Goal: Communication & Community: Answer question/provide support

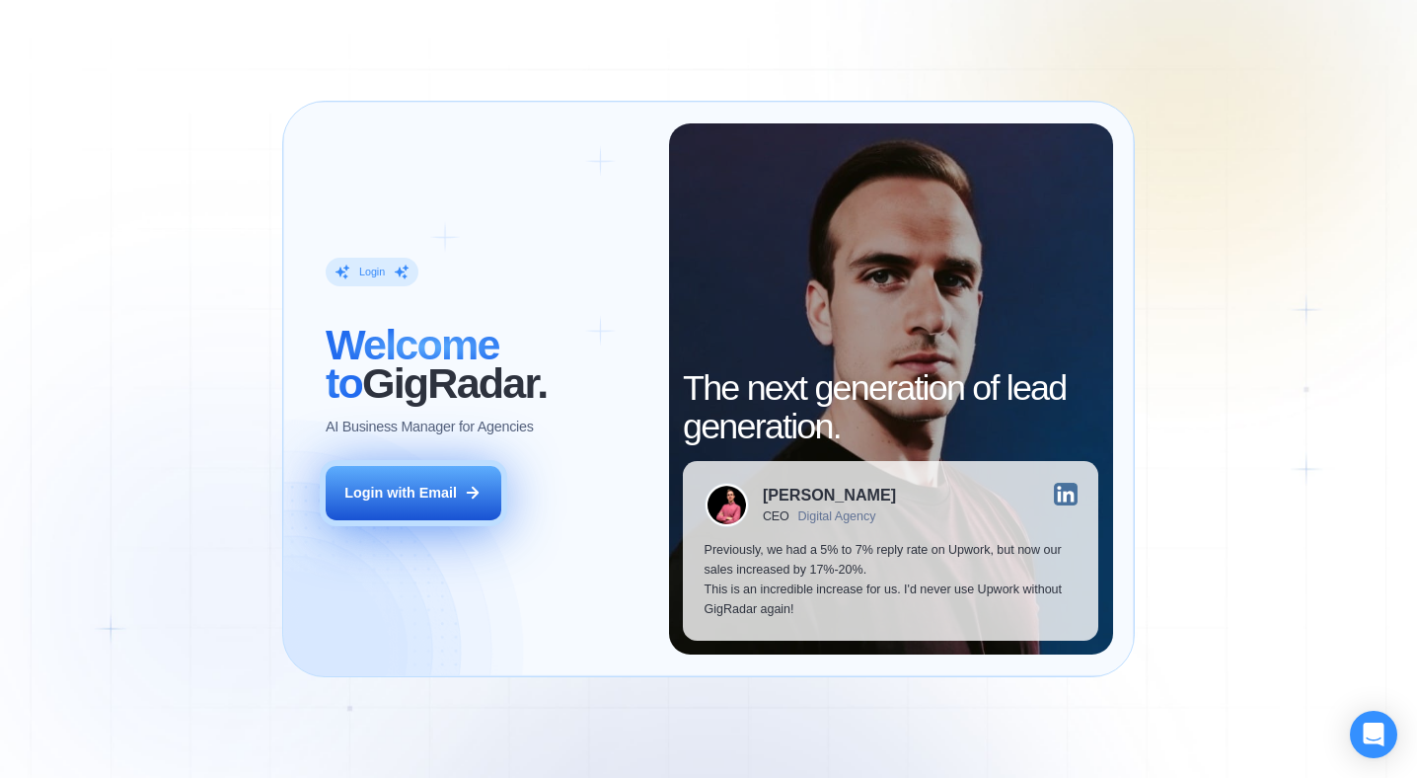
click at [417, 493] on div "Login with Email" at bounding box center [400, 493] width 112 height 20
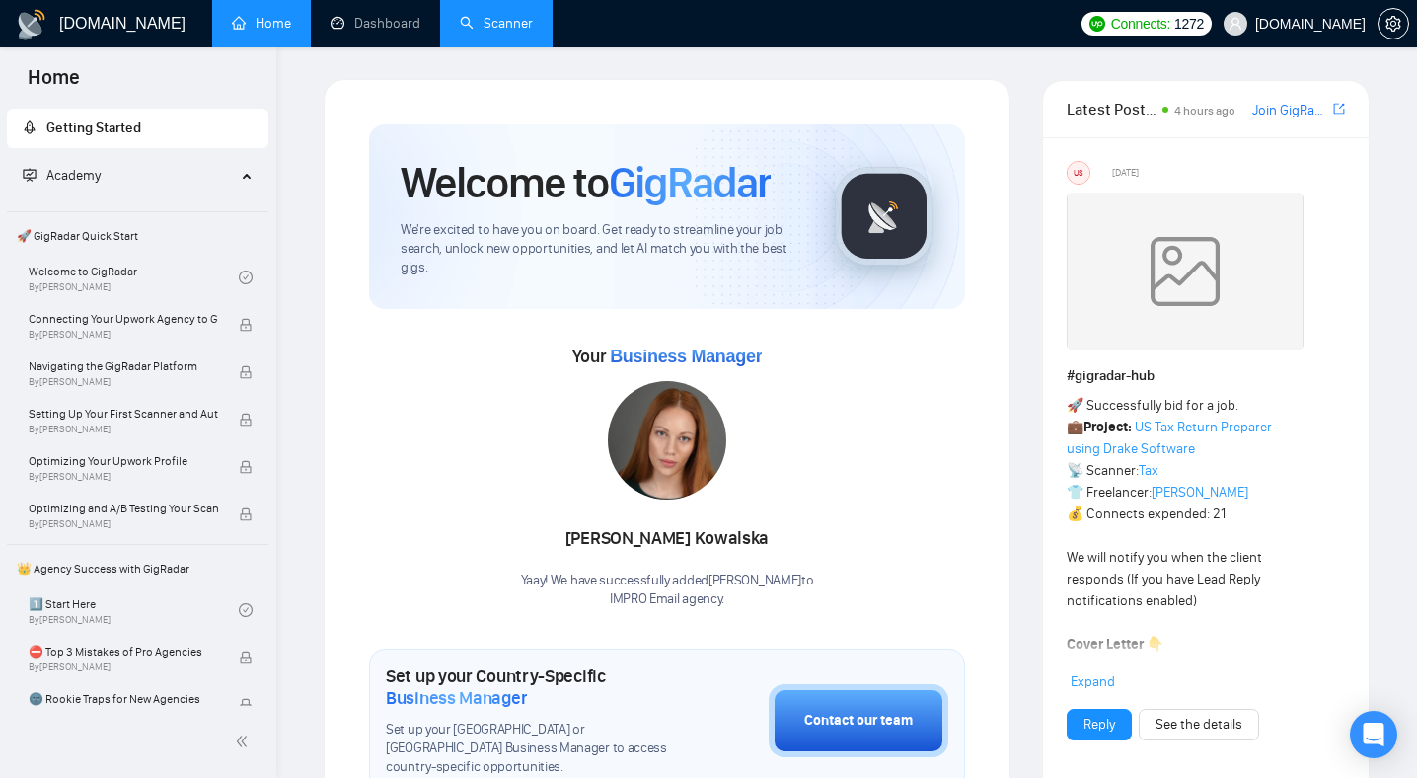
click at [502, 19] on link "Scanner" at bounding box center [496, 23] width 73 height 17
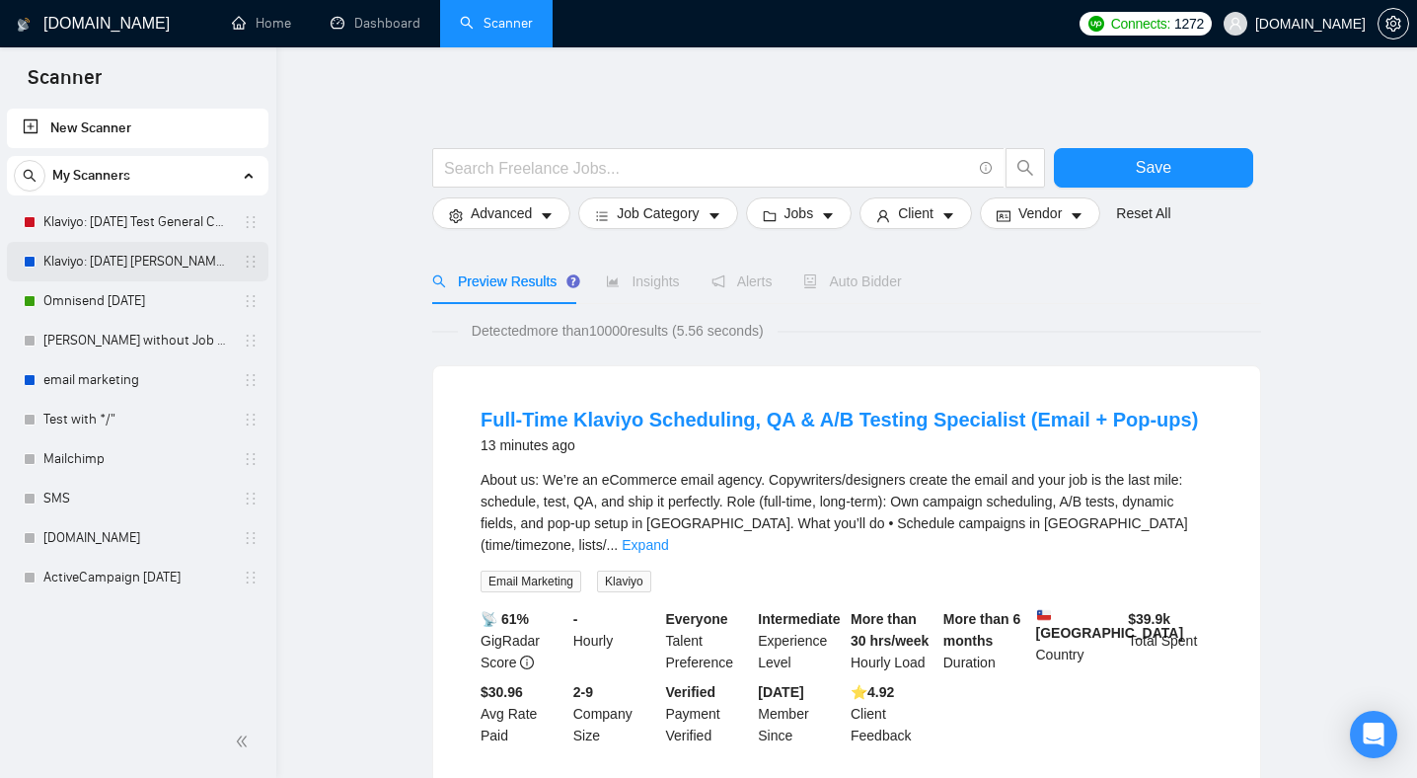
click at [135, 253] on link "Klaviyo: 11.02.25 Tamara Cover Test" at bounding box center [136, 261] width 187 height 39
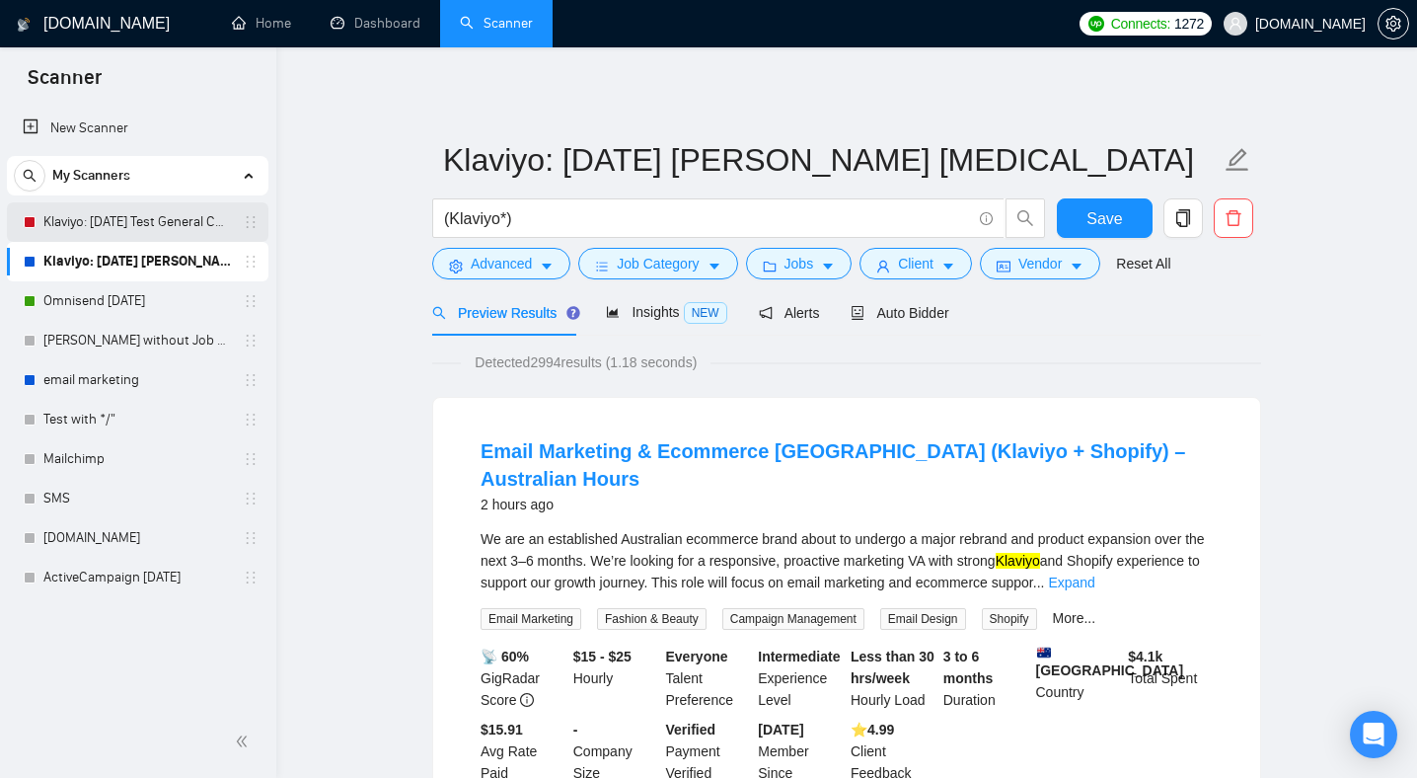
click at [185, 221] on link "Klaviyo: 13.01.25 Test General Cover" at bounding box center [136, 221] width 187 height 39
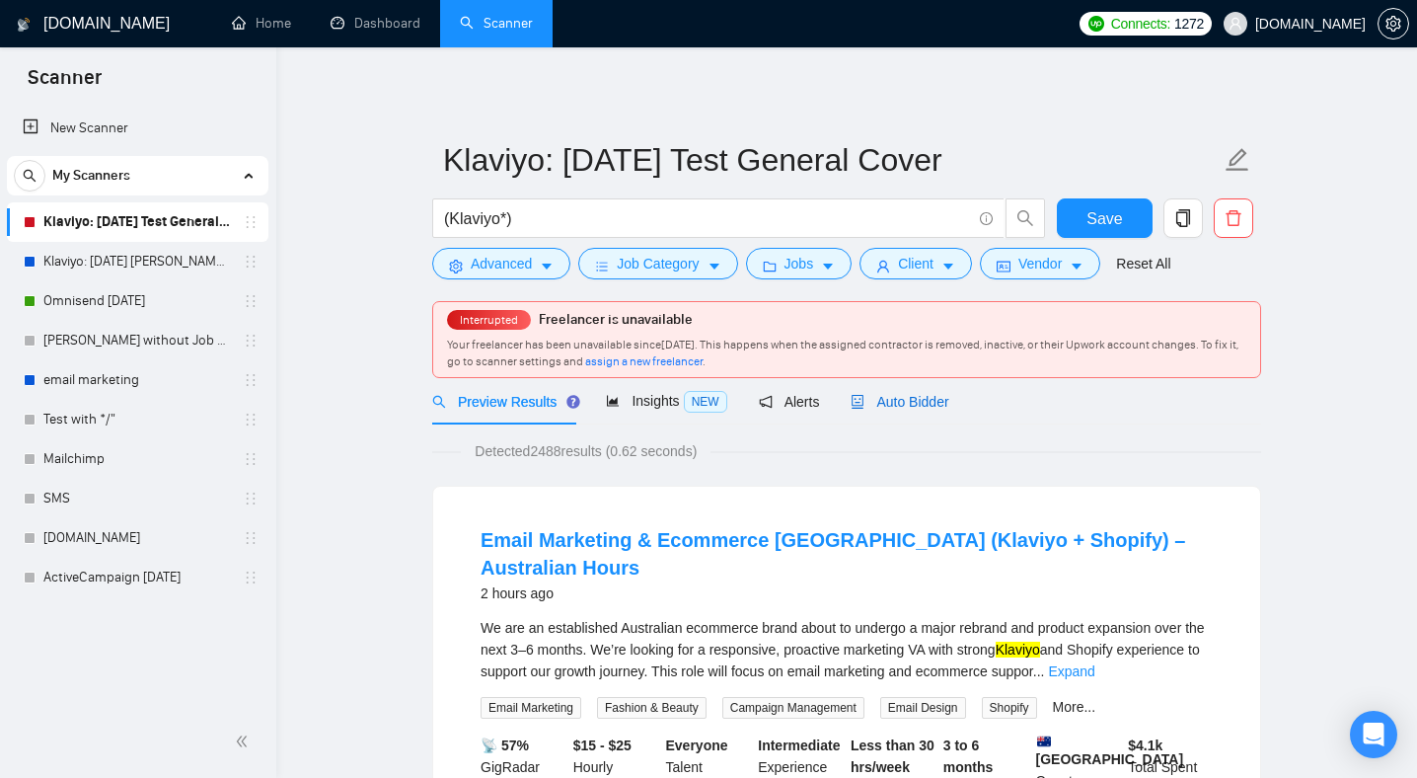
click at [920, 403] on span "Auto Bidder" at bounding box center [900, 402] width 98 height 16
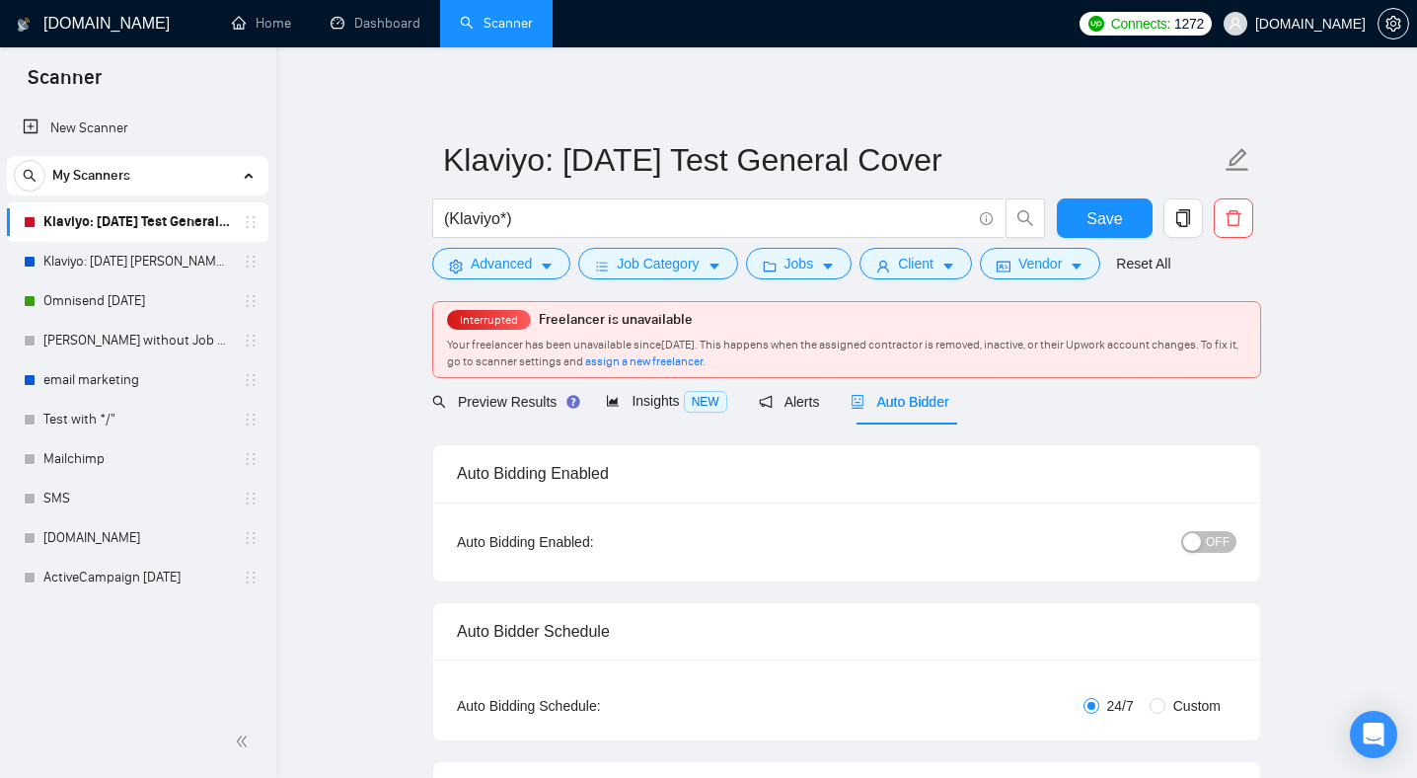
radio input "false"
radio input "true"
checkbox input "true"
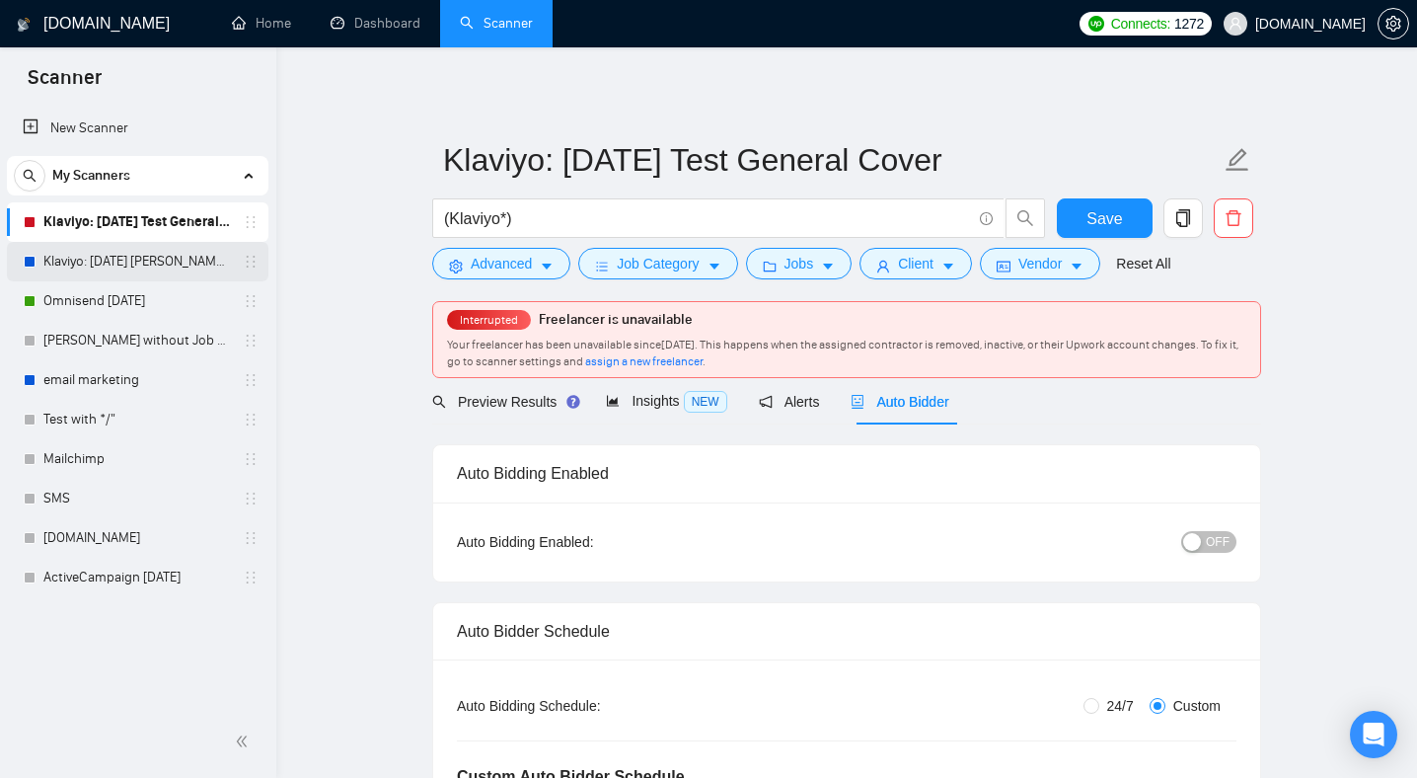
click at [128, 261] on link "Klaviyo: [DATE] [PERSON_NAME] [MEDICAL_DATA]" at bounding box center [136, 261] width 187 height 39
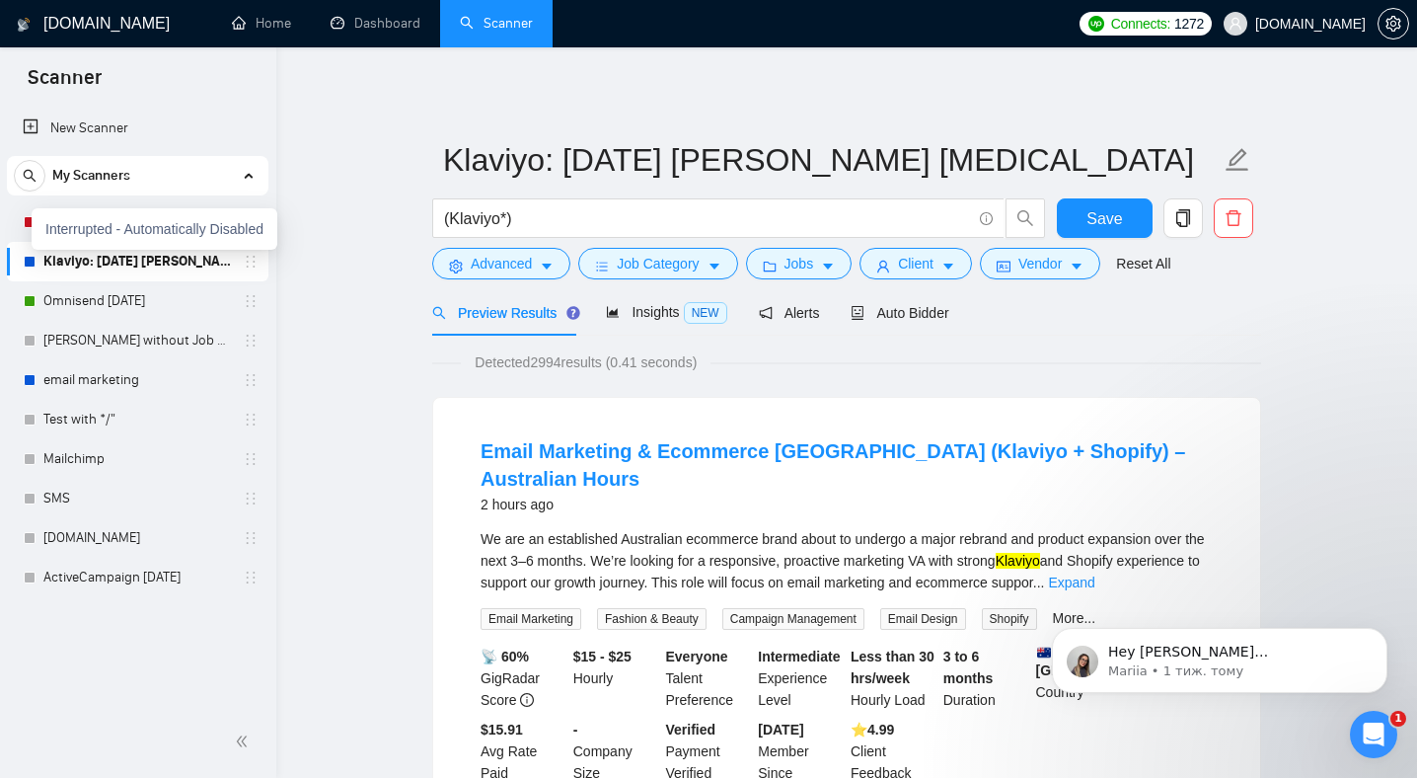
click at [60, 219] on div "Interrupted - Automatically Disabled" at bounding box center [155, 228] width 246 height 41
click at [162, 225] on link "Klaviyo: 13.01.25 Test General Cover" at bounding box center [136, 221] width 187 height 39
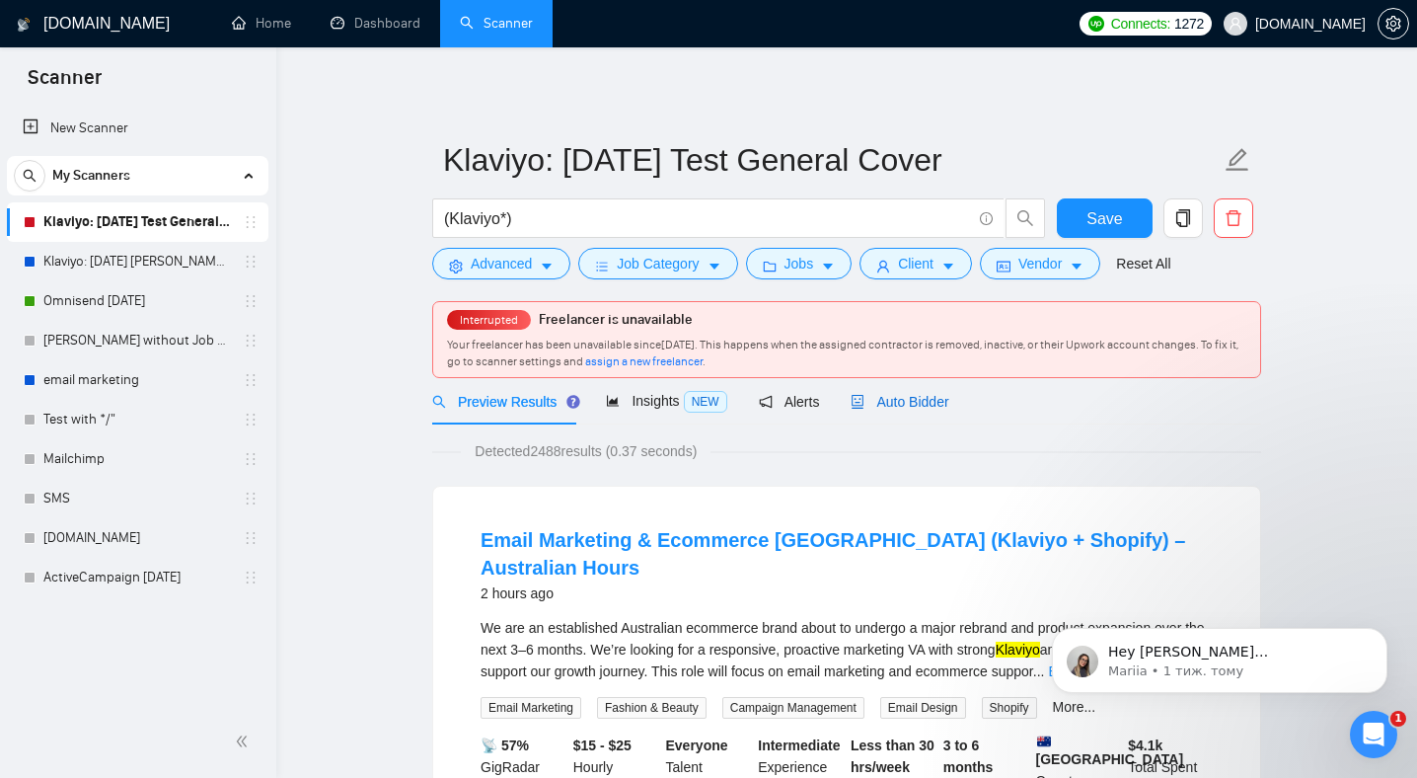
click at [907, 398] on span "Auto Bidder" at bounding box center [900, 402] width 98 height 16
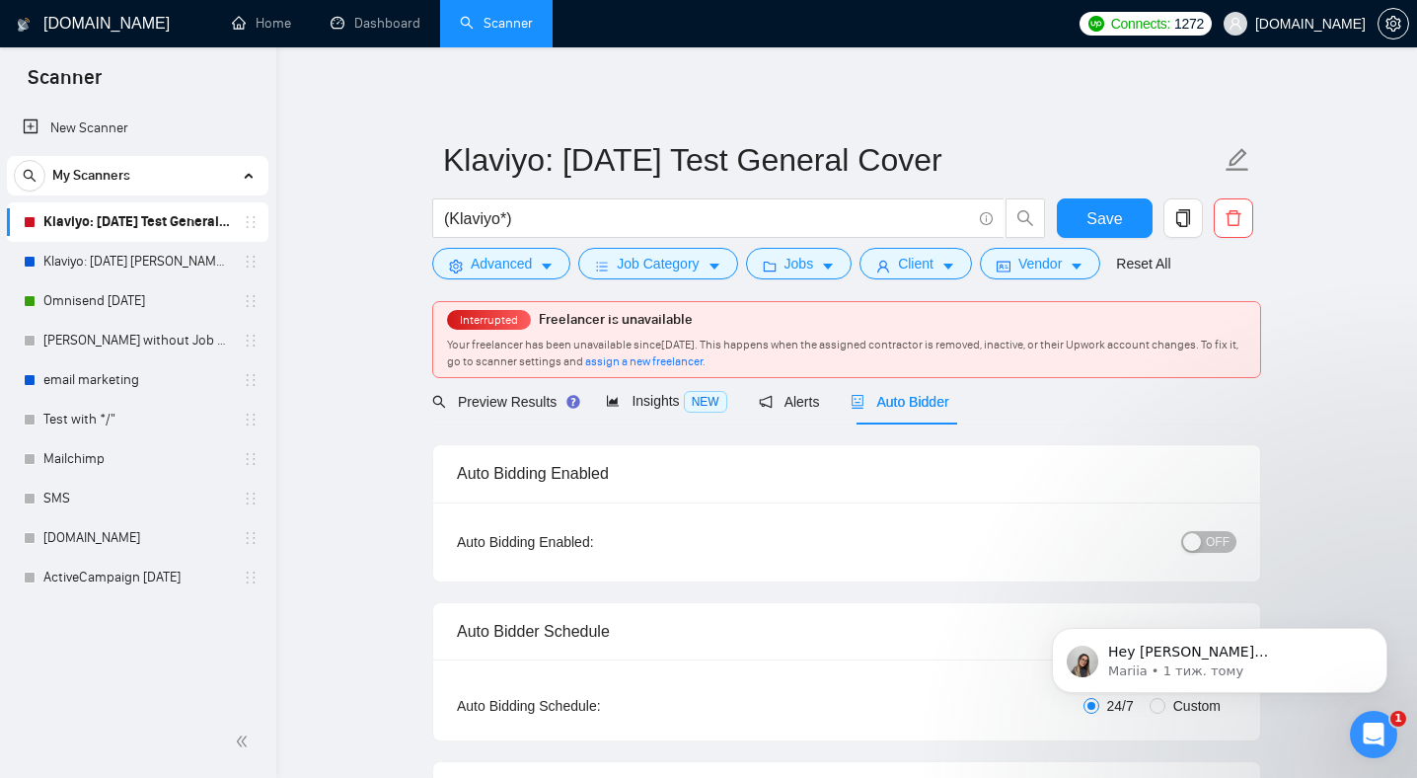
radio input "false"
radio input "true"
checkbox input "true"
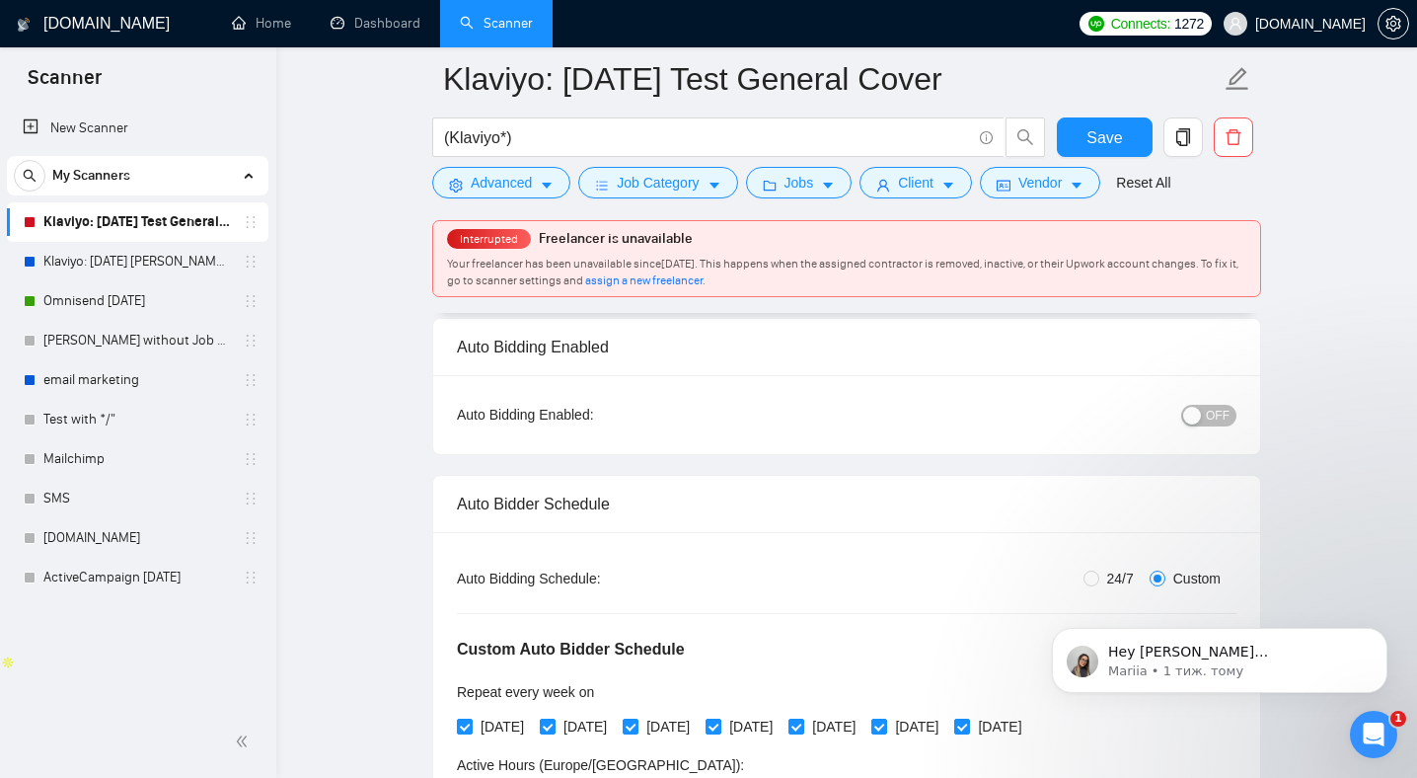
scroll to position [32, 0]
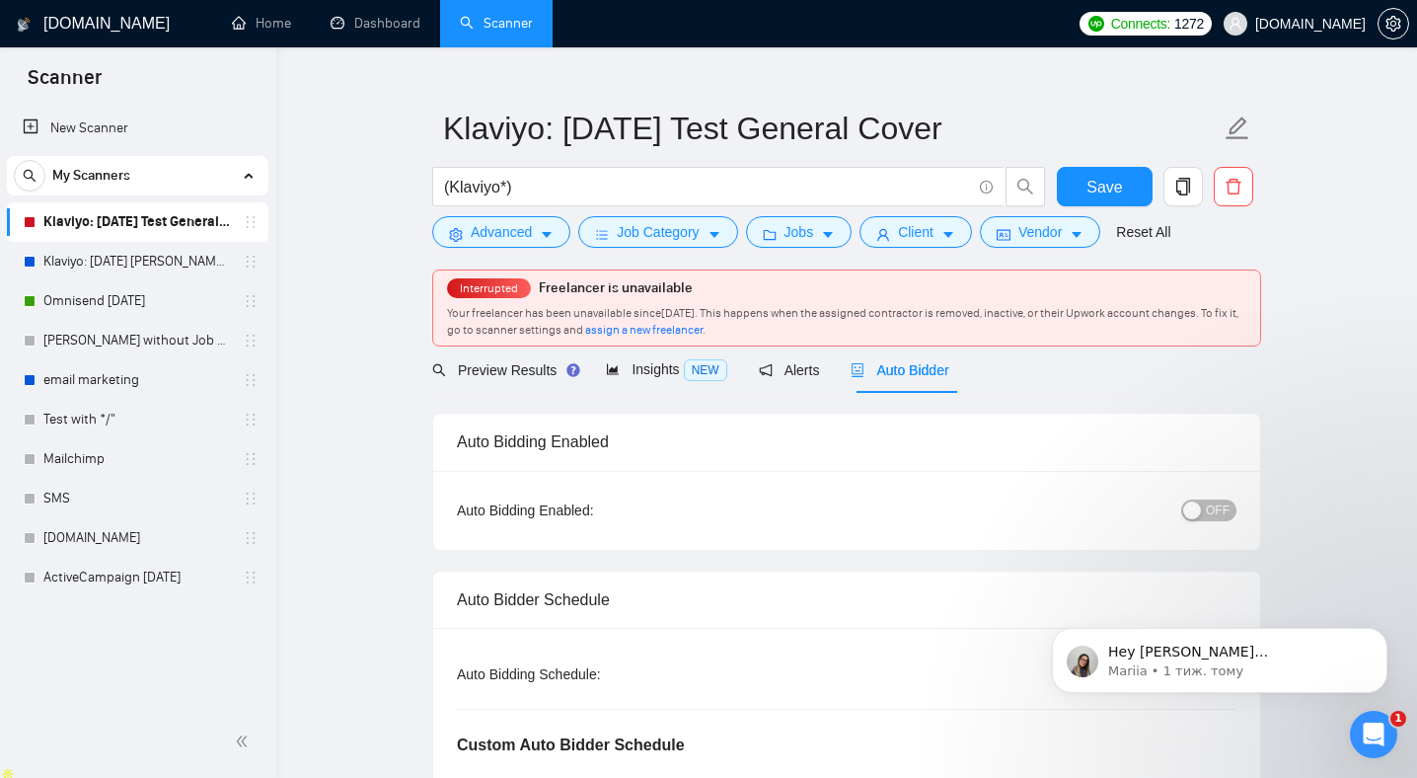
click at [1212, 506] on span "OFF" at bounding box center [1218, 510] width 24 height 22
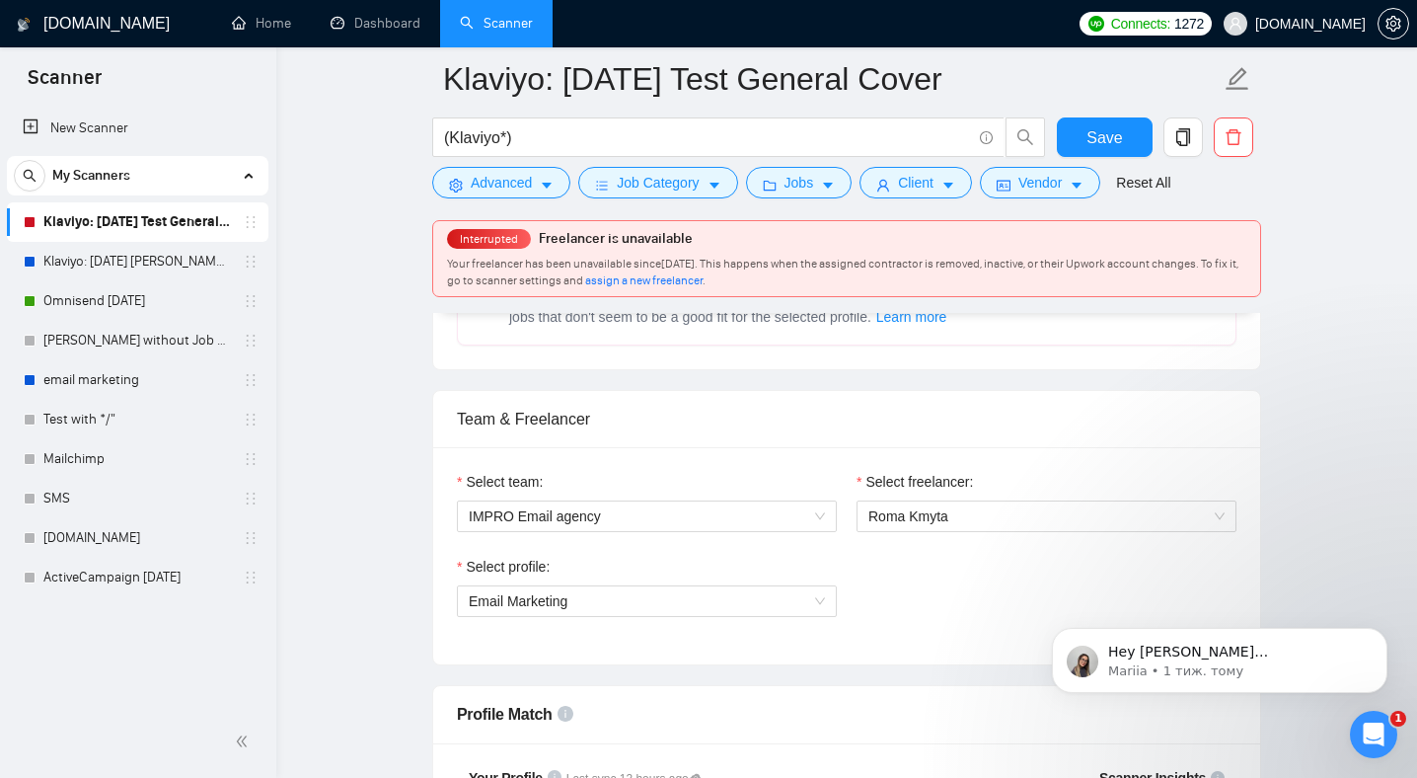
scroll to position [1264, 0]
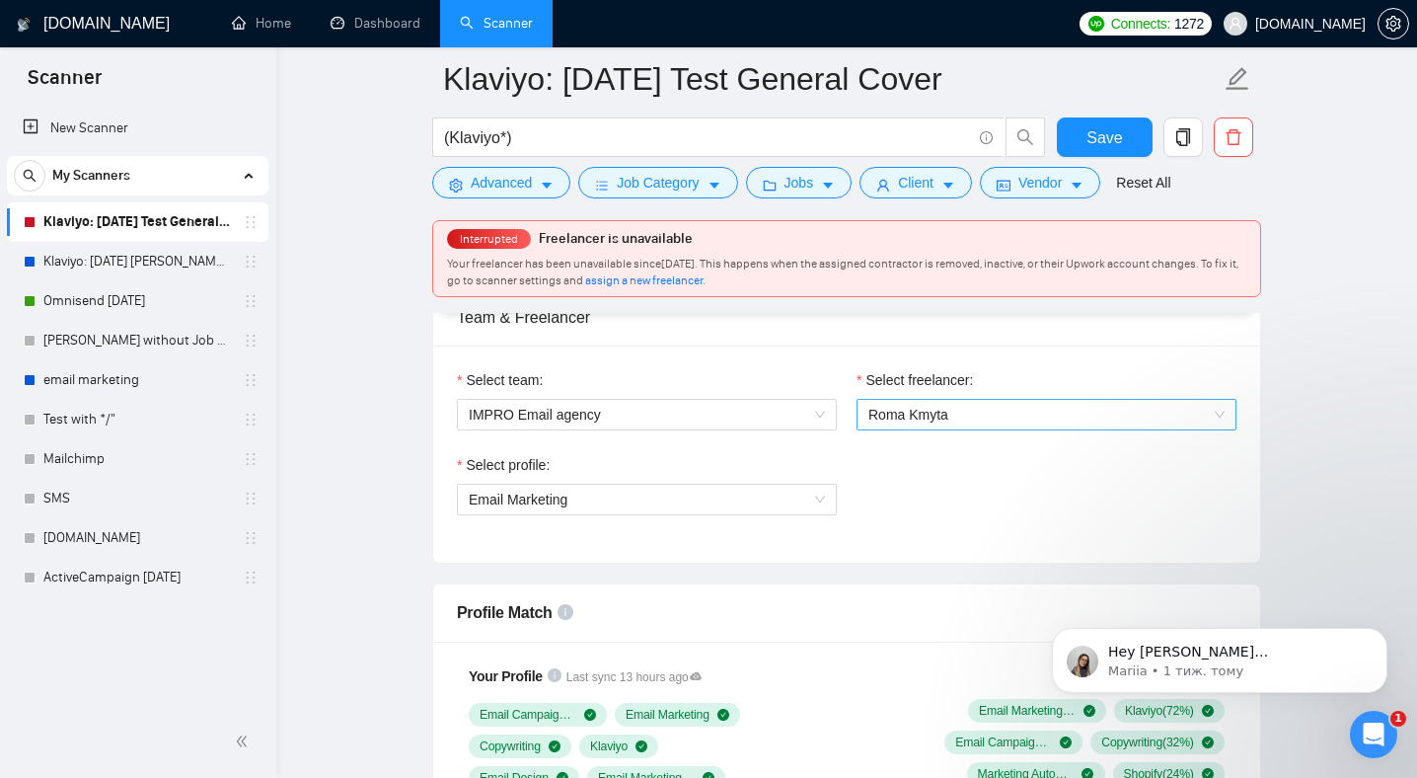
click at [966, 414] on span "Roma Kmyta" at bounding box center [1046, 415] width 356 height 30
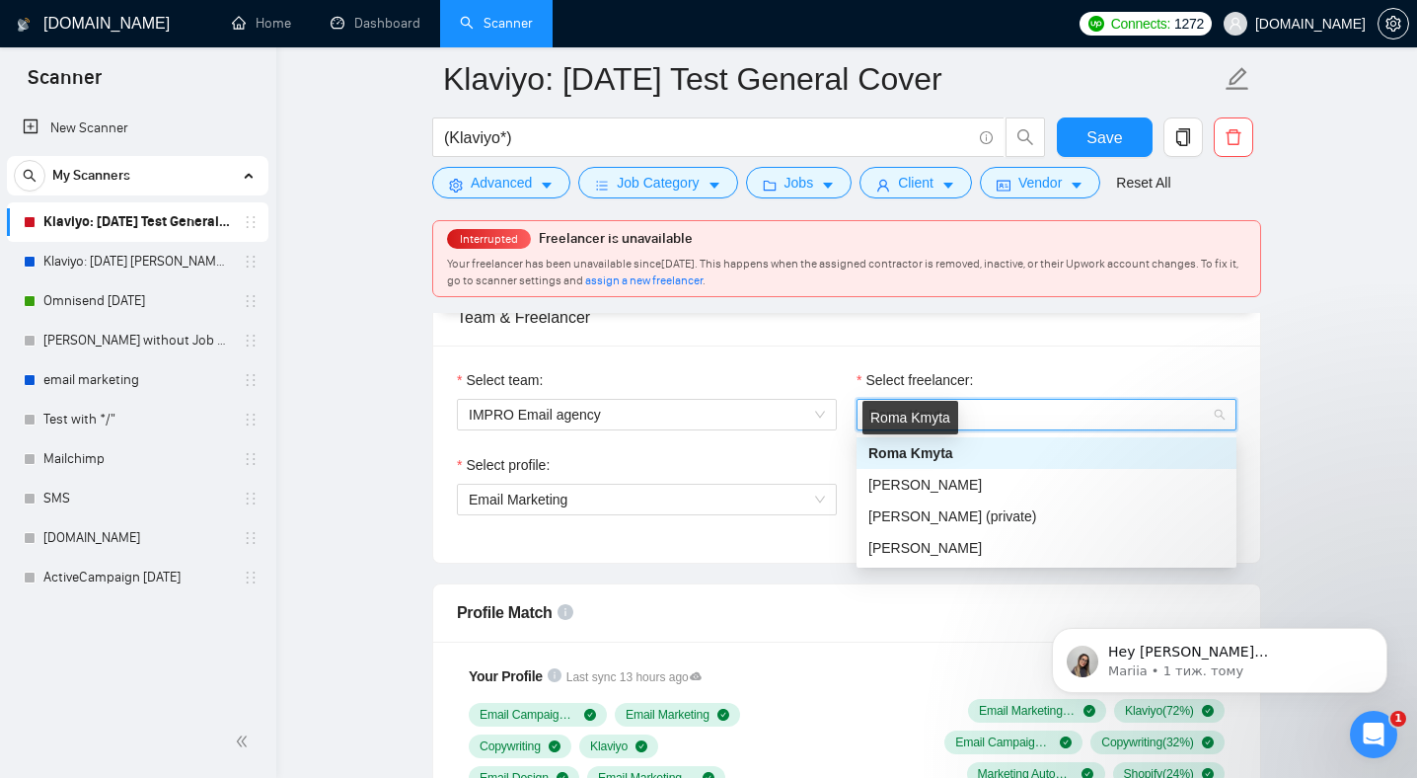
click at [945, 455] on span "Roma Kmyta" at bounding box center [910, 453] width 85 height 16
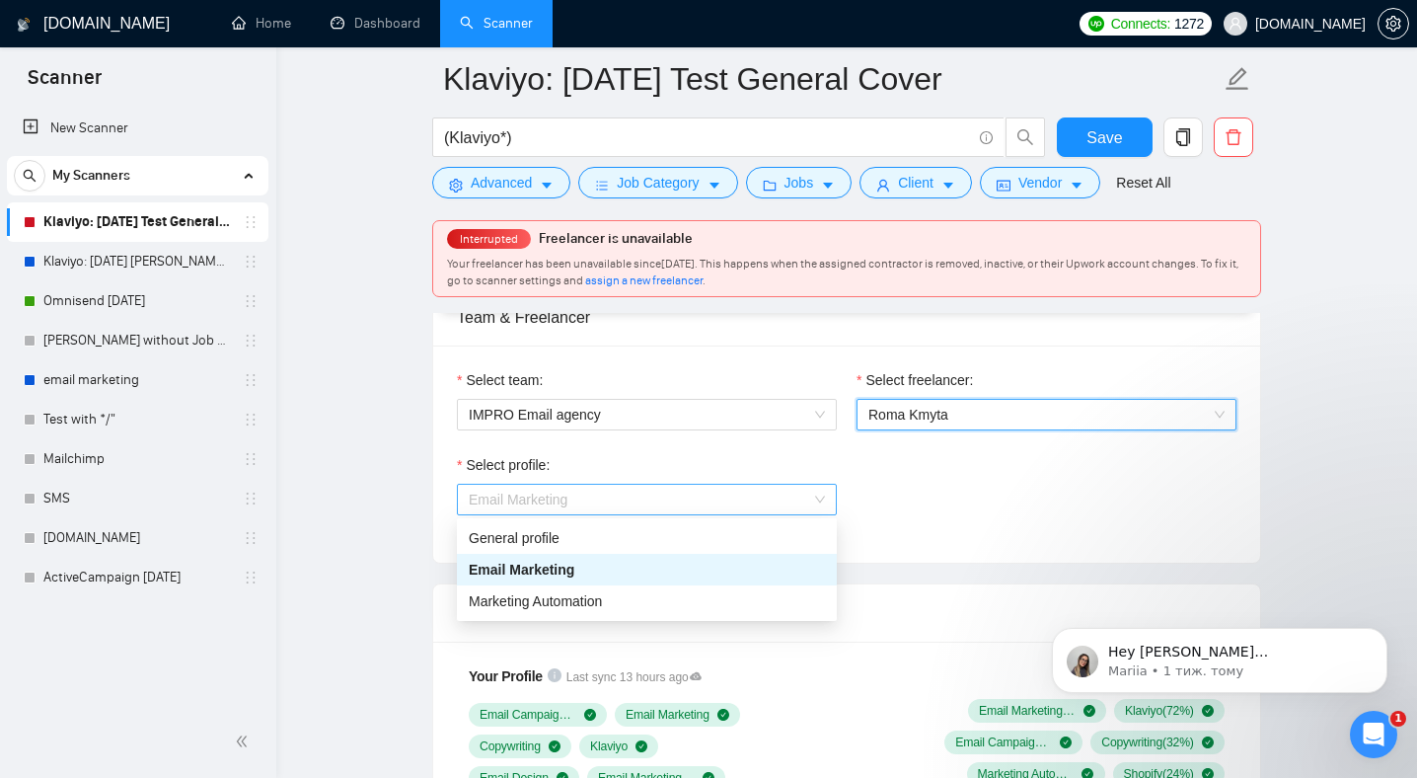
click at [746, 497] on span "Email Marketing" at bounding box center [647, 499] width 356 height 30
click at [616, 568] on div "Email Marketing" at bounding box center [647, 569] width 356 height 22
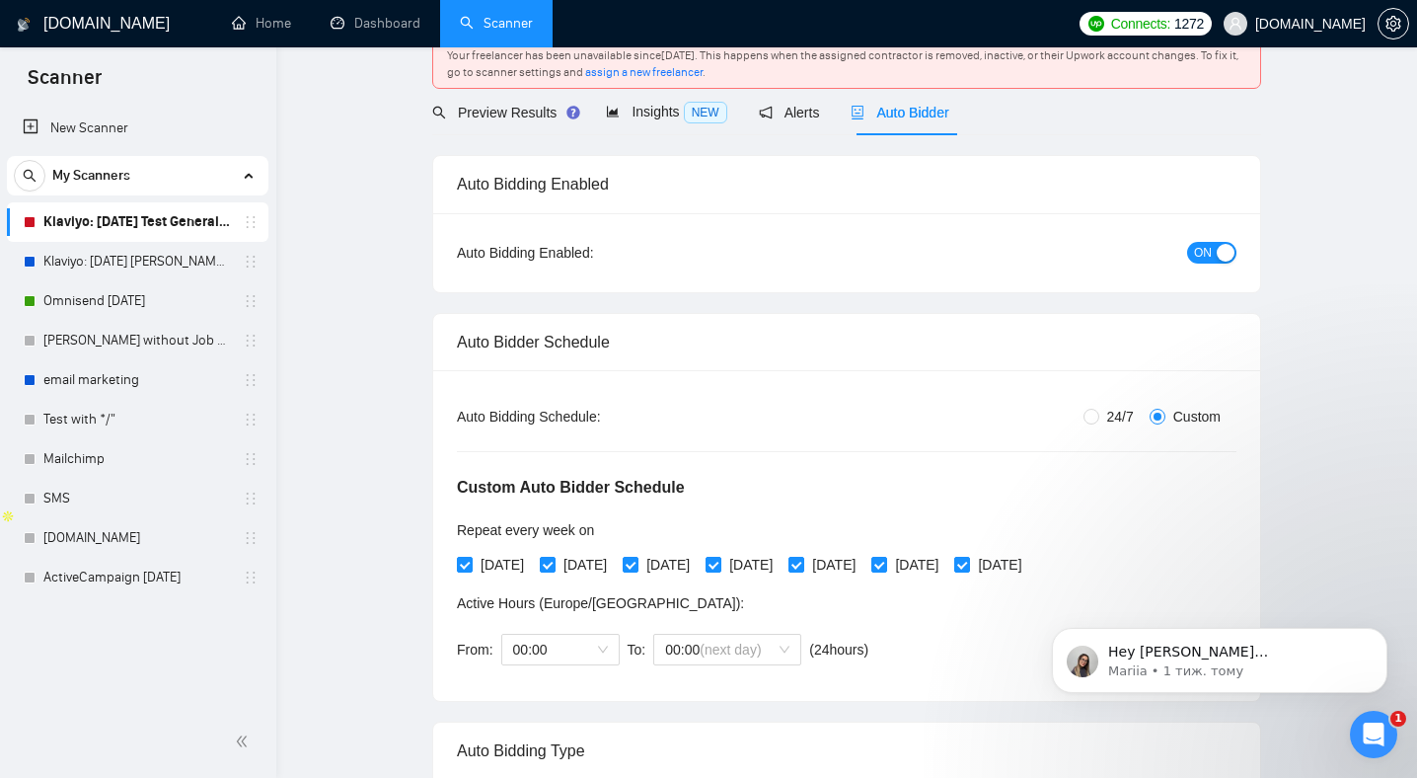
scroll to position [0, 0]
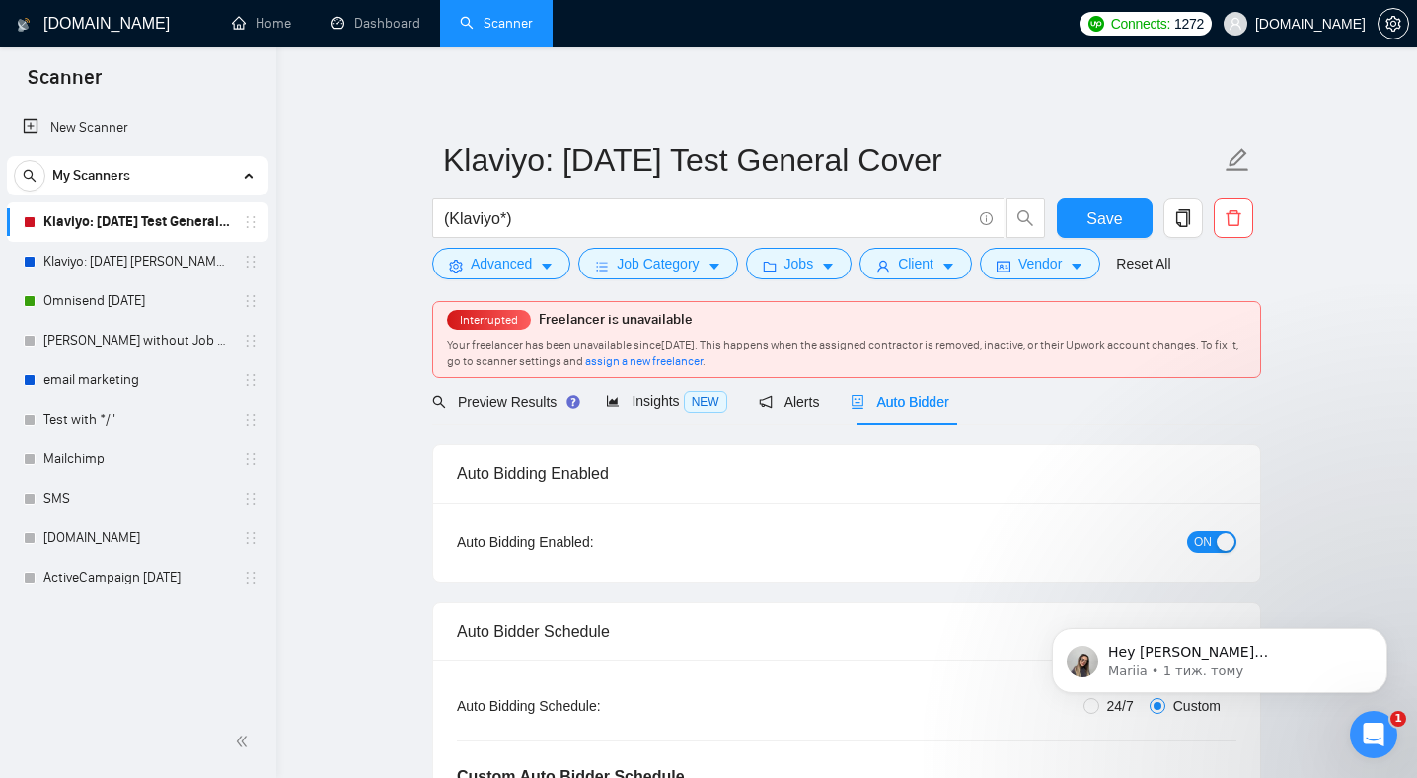
click at [703, 360] on span "assign a new freelancer" at bounding box center [643, 361] width 117 height 14
click at [703, 363] on span "assign a new freelancer" at bounding box center [643, 361] width 117 height 14
click at [924, 404] on span "Auto Bidder" at bounding box center [900, 402] width 98 height 16
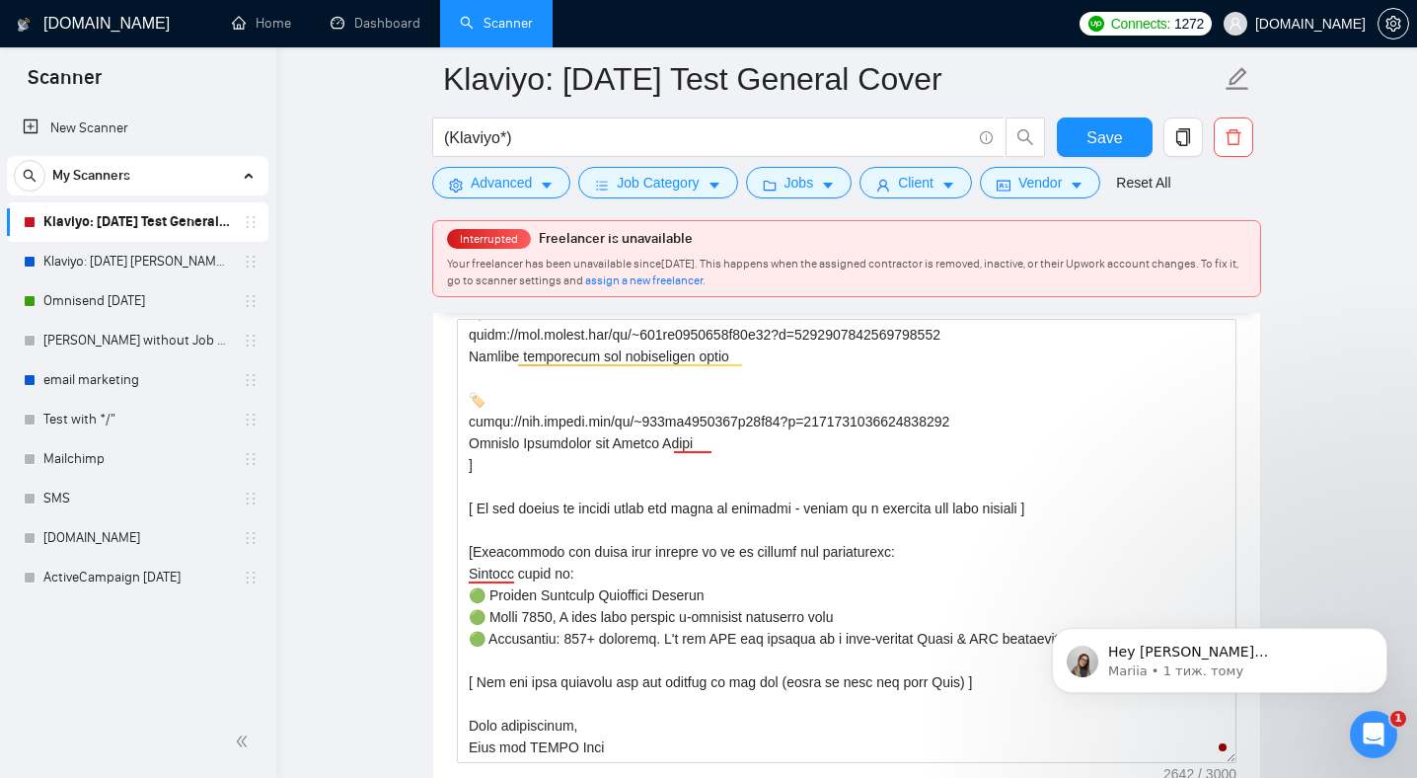
scroll to position [2662, 0]
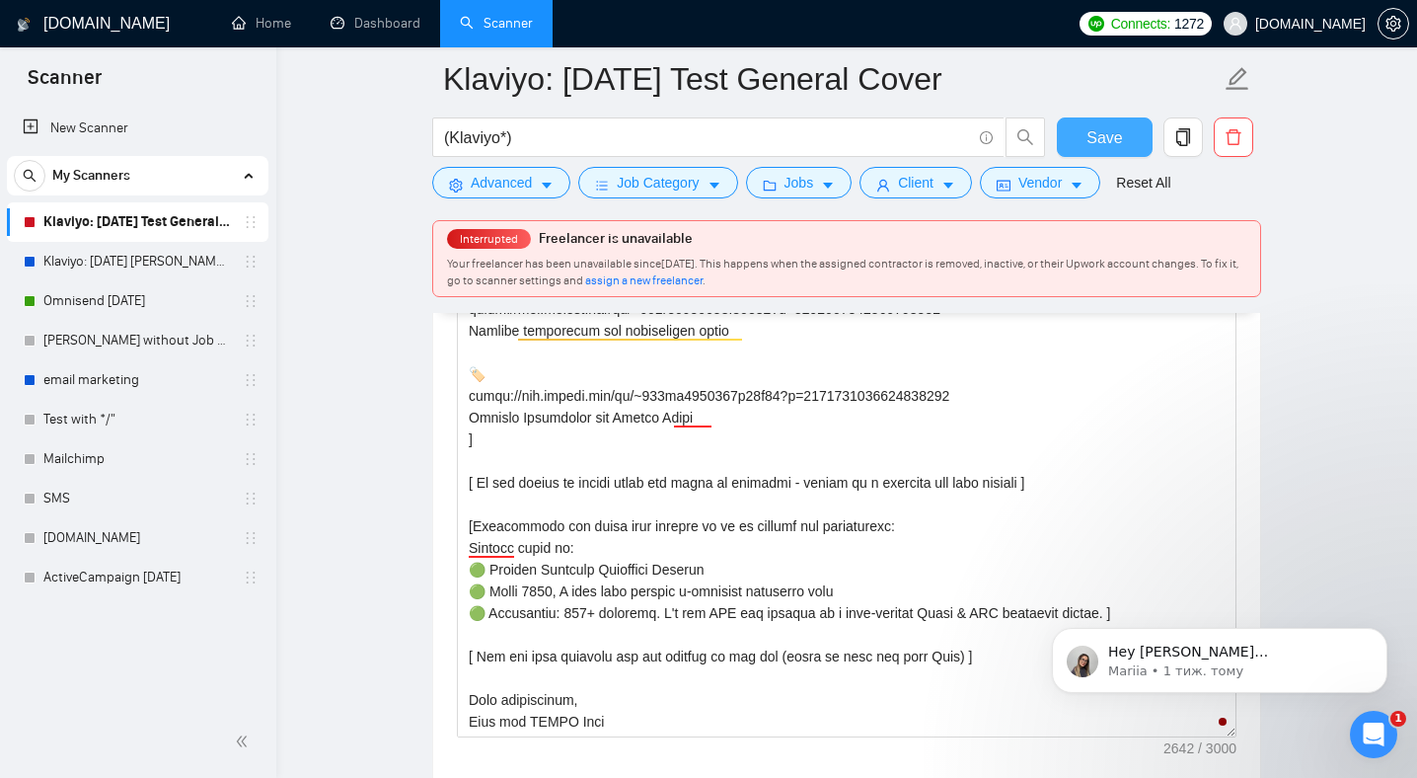
click at [1114, 136] on span "Save" at bounding box center [1104, 137] width 36 height 25
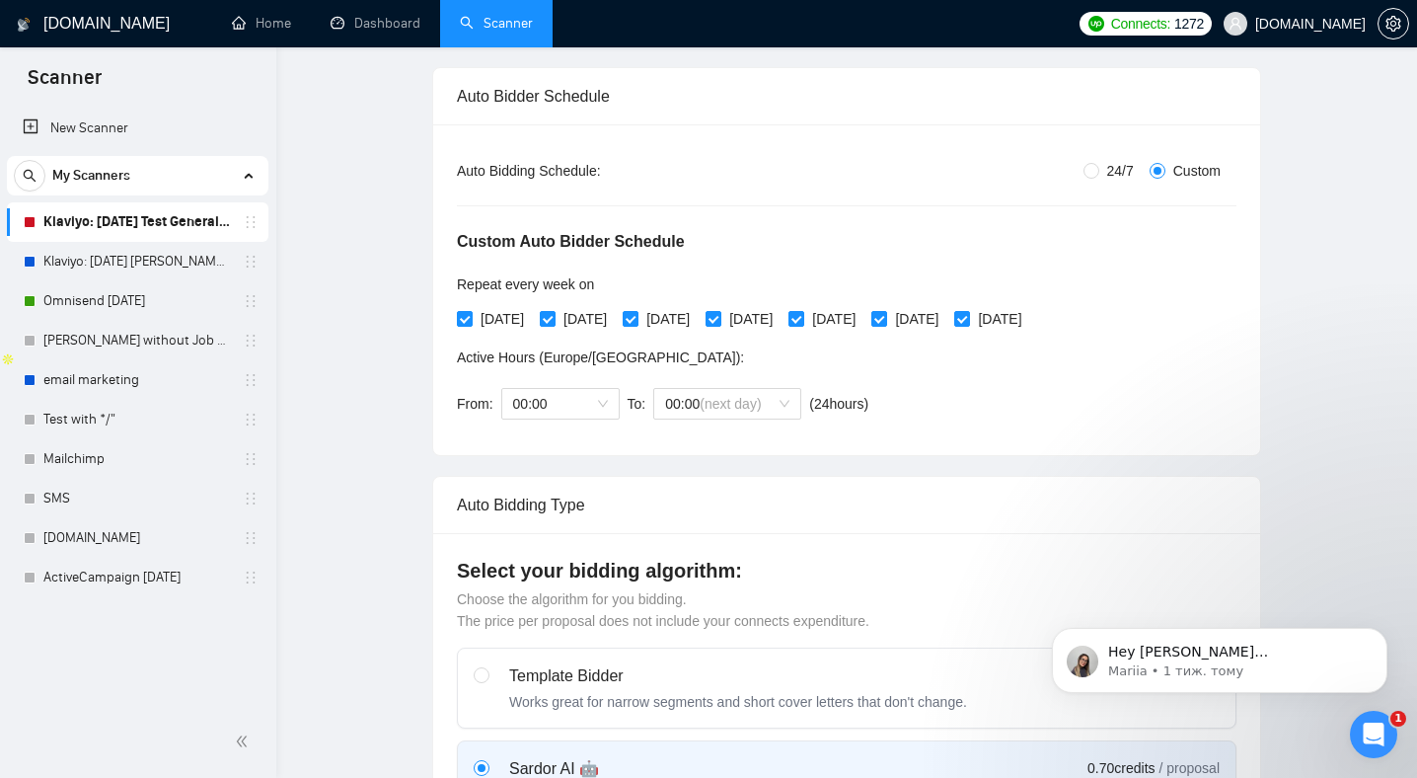
scroll to position [0, 0]
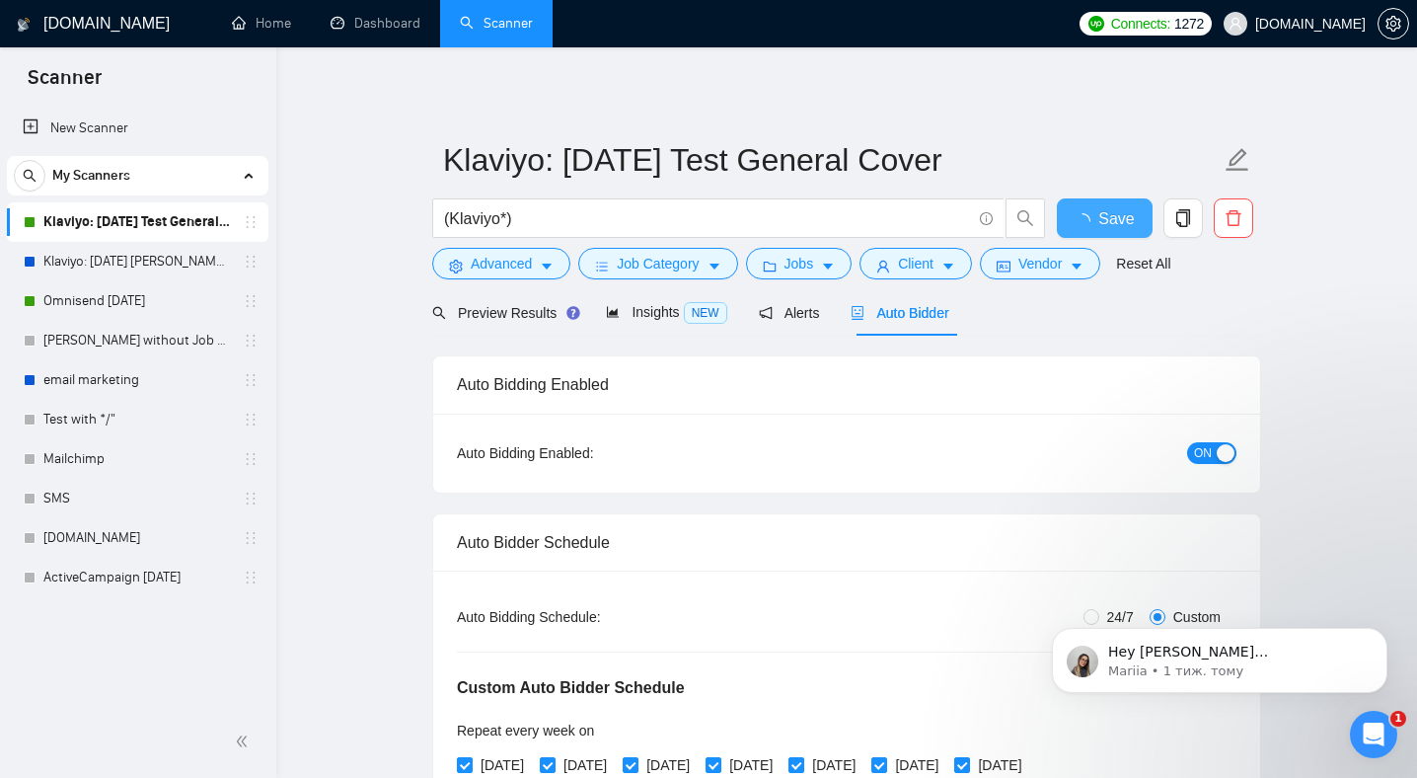
checkbox input "true"
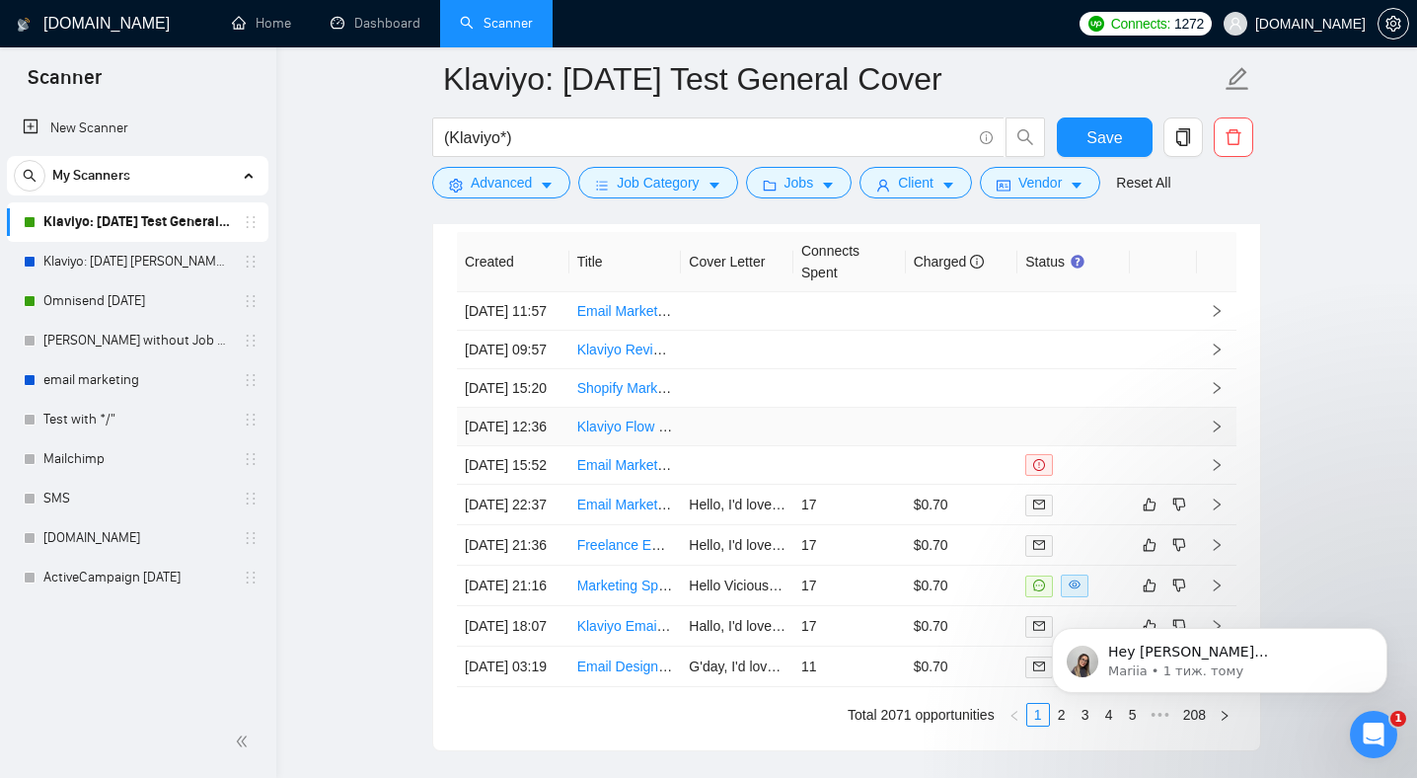
scroll to position [5544, 0]
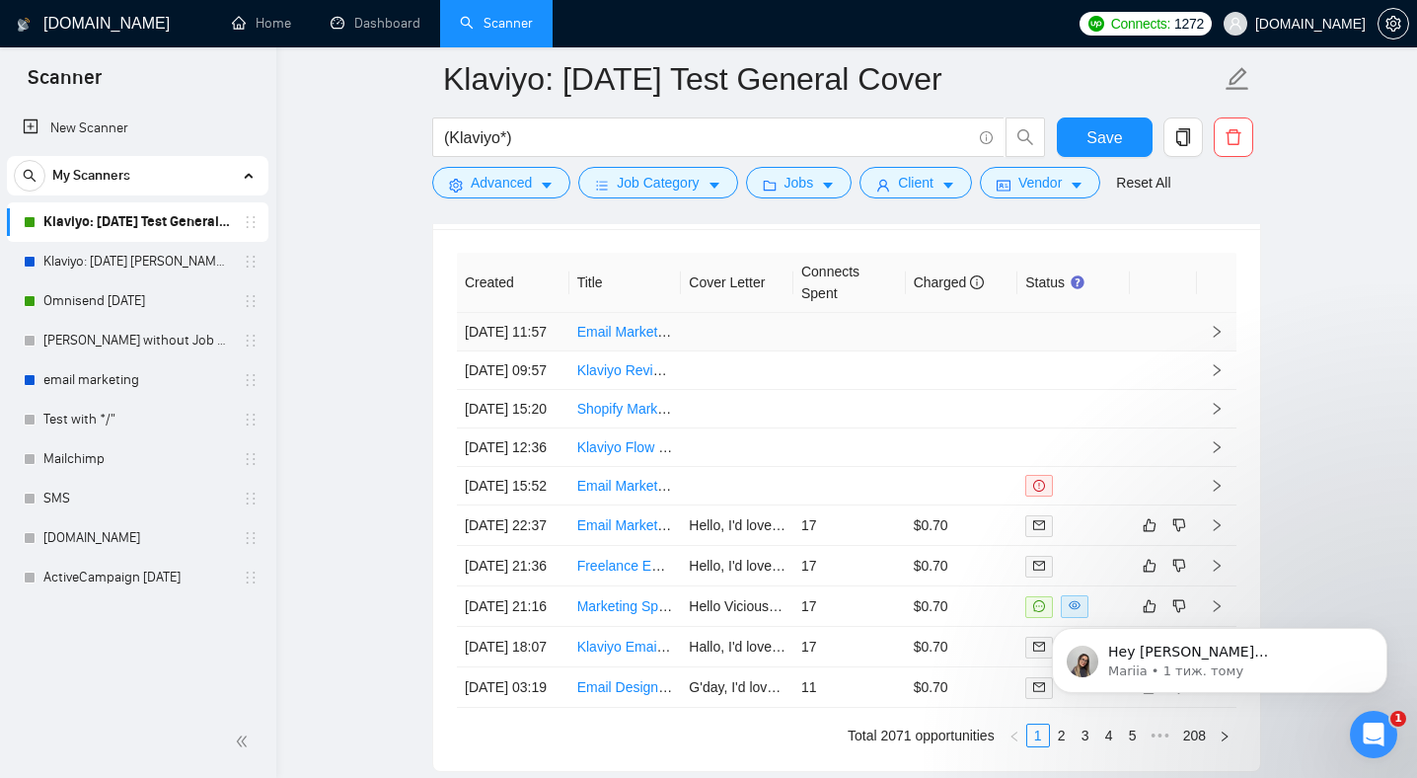
click at [1205, 346] on td at bounding box center [1216, 332] width 39 height 38
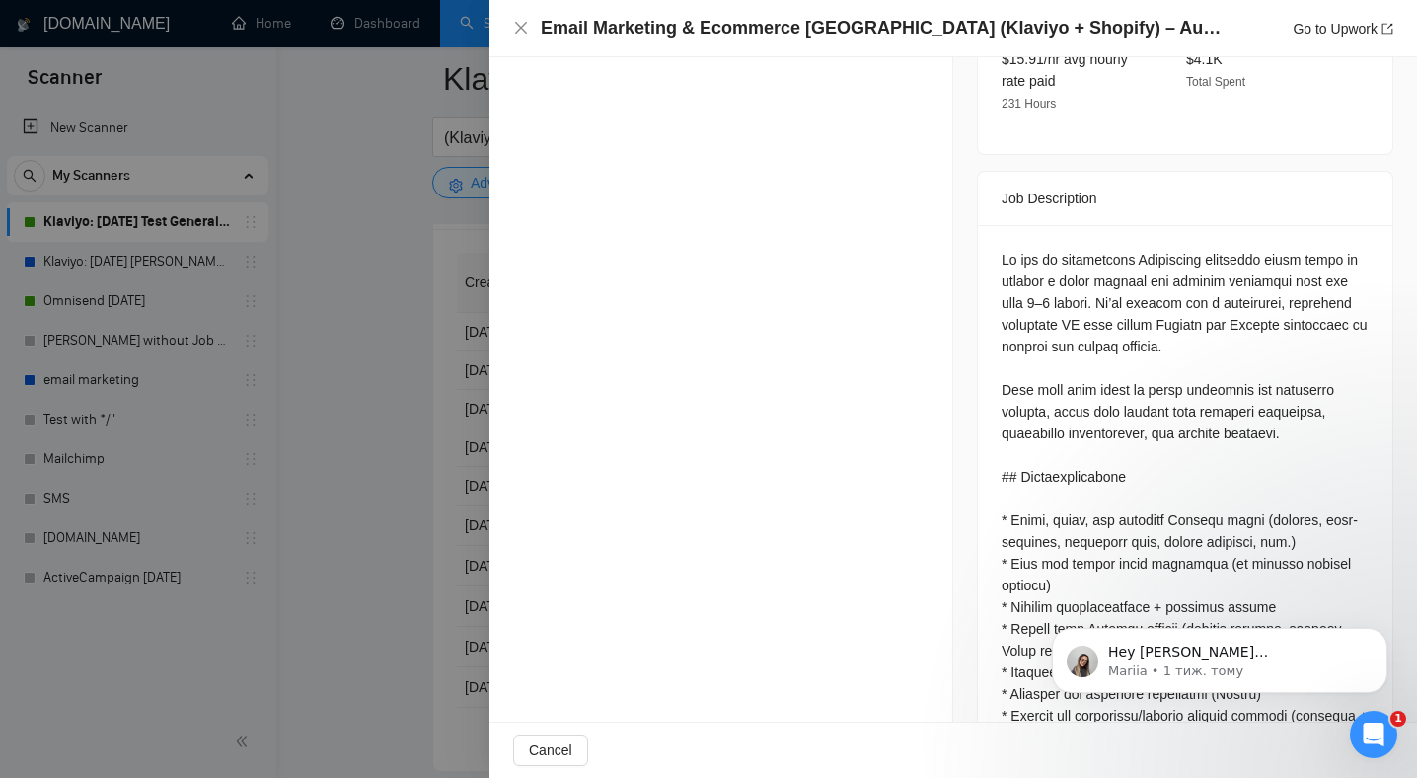
scroll to position [770, 0]
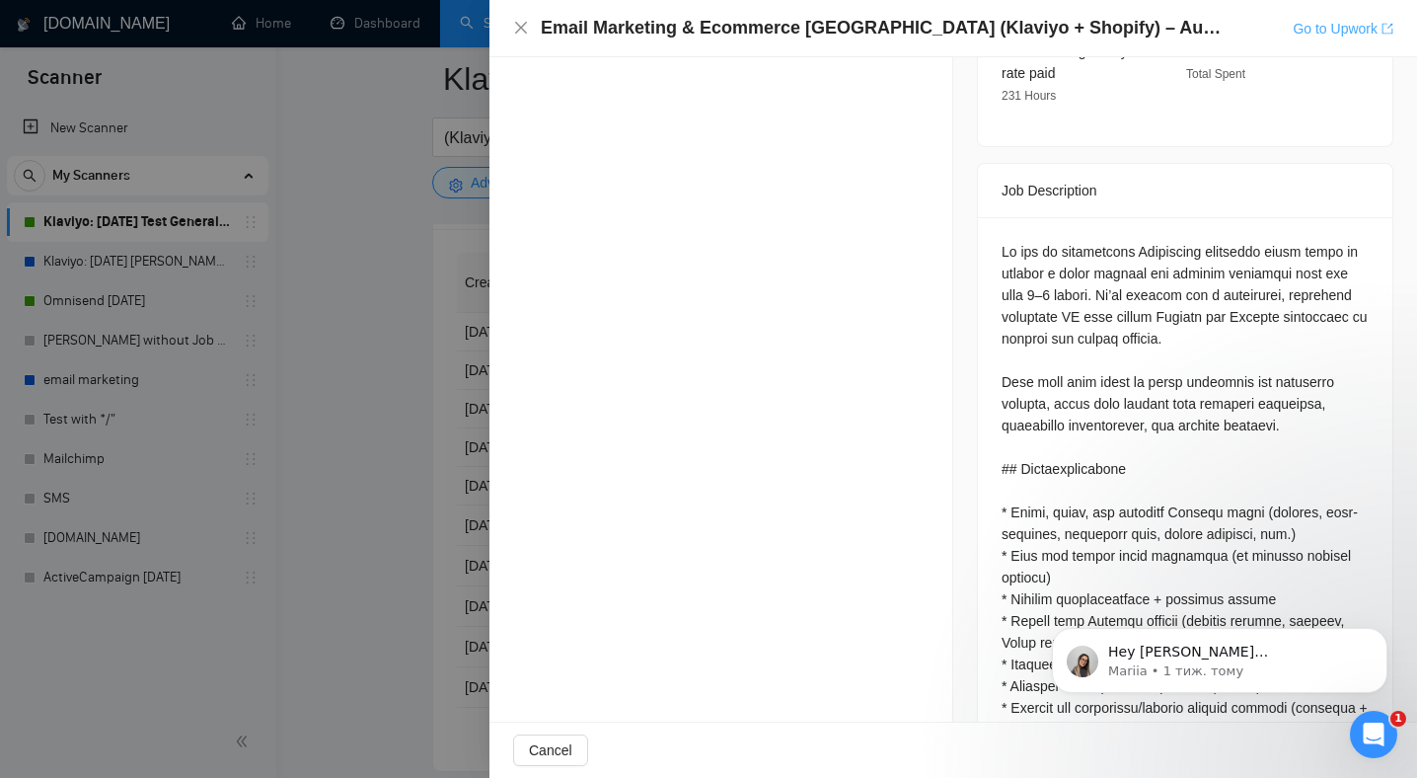
click at [1311, 34] on link "Go to Upwork" at bounding box center [1343, 29] width 101 height 16
click at [511, 22] on div "Email Marketing & Ecommerce [GEOGRAPHIC_DATA] (Klaviyo + Shopify) – Australian …" at bounding box center [953, 28] width 928 height 57
click at [519, 29] on icon "close" at bounding box center [521, 28] width 16 height 16
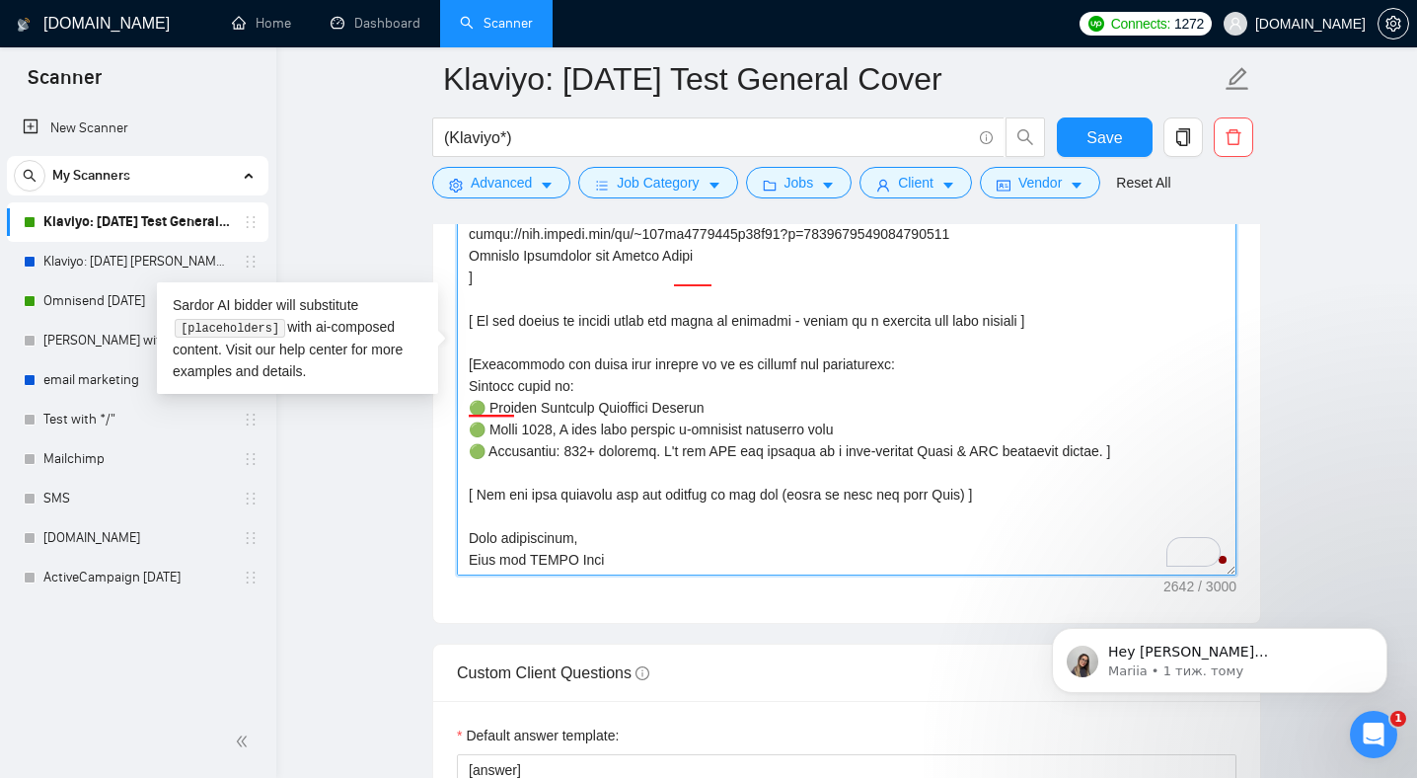
scroll to position [1172, 0]
drag, startPoint x: 472, startPoint y: 410, endPoint x: 1187, endPoint y: 456, distance: 716.8
click at [1187, 456] on textarea "Cover letter template:" at bounding box center [847, 353] width 780 height 444
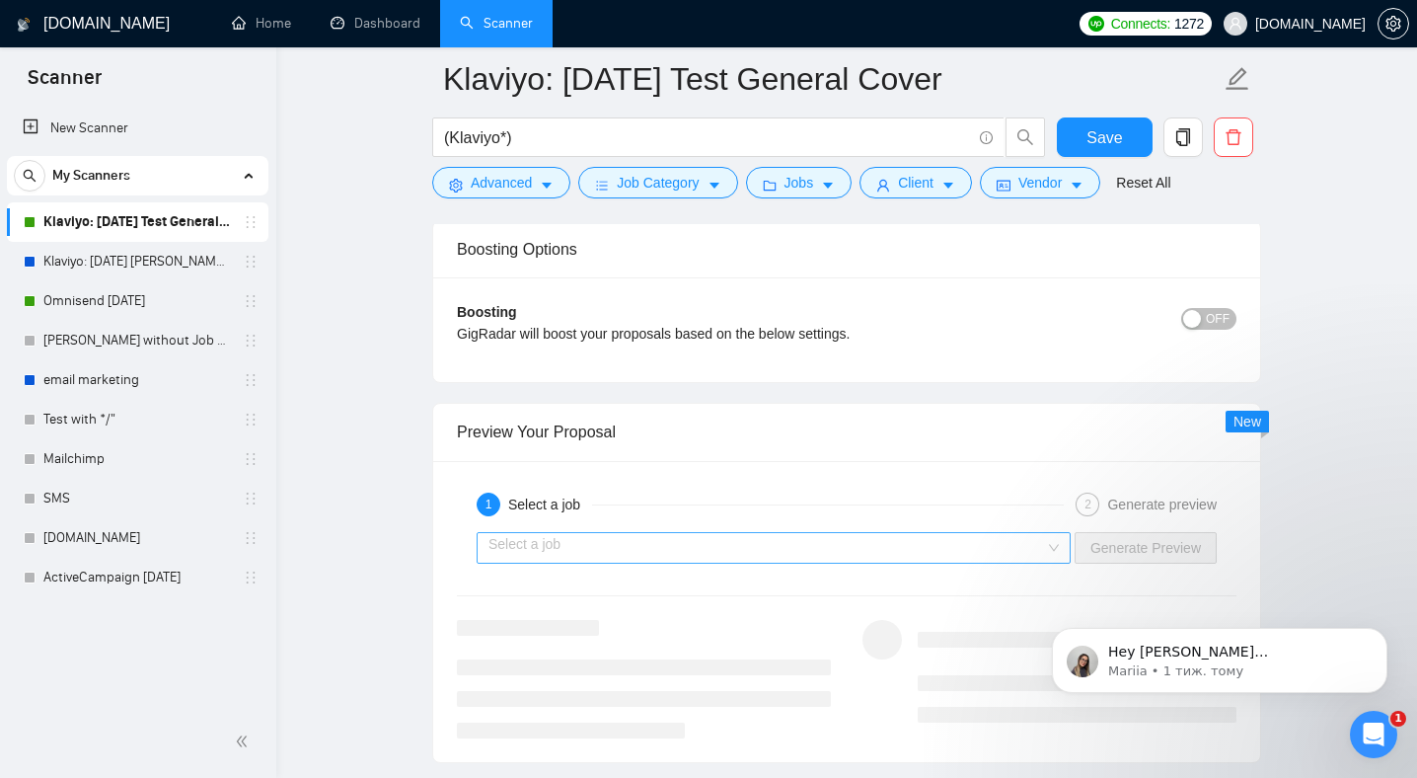
scroll to position [3965, 0]
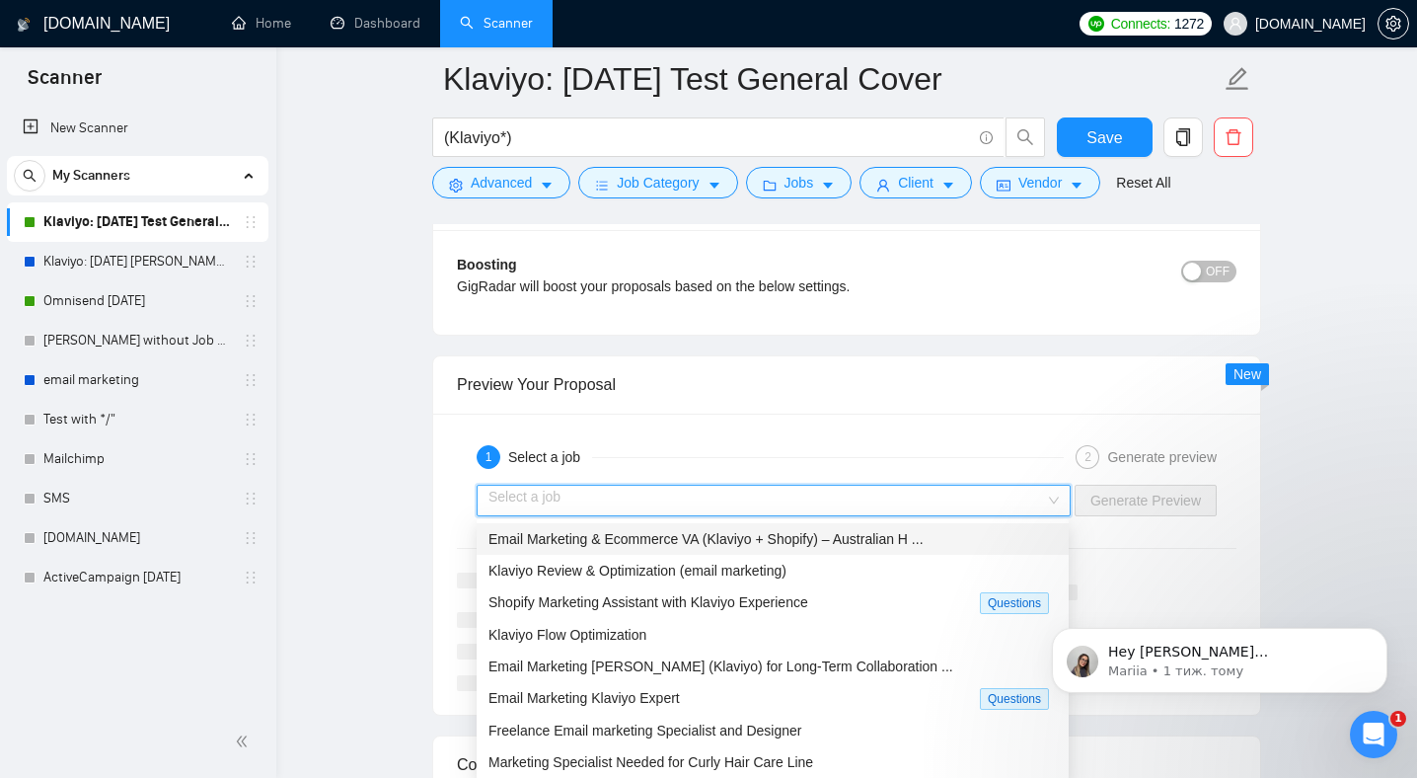
click at [810, 494] on input "search" at bounding box center [766, 500] width 557 height 30
click at [765, 640] on div "Klaviyo Flow Optimization" at bounding box center [772, 635] width 568 height 22
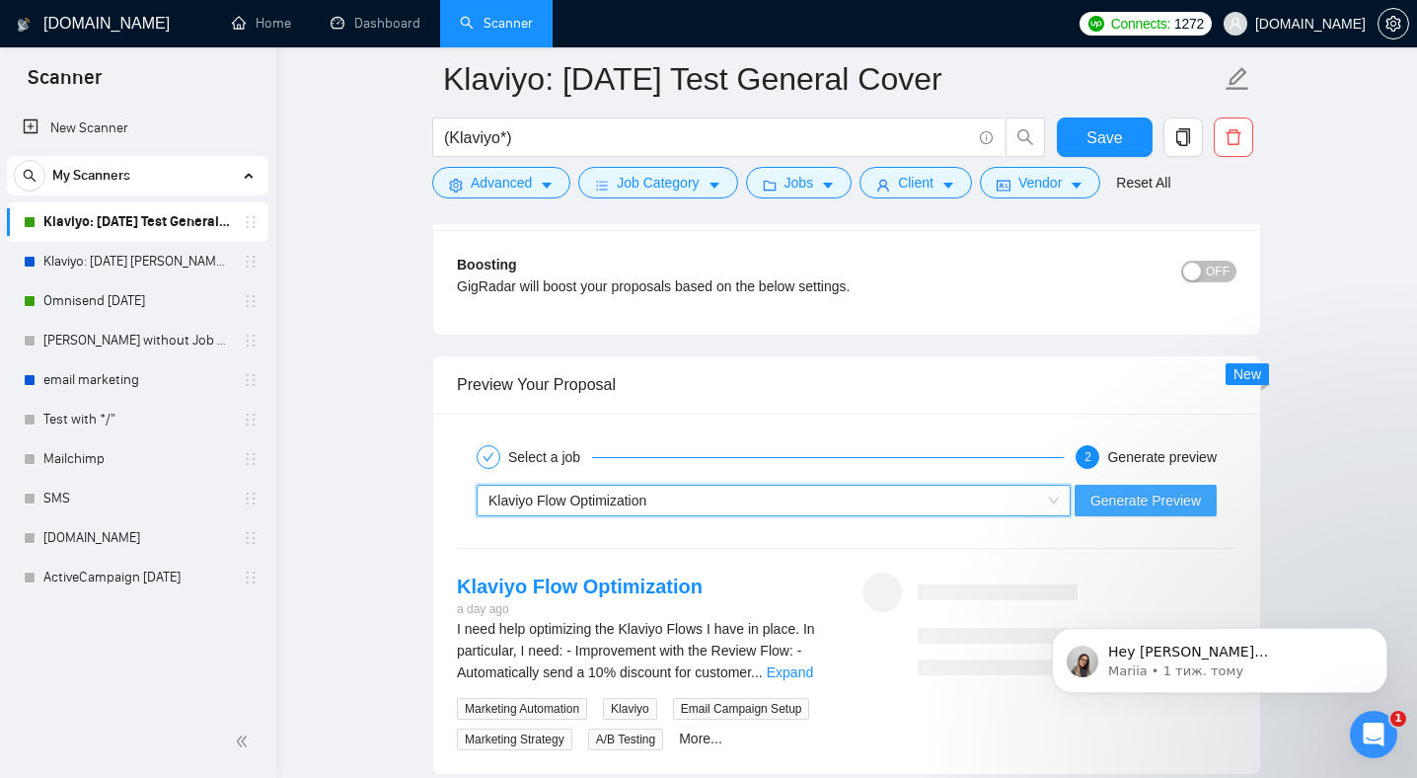
click at [1135, 500] on span "Generate Preview" at bounding box center [1145, 500] width 111 height 22
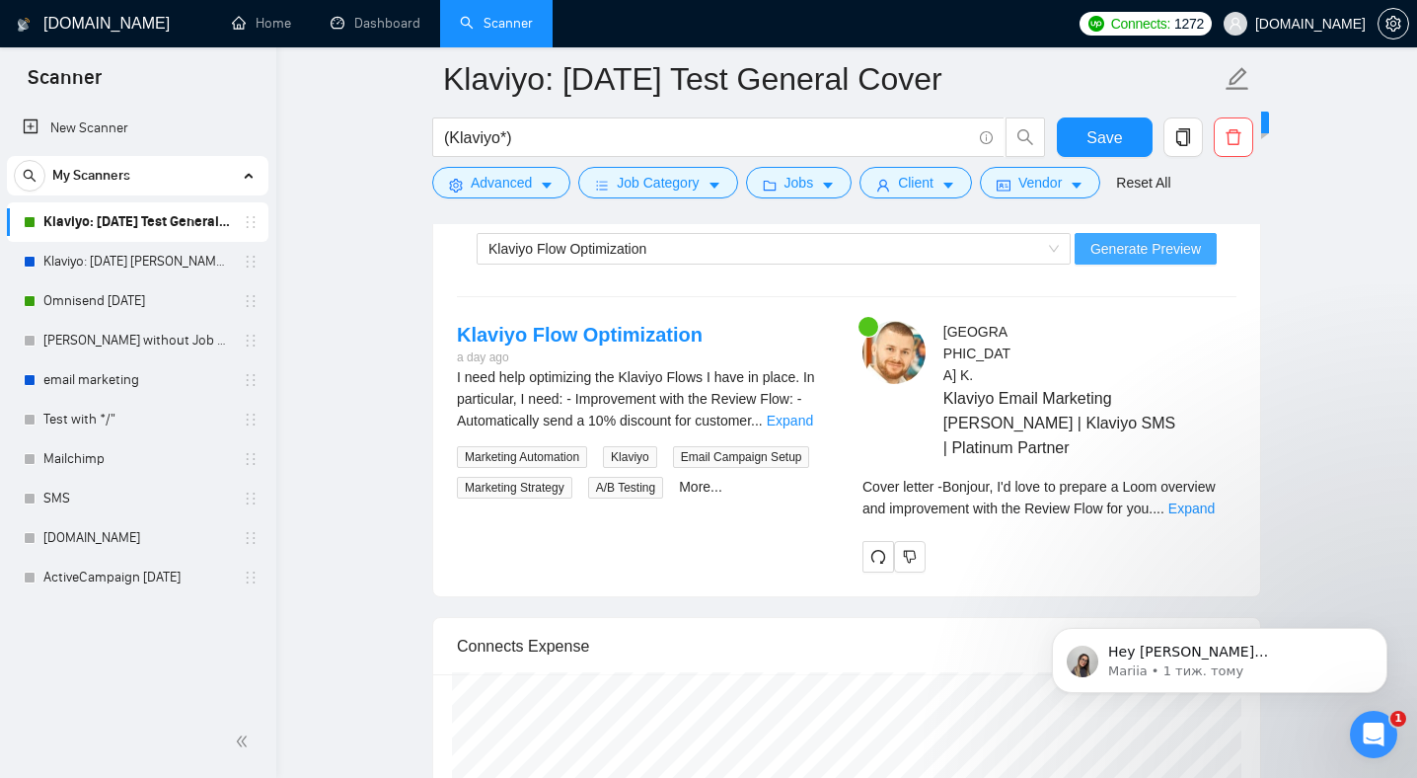
scroll to position [4207, 0]
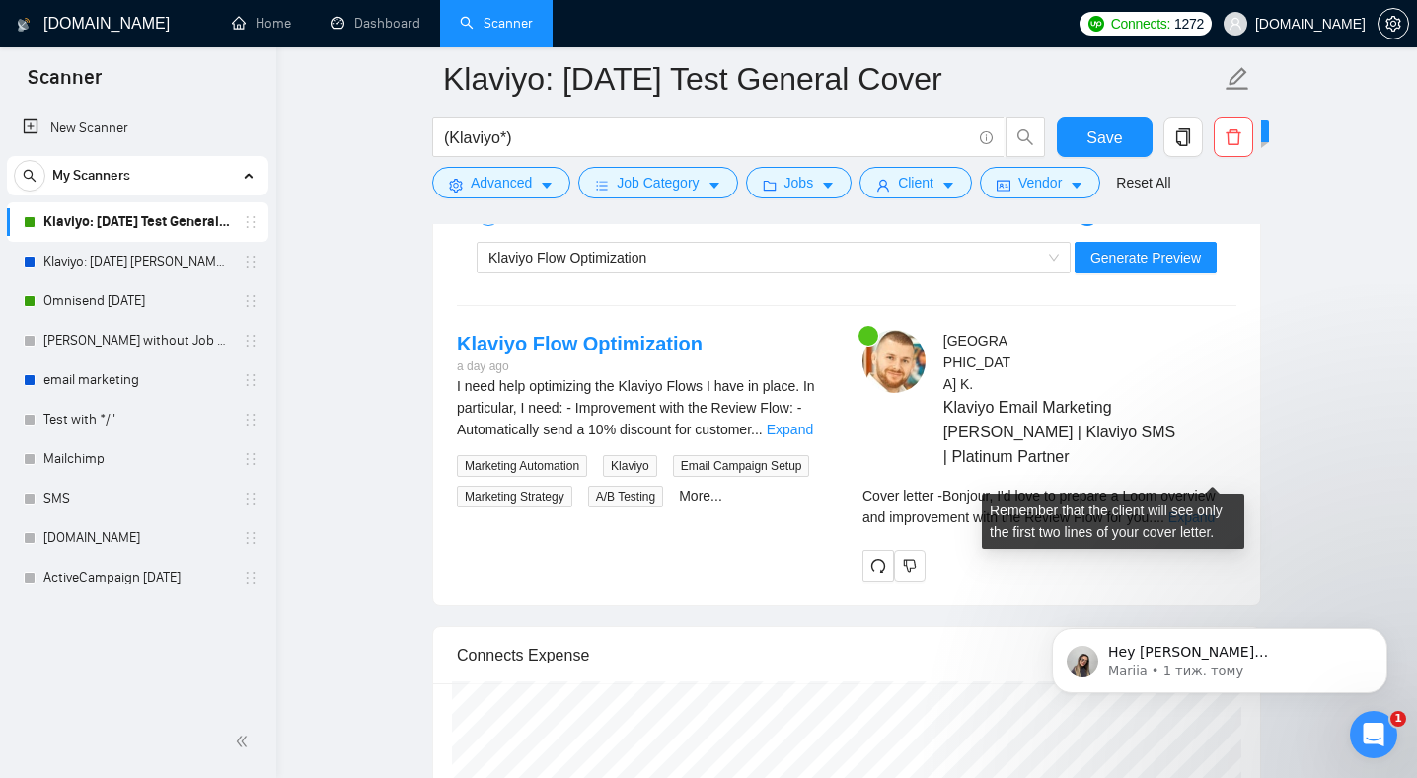
click at [1215, 509] on link "Expand" at bounding box center [1191, 517] width 46 height 16
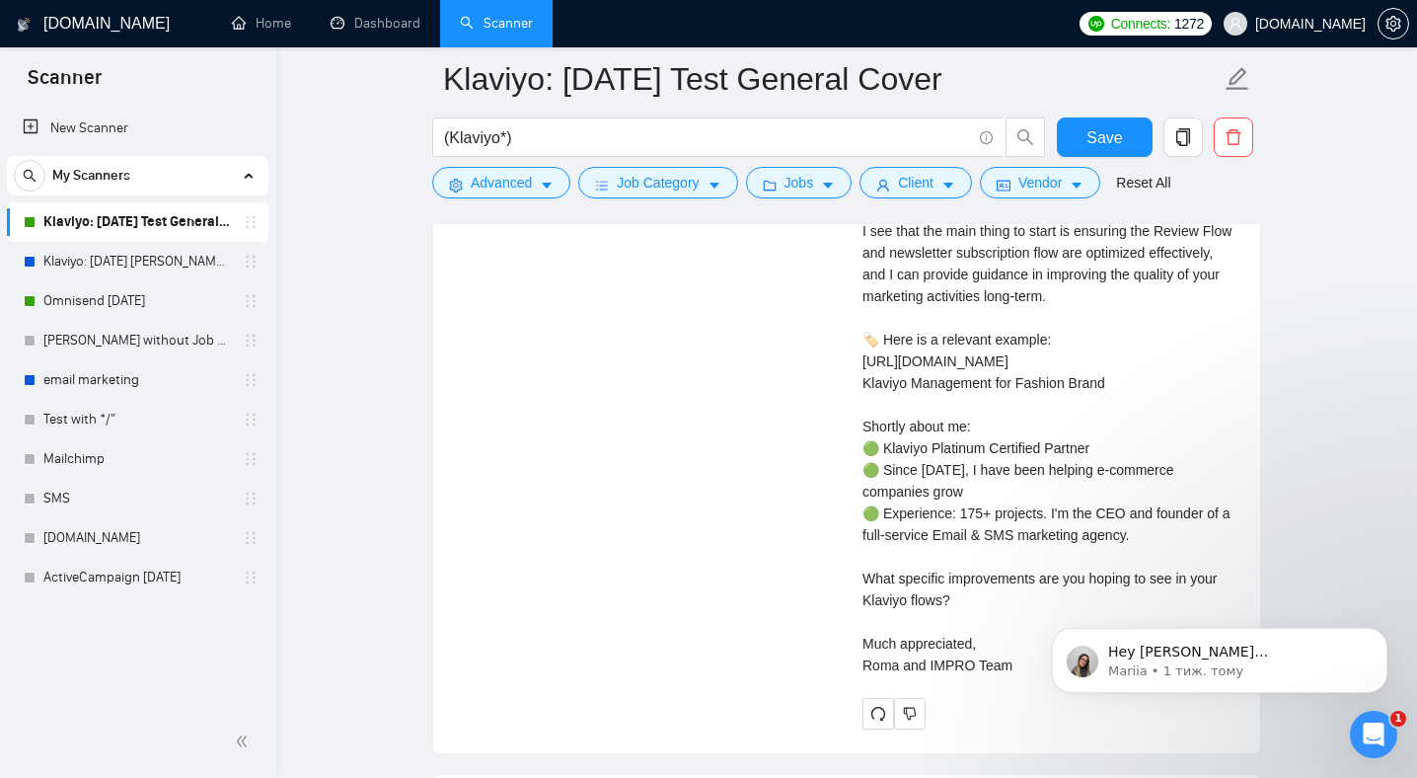
scroll to position [4646, 0]
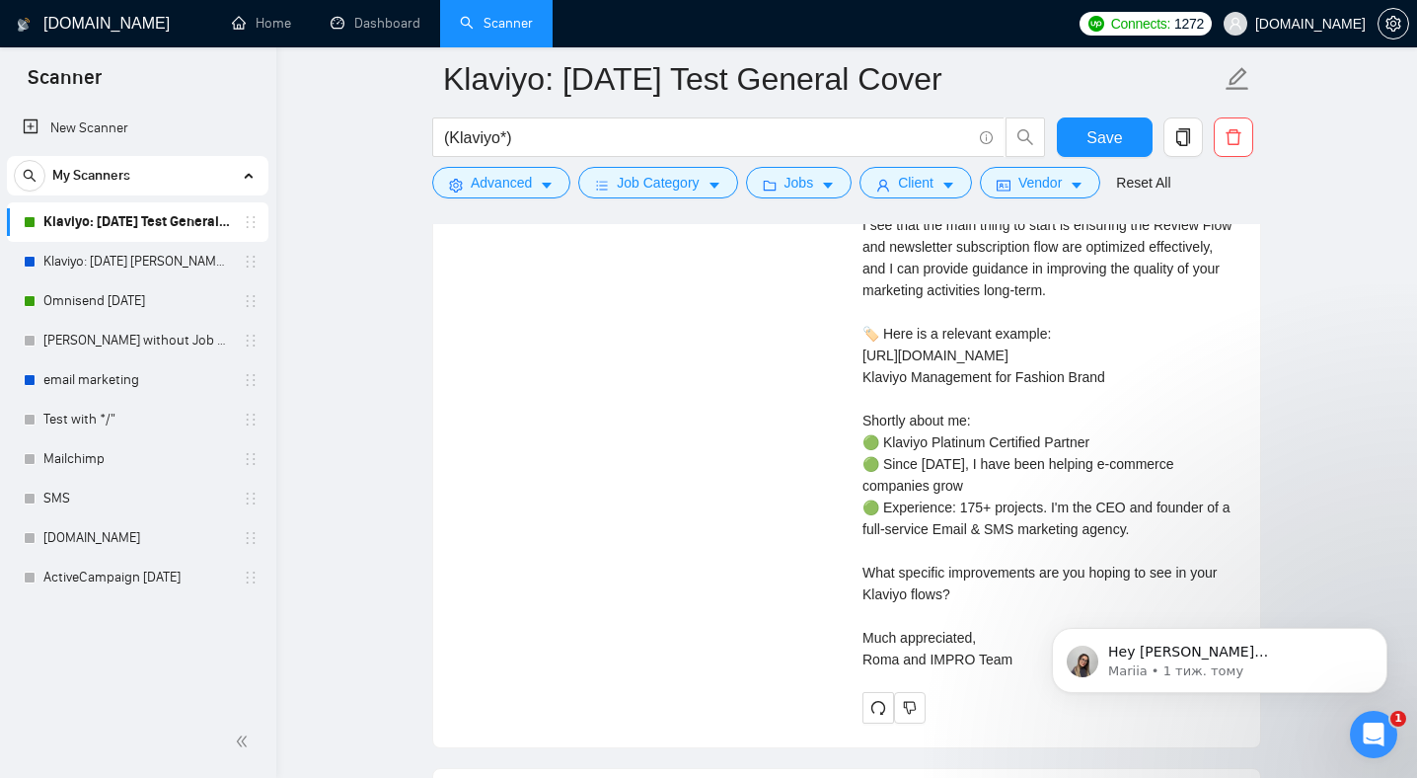
drag, startPoint x: 1016, startPoint y: 636, endPoint x: 885, endPoint y: 222, distance: 434.7
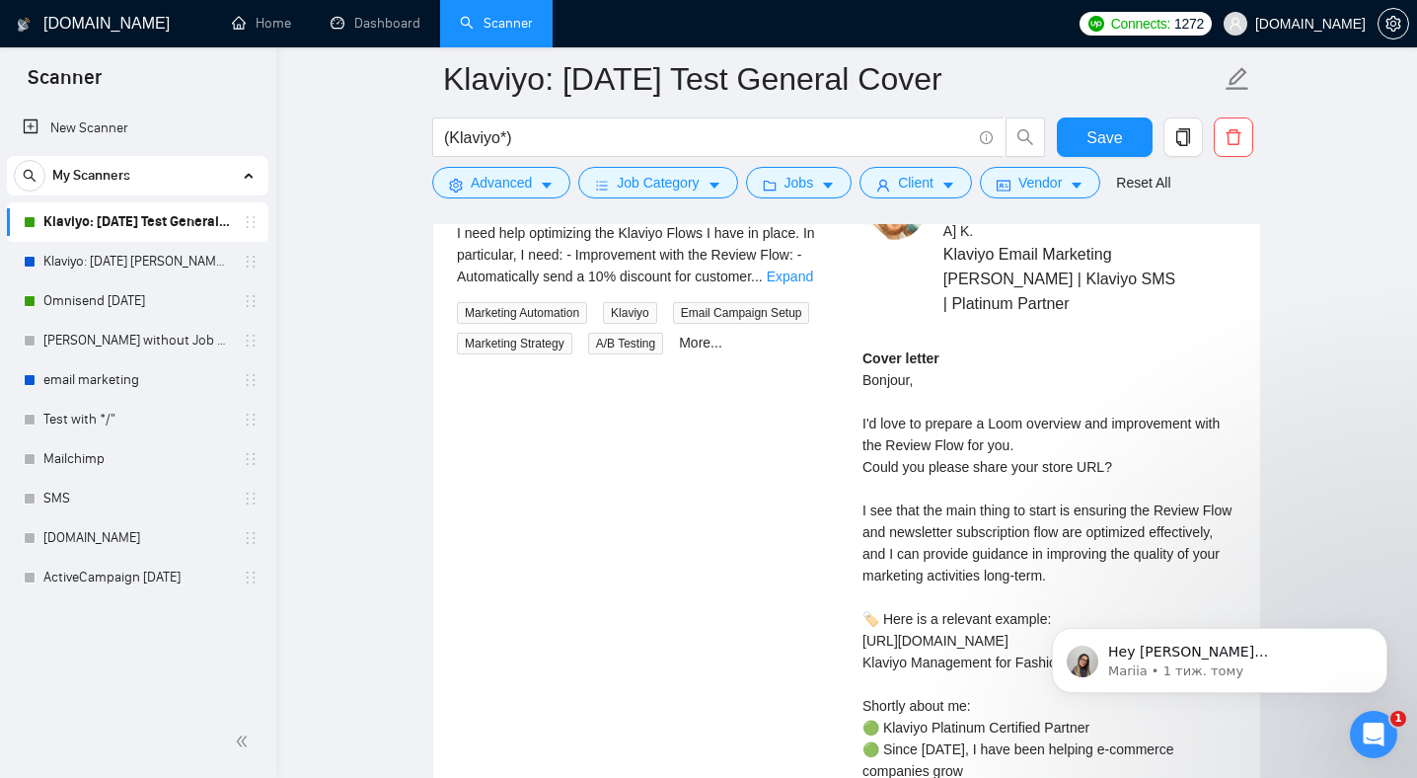
scroll to position [4364, 0]
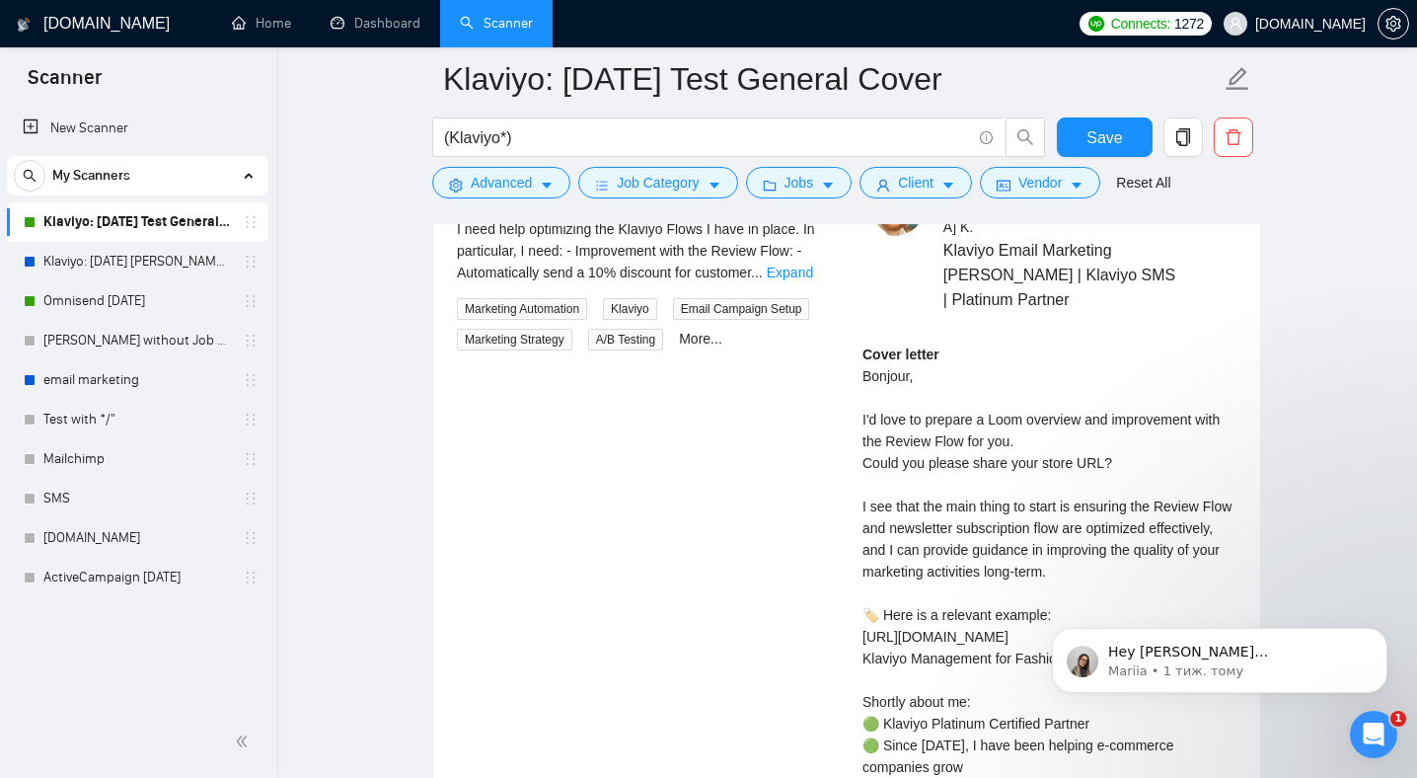
click at [904, 343] on div "Cover letter Bonjour, I'd love to prepare a Loom overview and improvement with …" at bounding box center [1049, 647] width 374 height 608
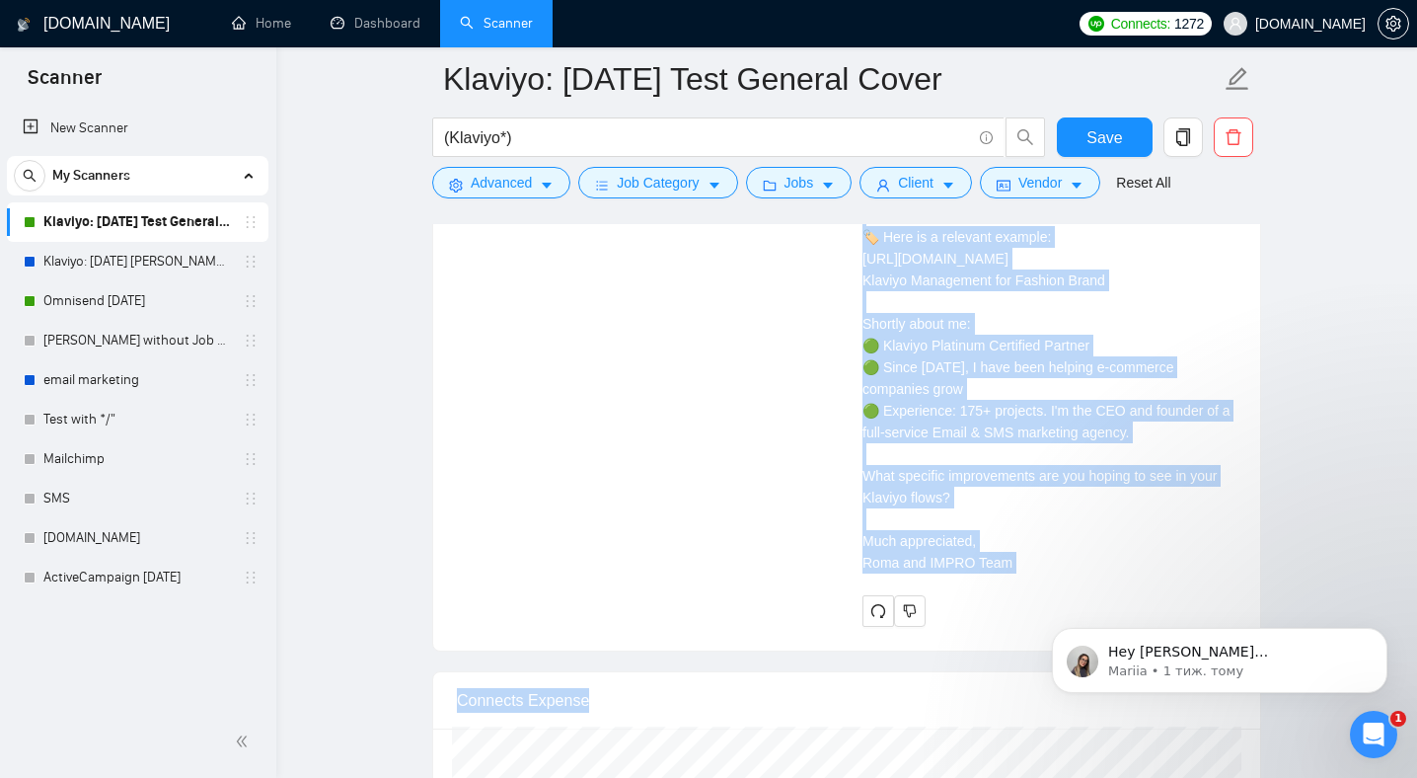
scroll to position [4752, 0]
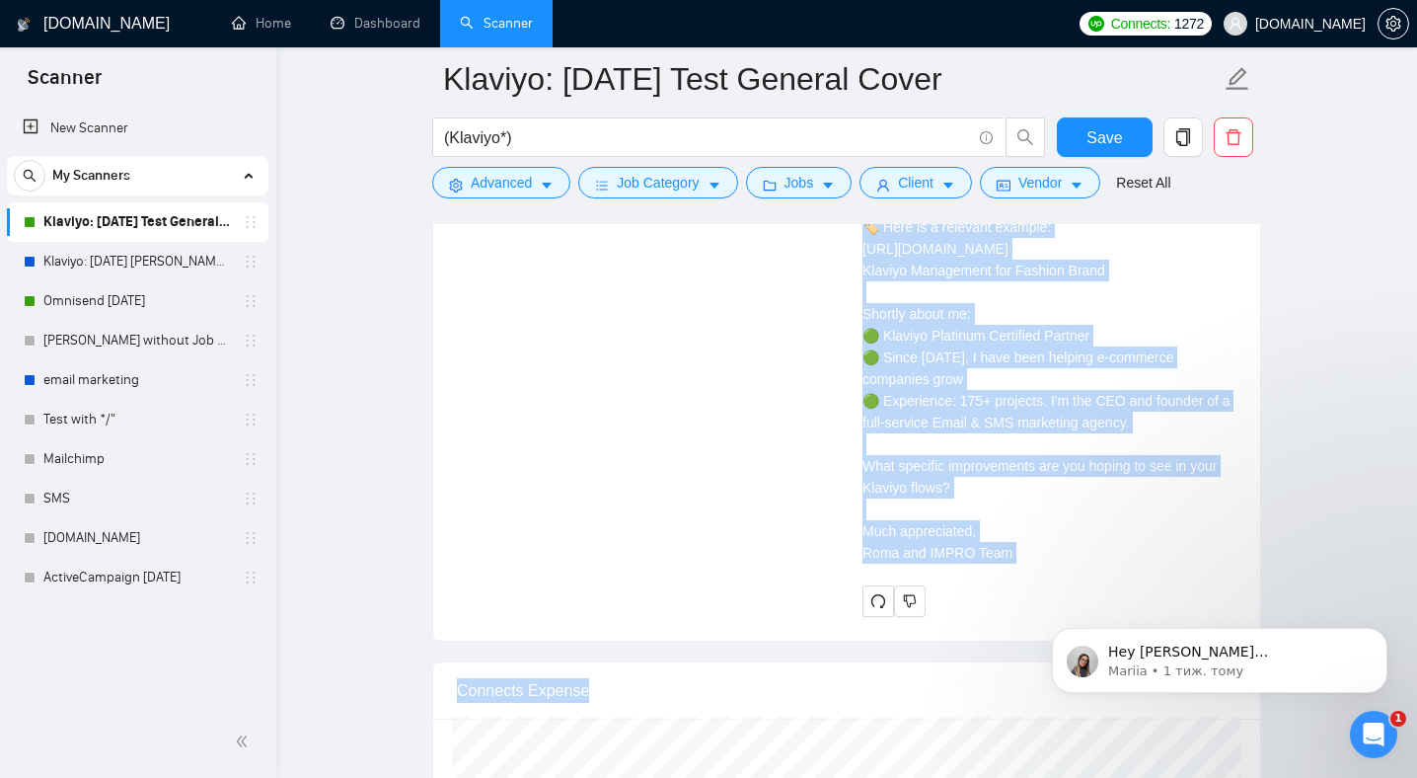
drag, startPoint x: 863, startPoint y: 324, endPoint x: 1010, endPoint y: 524, distance: 248.5
click at [1010, 524] on div "Cover letter Bonjour, I'd love to prepare a Loom overview and improvement with …" at bounding box center [1049, 260] width 374 height 608
copy div "Bonjour, I'd love to prepare a Loom overview and improvement with the Review Fl…"
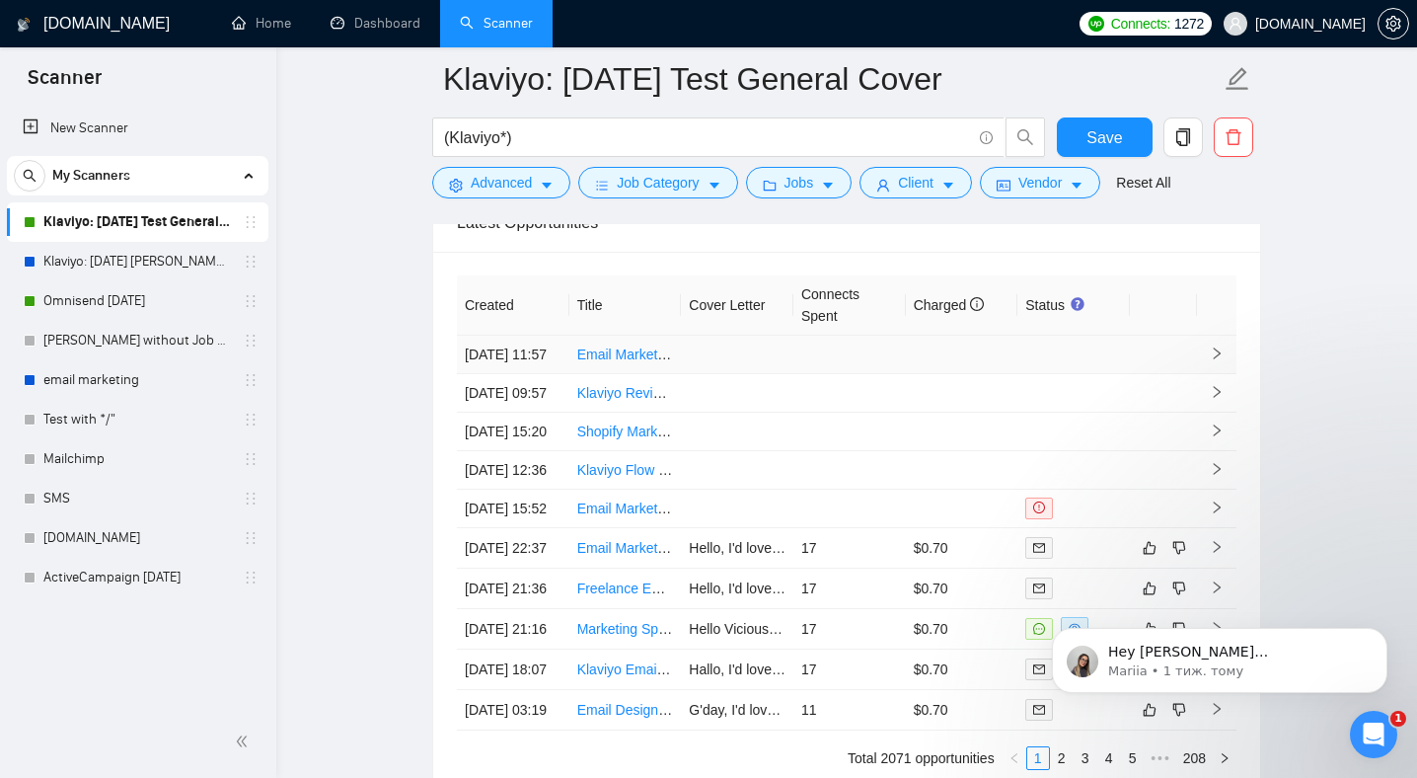
scroll to position [6235, 0]
click at [646, 440] on link "Shopify Marketing Assistant with Klaviyo Experience" at bounding box center [737, 432] width 320 height 16
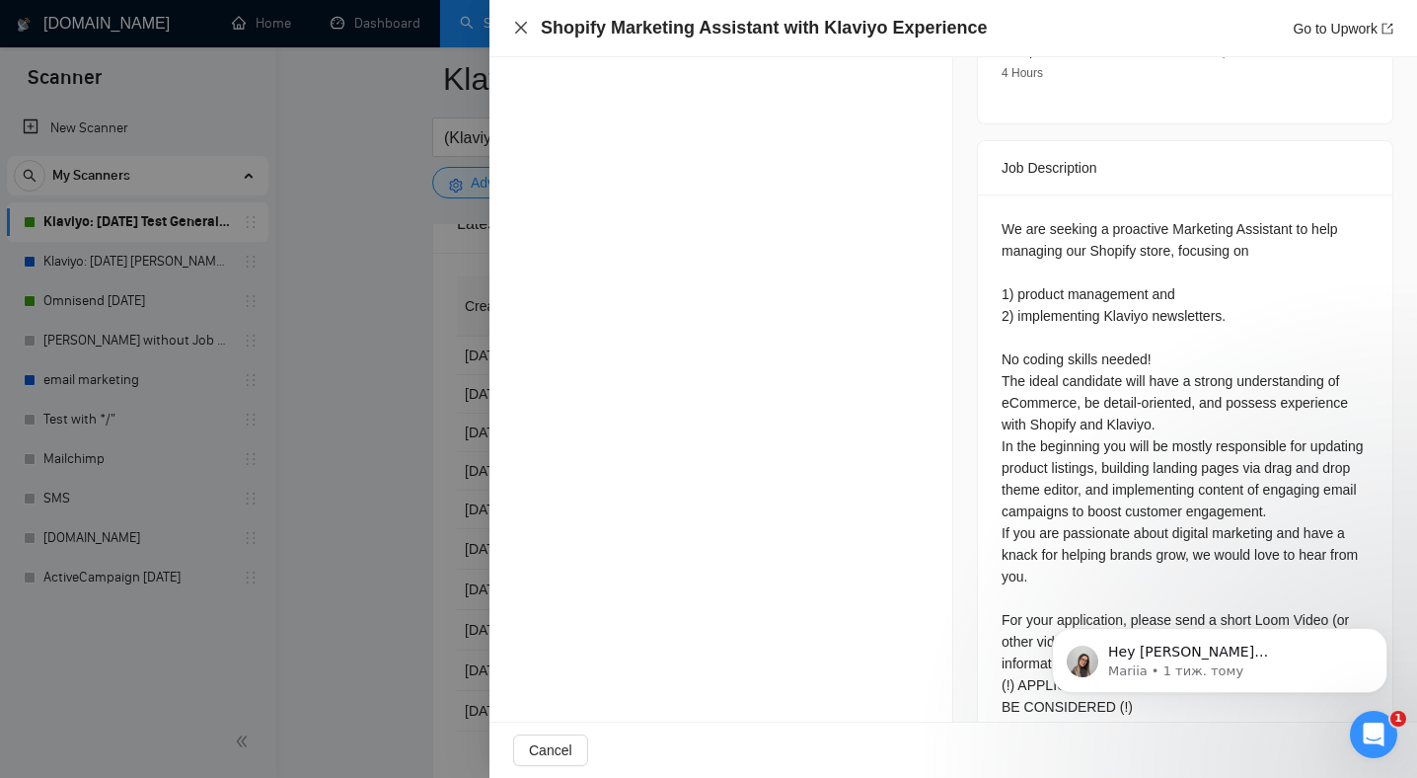
click at [514, 24] on icon "close" at bounding box center [521, 28] width 16 height 16
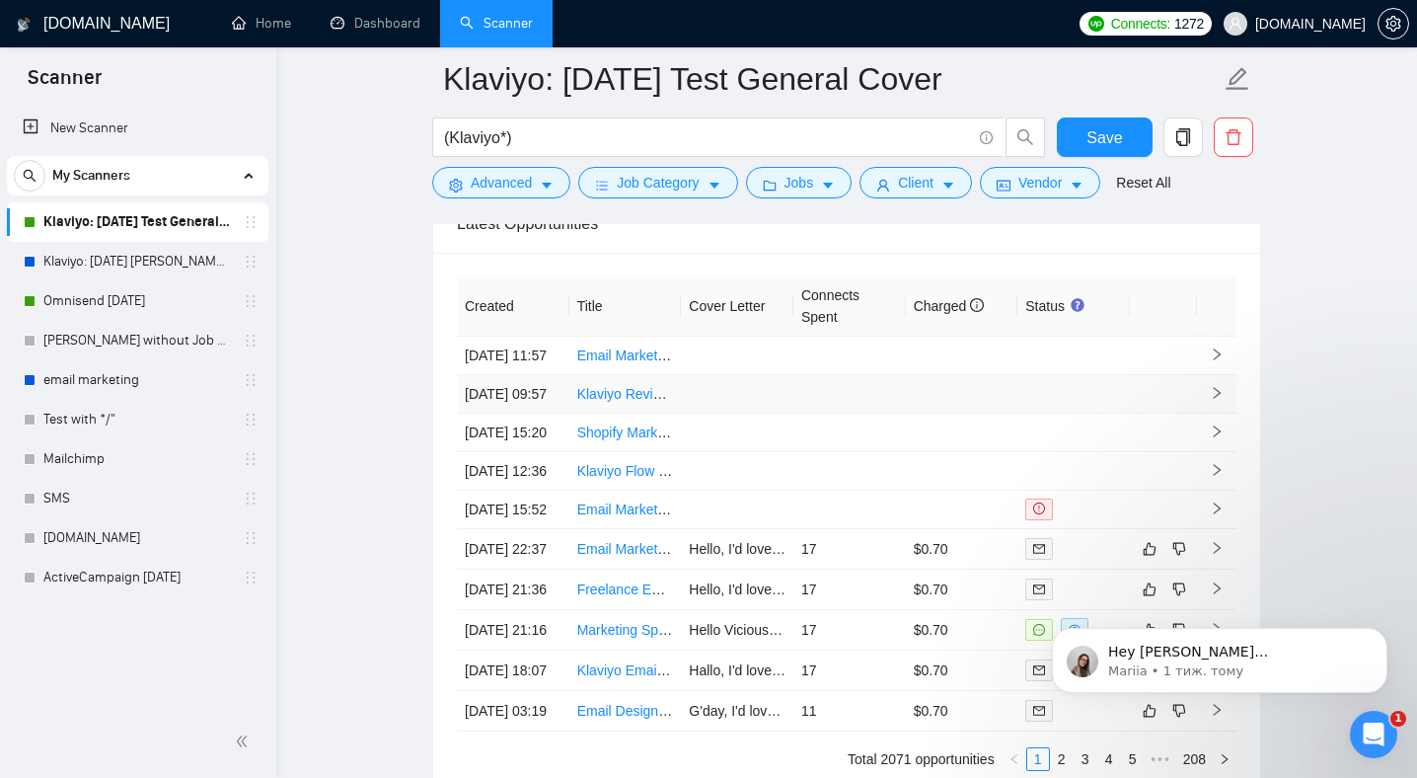
click at [639, 402] on link "Klaviyo Review & Optimization (email marketing)" at bounding box center [726, 394] width 298 height 16
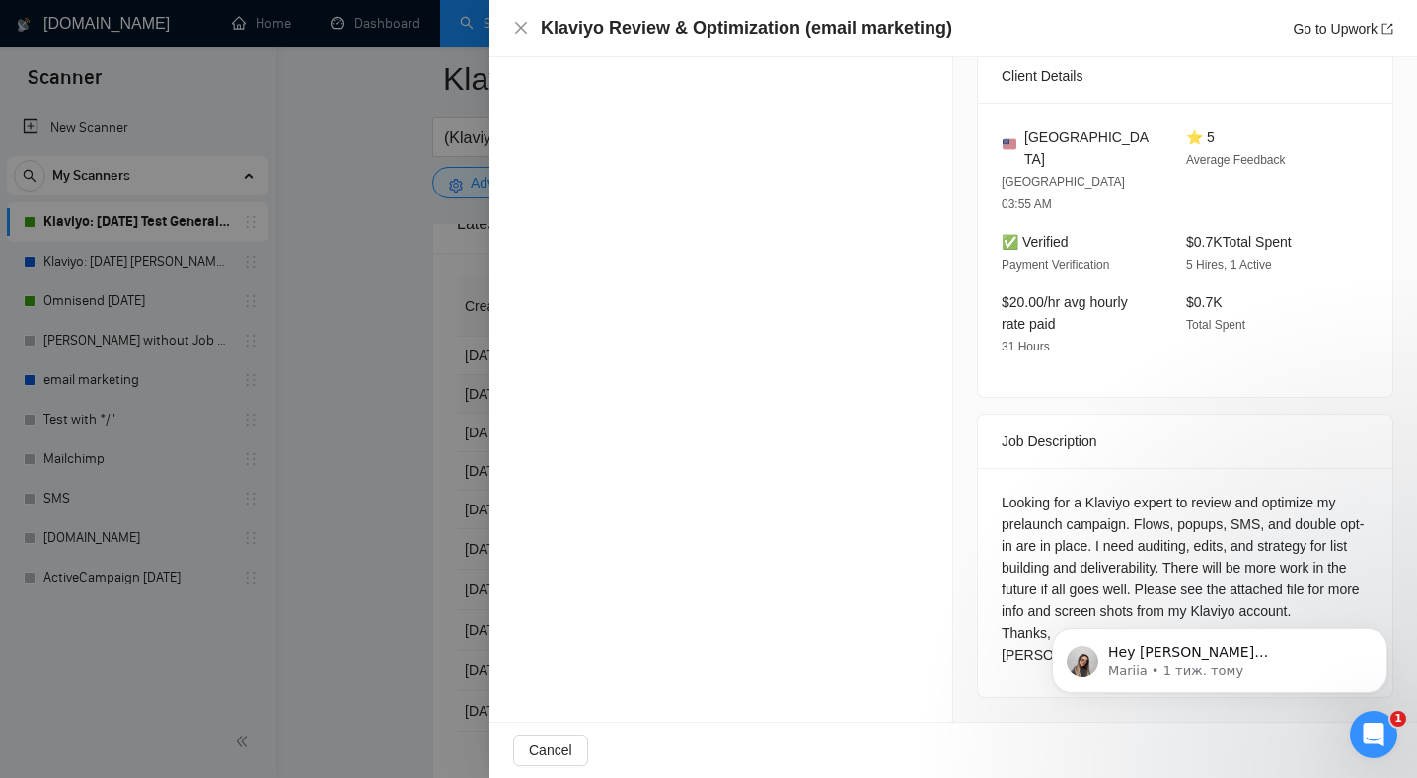
scroll to position [446, 0]
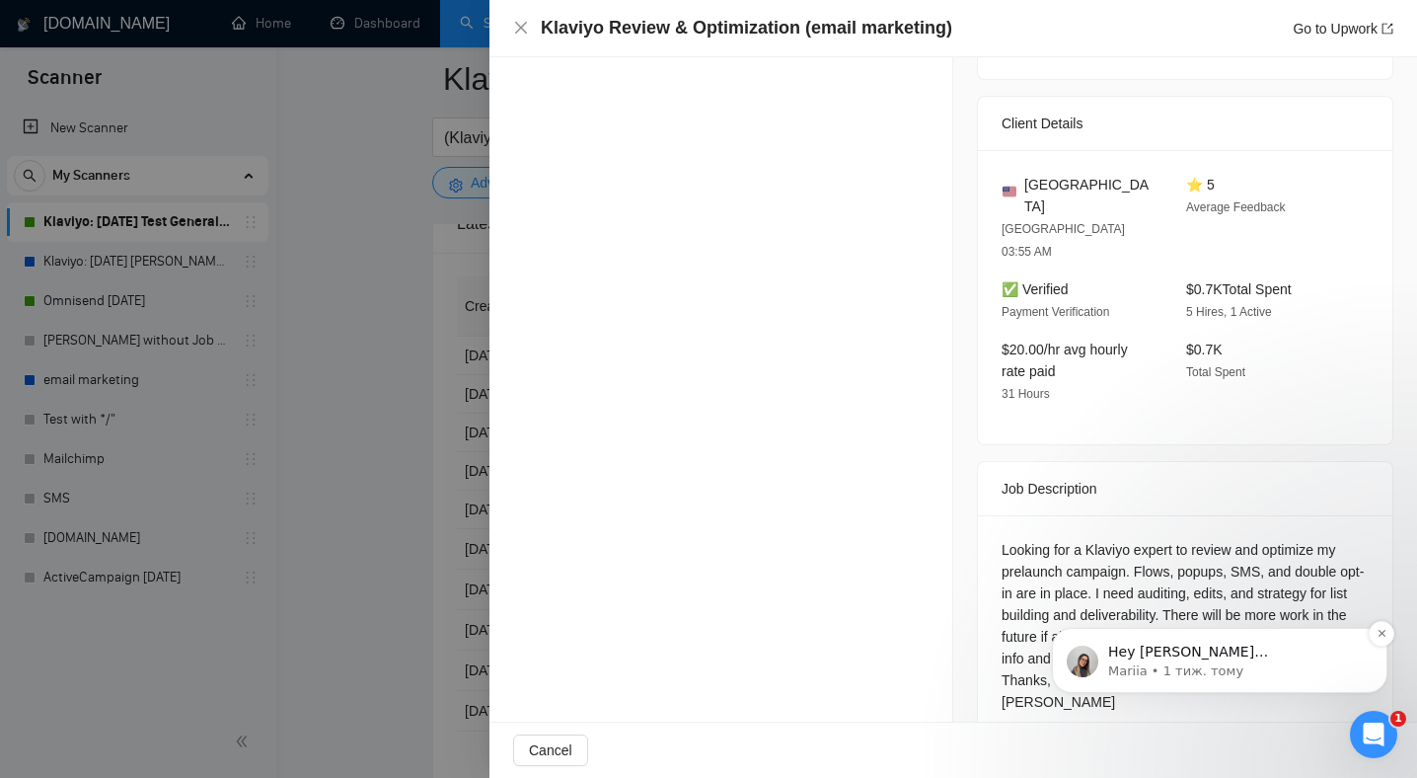
click at [1232, 652] on p "Hey [PERSON_NAME][EMAIL_ADDRESS][DOMAIN_NAME], Looks like your Upwork agency IM…" at bounding box center [1235, 652] width 255 height 20
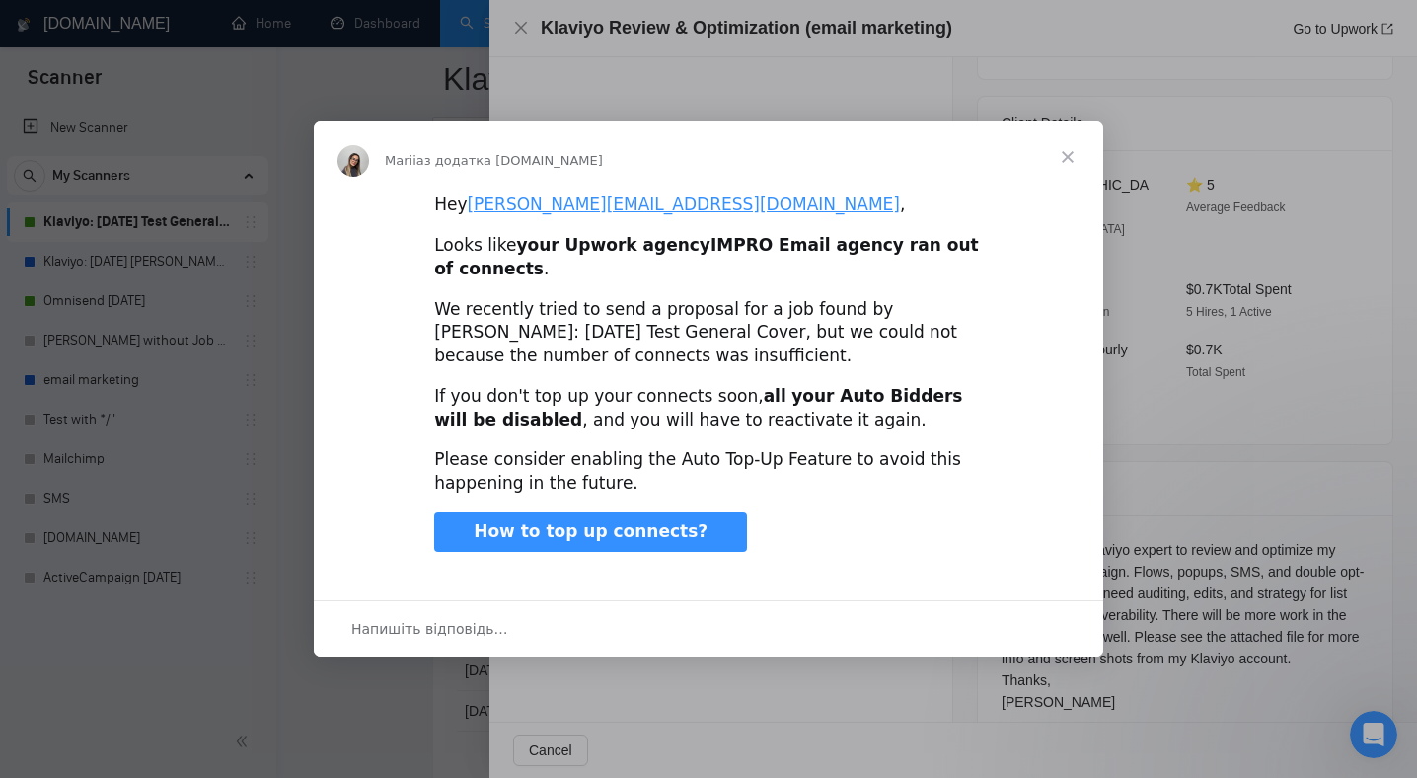
scroll to position [0, 0]
click at [1068, 146] on span "Закрити" at bounding box center [1067, 156] width 71 height 71
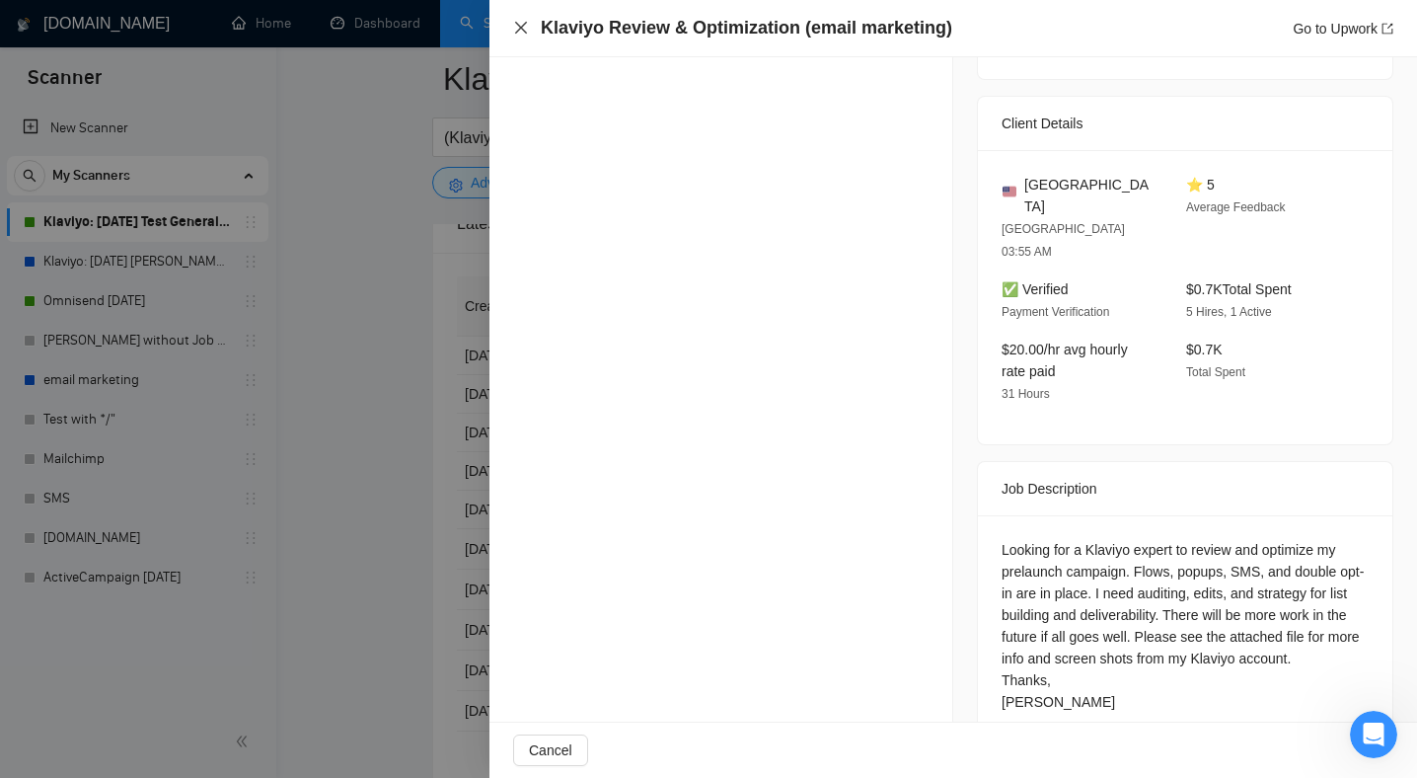
click at [518, 26] on icon "close" at bounding box center [521, 28] width 12 height 12
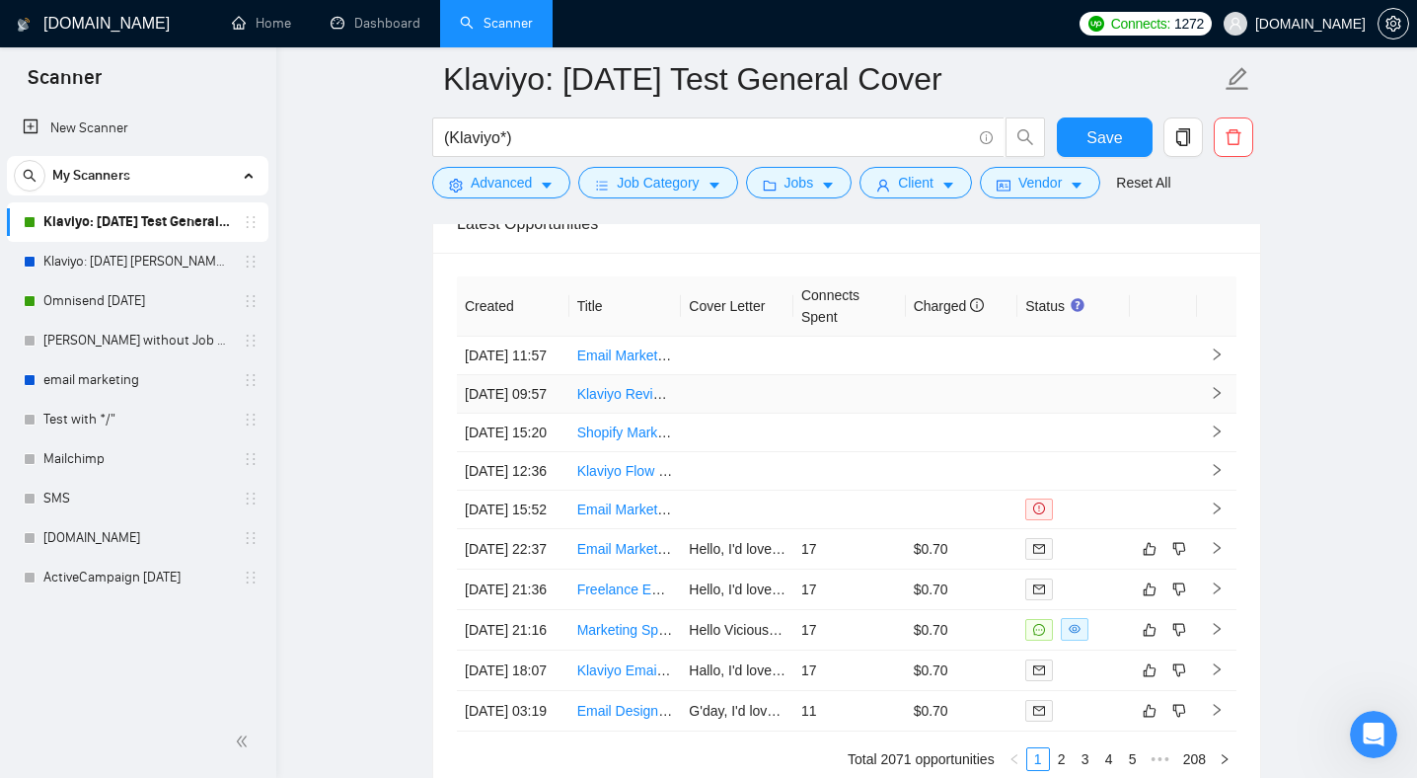
click at [645, 402] on link "Klaviyo Review & Optimization (email marketing)" at bounding box center [726, 394] width 298 height 16
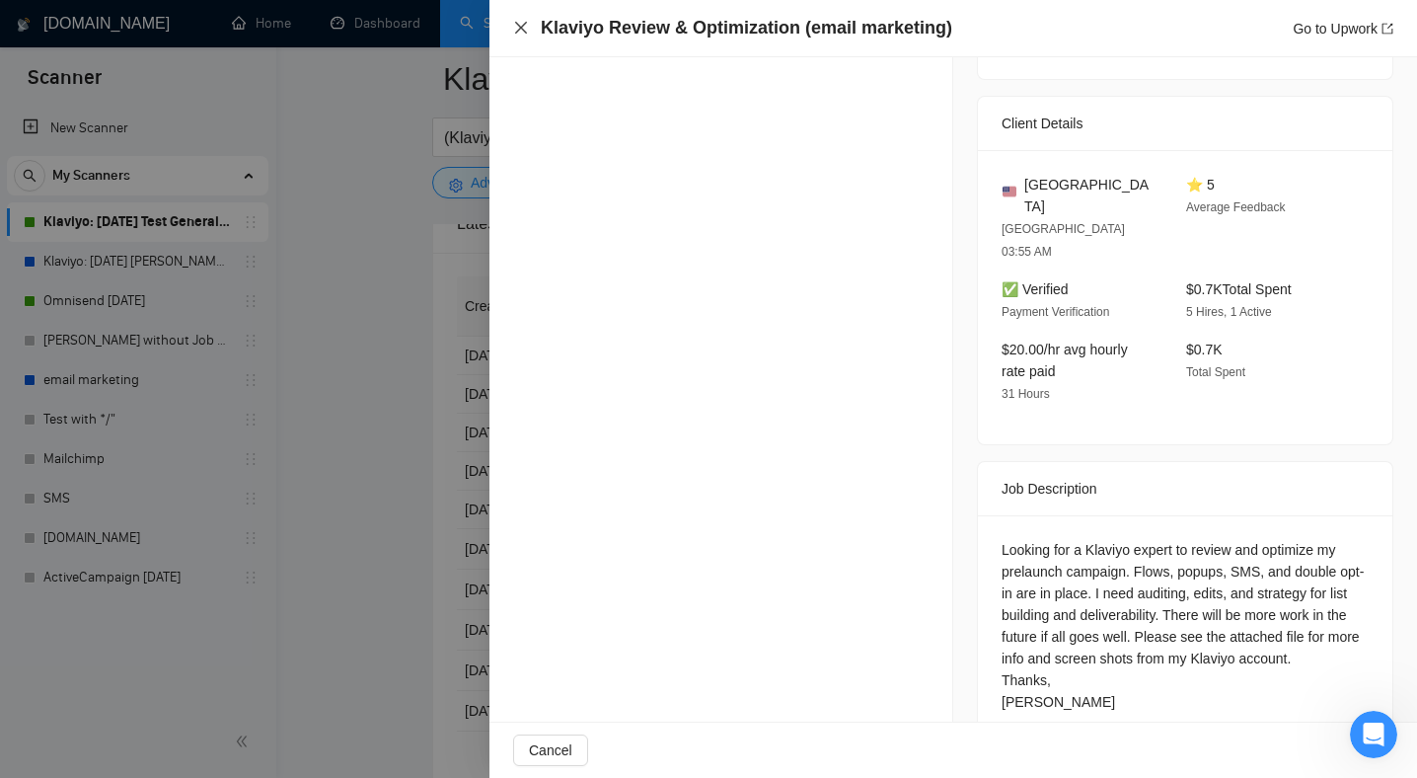
click at [517, 28] on icon "close" at bounding box center [521, 28] width 16 height 16
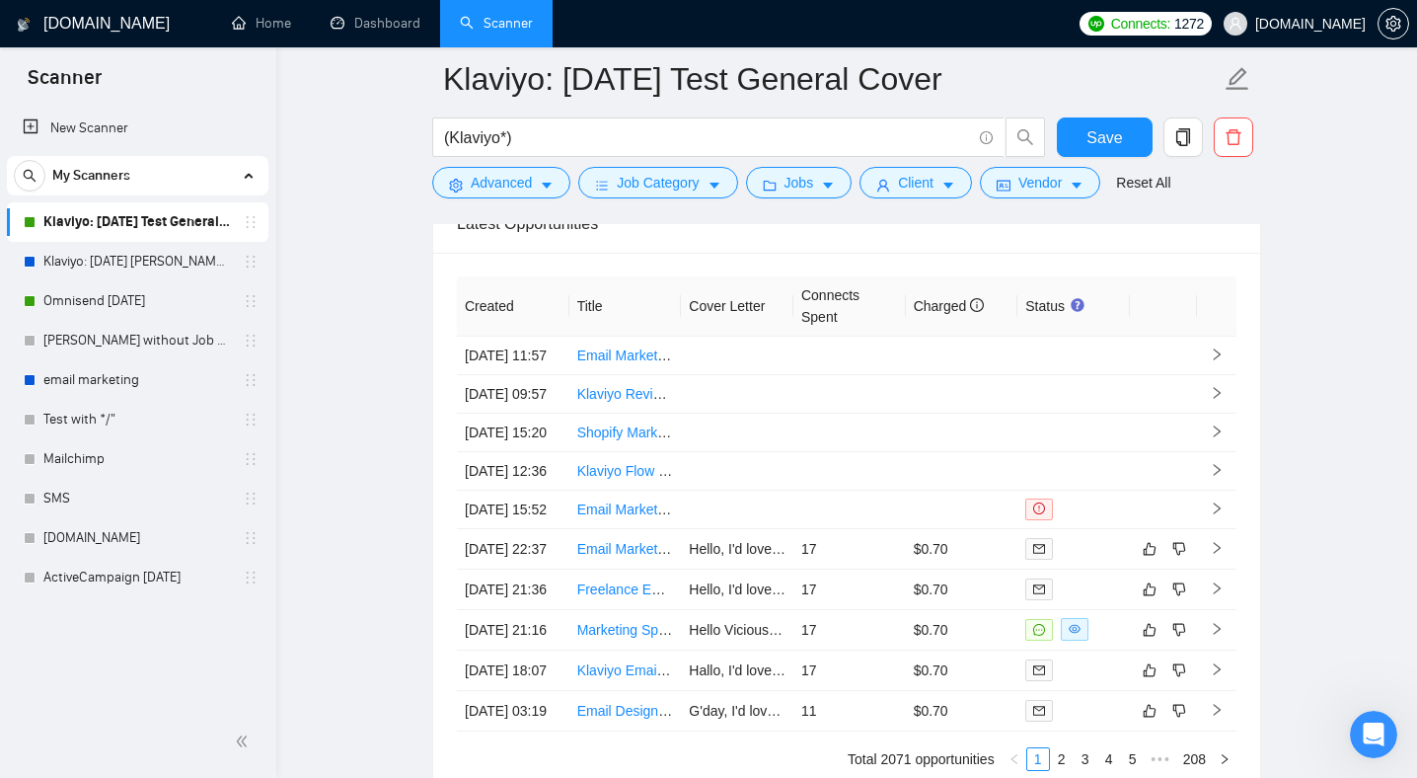
click at [518, 30] on link "Scanner" at bounding box center [496, 23] width 73 height 17
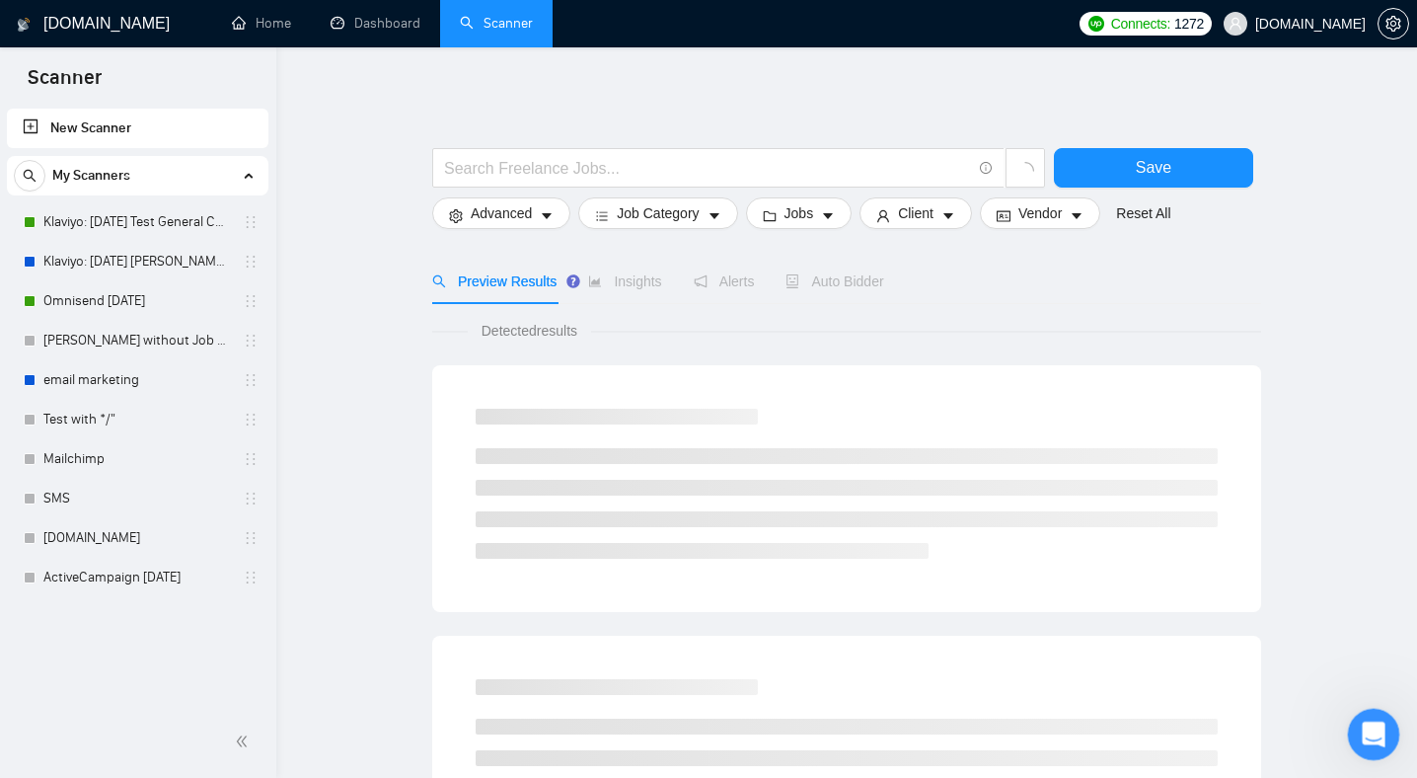
click at [1373, 747] on div "Відкрити програму для спілкування Intercom" at bounding box center [1370, 731] width 65 height 65
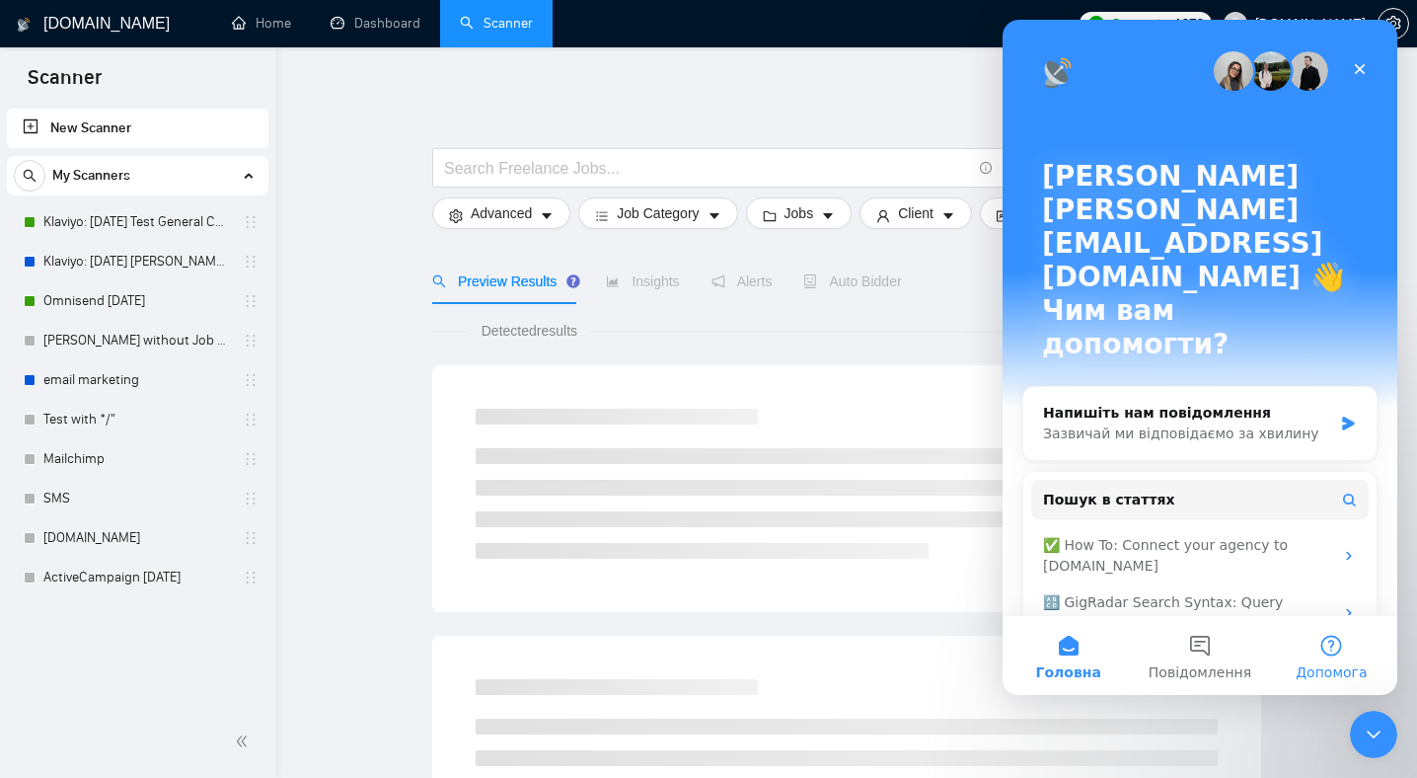
click at [1320, 637] on button "Допомога" at bounding box center [1331, 655] width 131 height 79
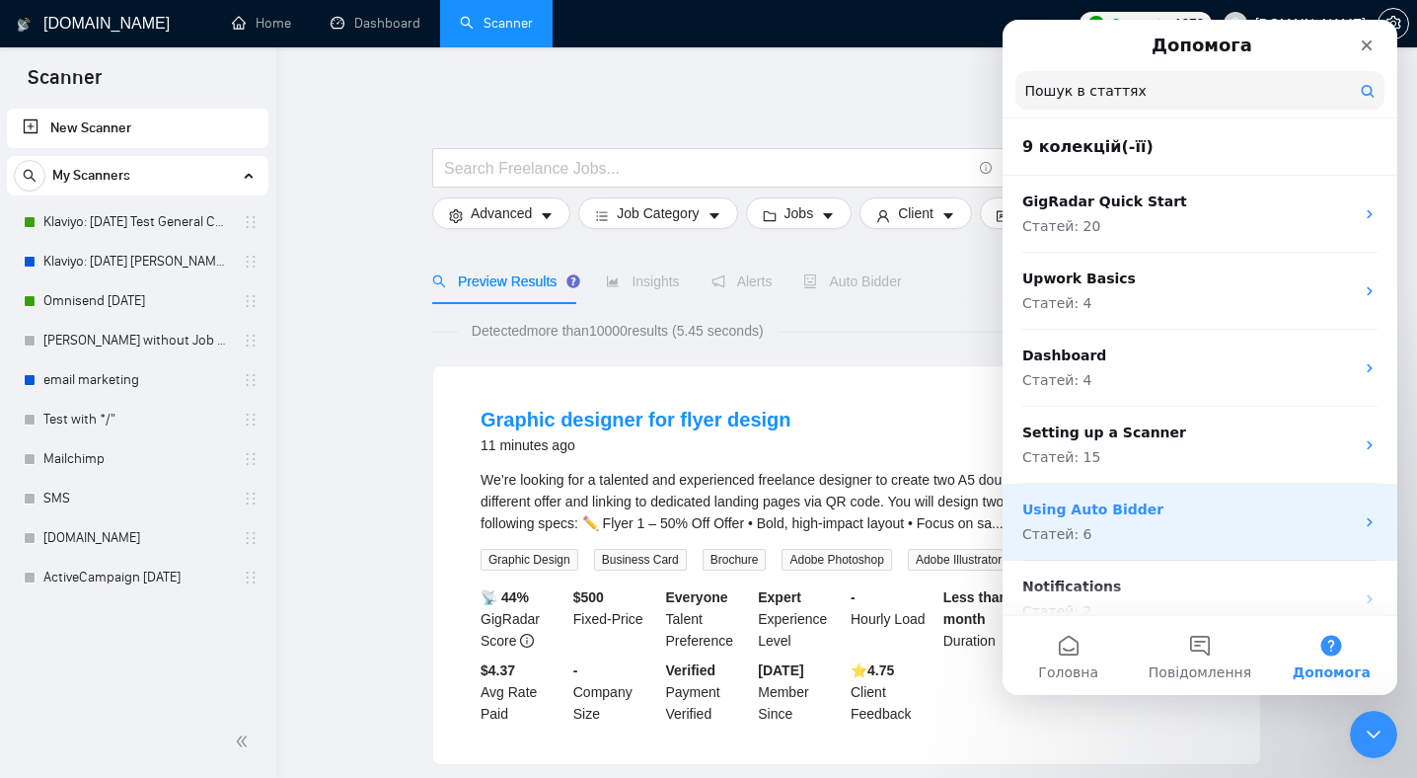
scroll to position [298, 0]
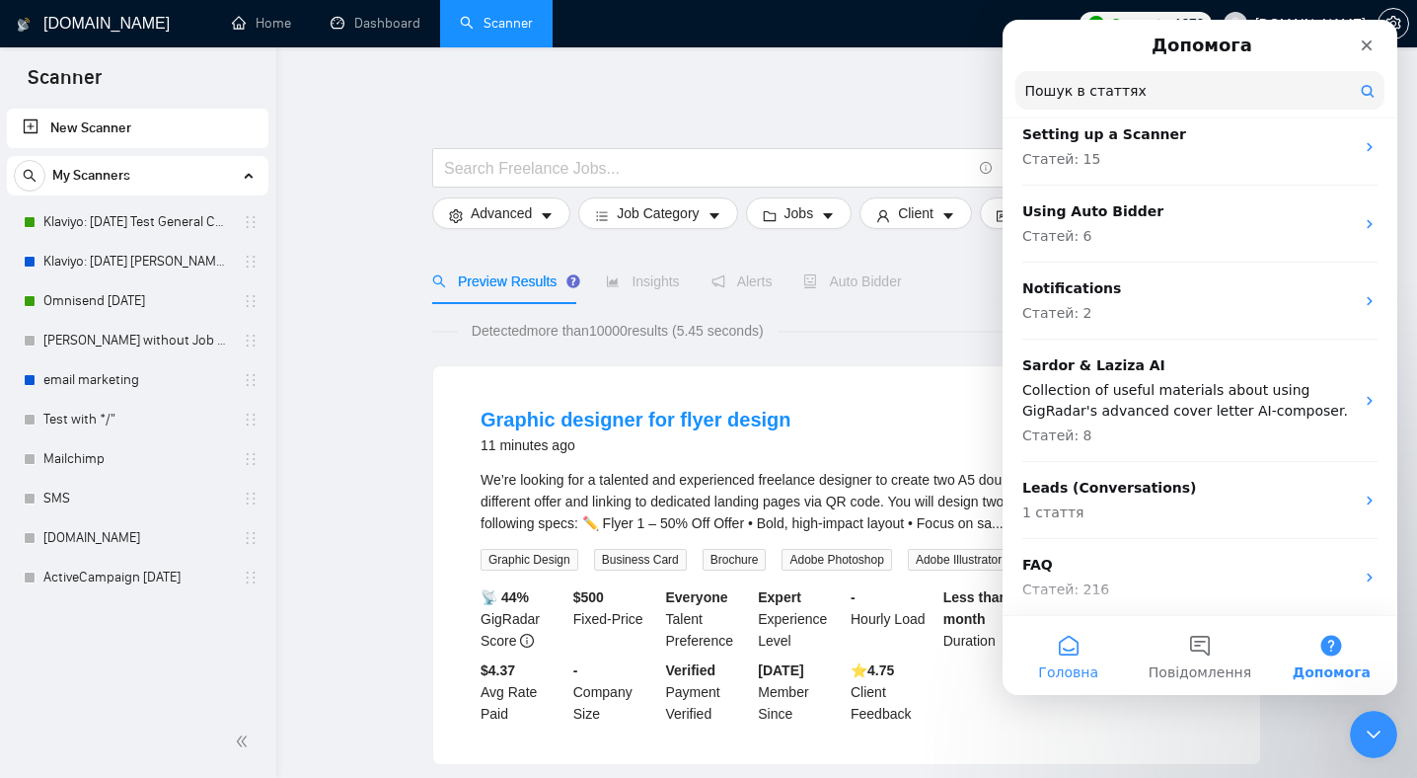
click at [1078, 657] on button "Головна" at bounding box center [1068, 655] width 131 height 79
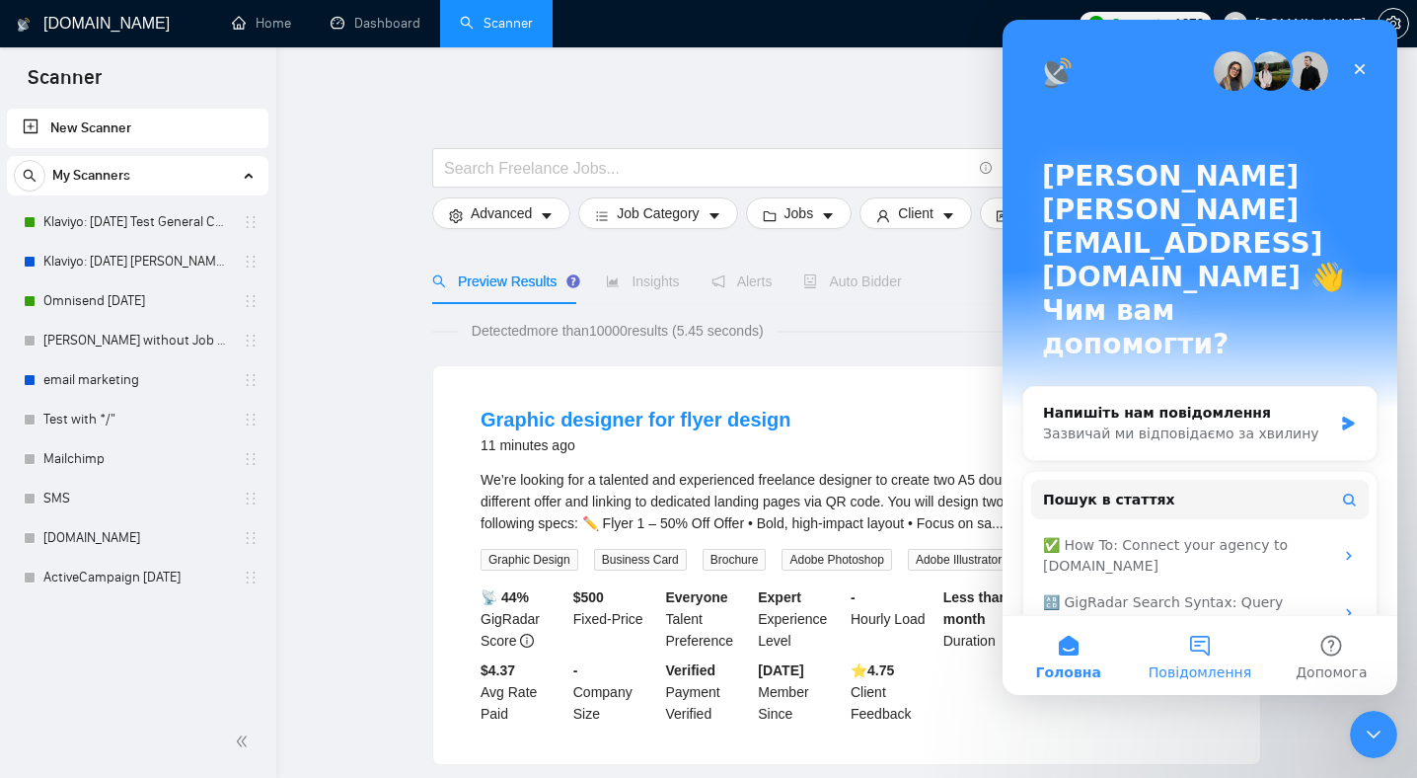
click at [1203, 640] on button "Повідомлення" at bounding box center [1199, 655] width 131 height 79
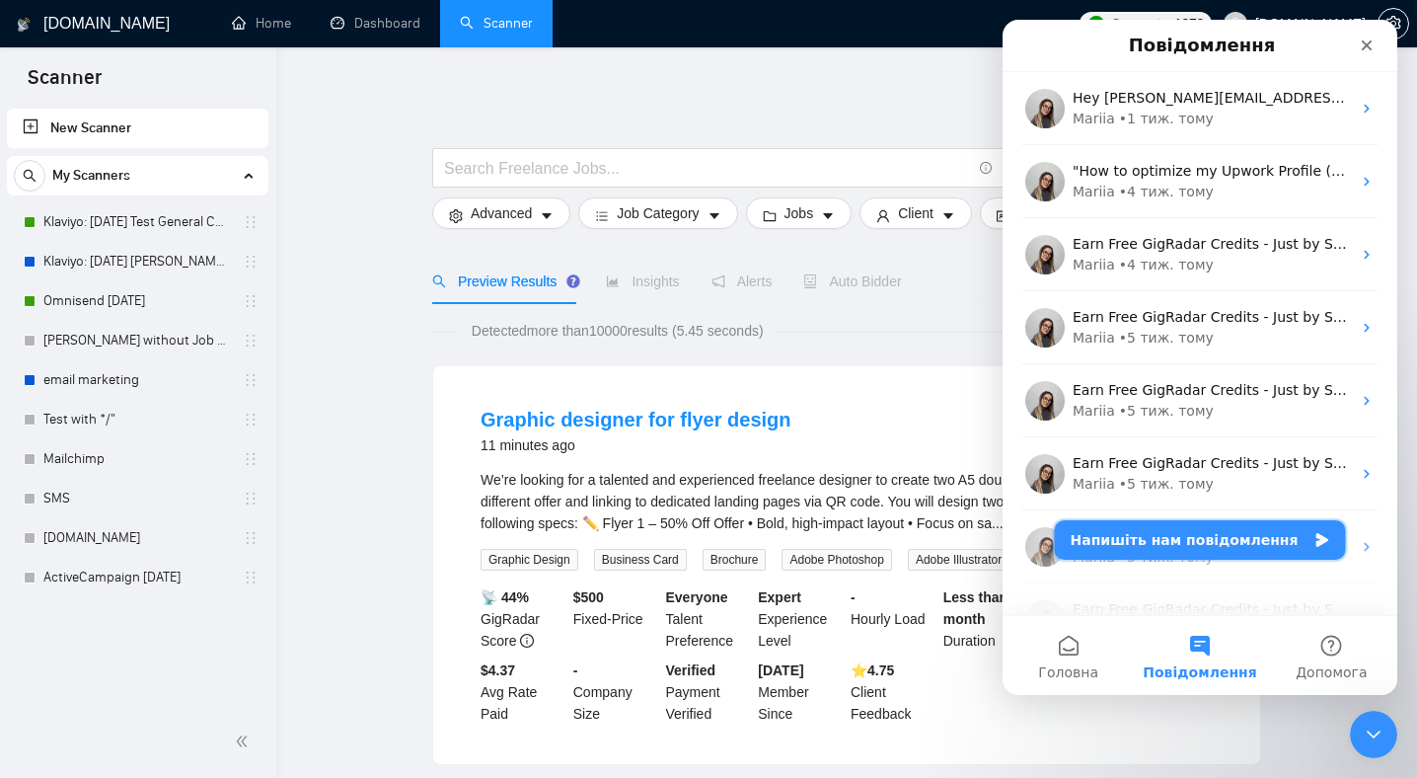
click at [1206, 543] on button "Напишіть нам повідомлення" at bounding box center [1200, 539] width 291 height 39
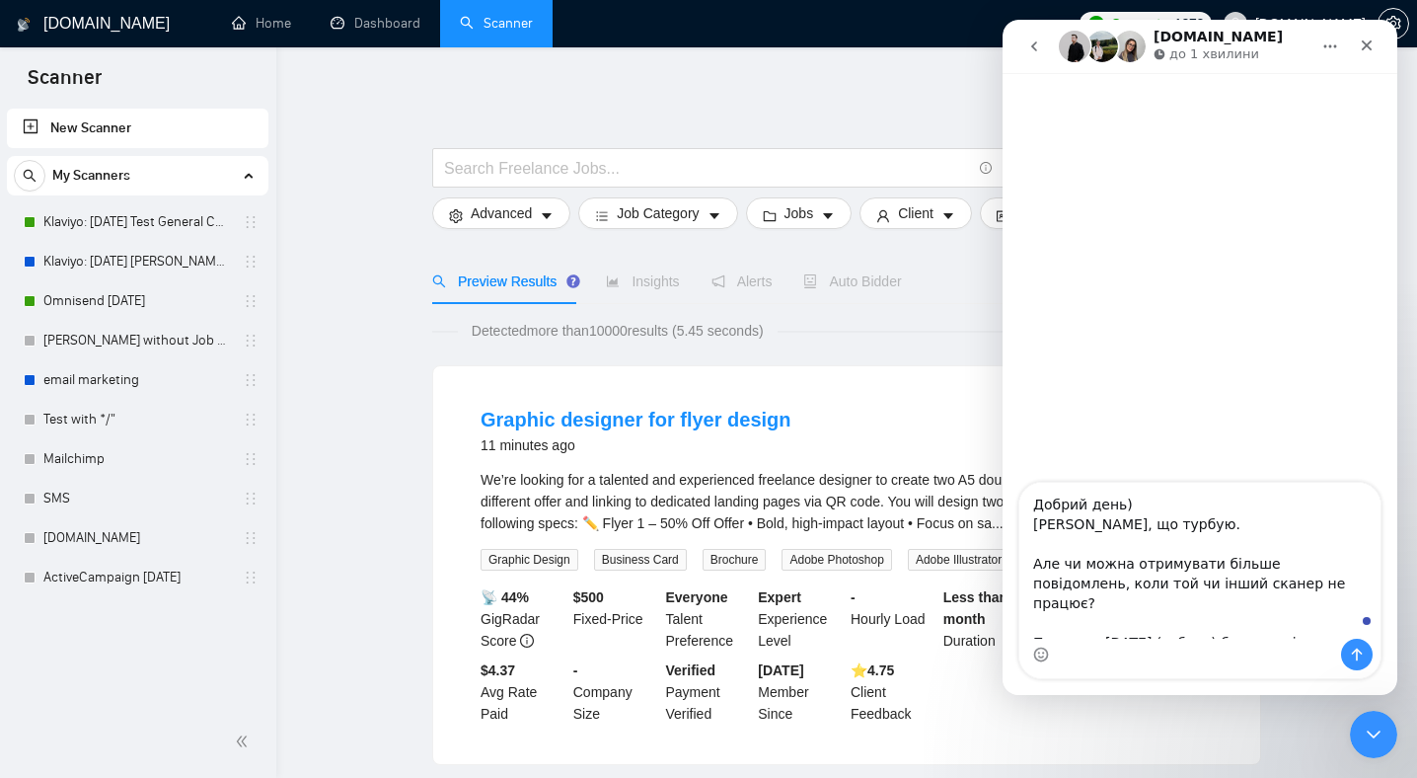
click at [1108, 645] on div "Месенджер Intercom" at bounding box center [1199, 654] width 361 height 32
click at [1078, 654] on div "Месенджер Intercom" at bounding box center [1199, 654] width 361 height 32
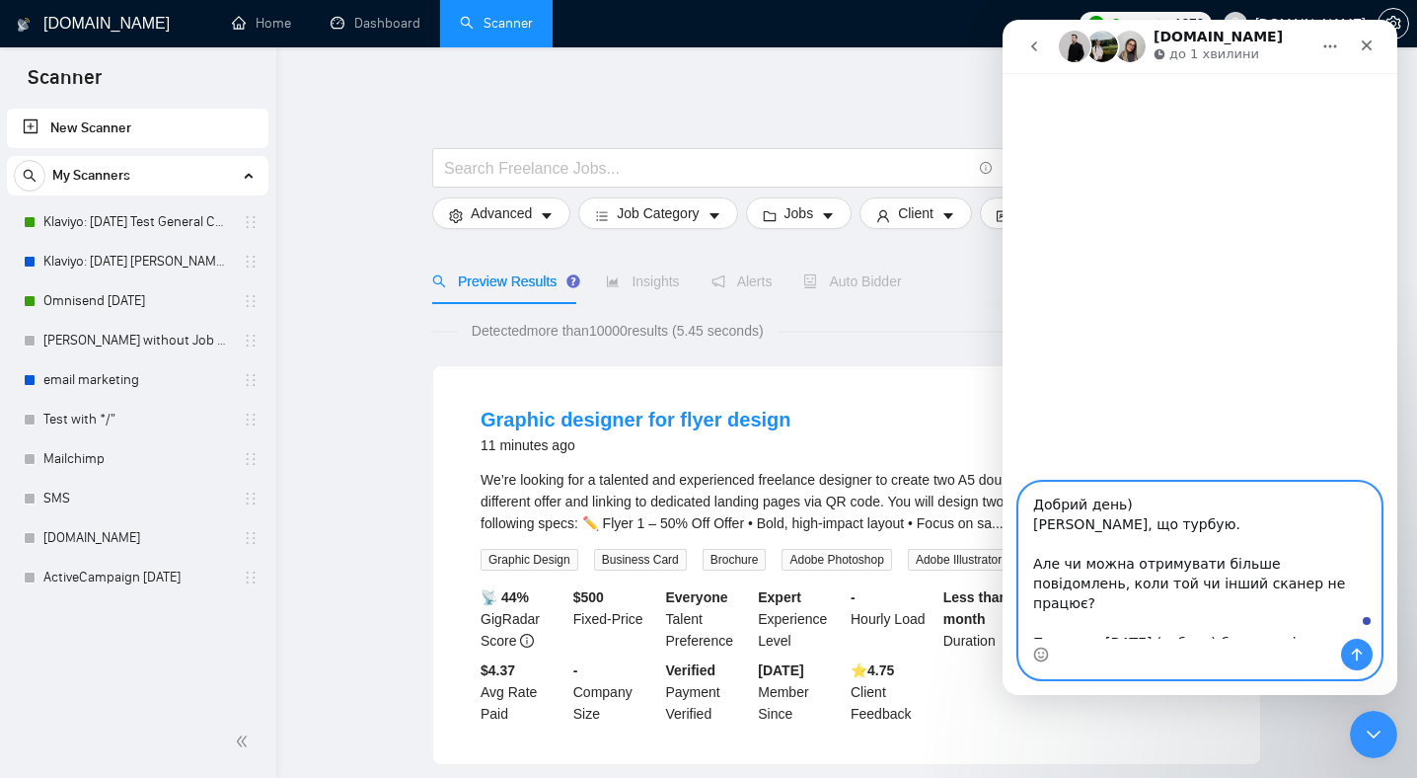
click at [1350, 618] on textarea "Добрий день) [PERSON_NAME], що турбую. Але чи можна отримувати більше повідомле…" at bounding box center [1199, 561] width 361 height 156
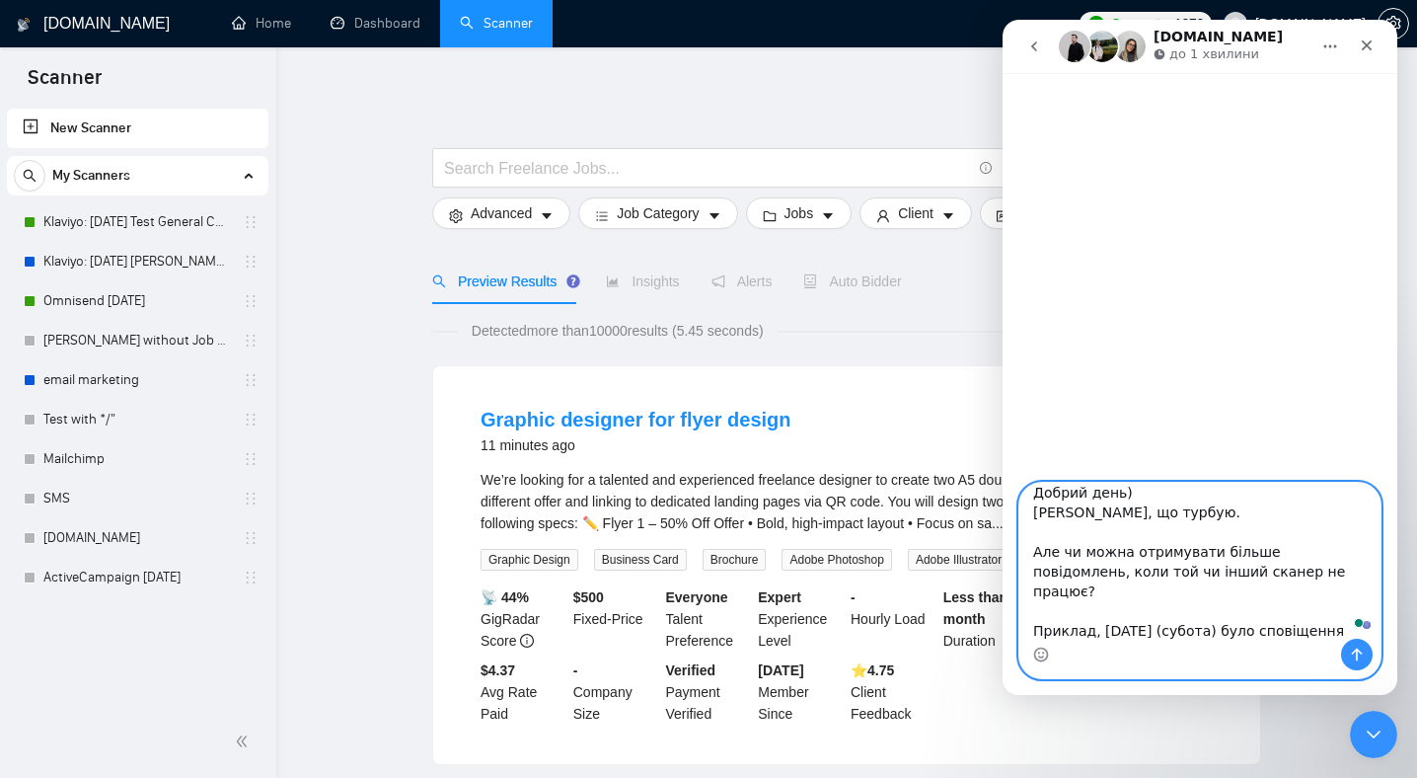
paste textarea "Apologies, the proposal generation has failed because freelancer information is…"
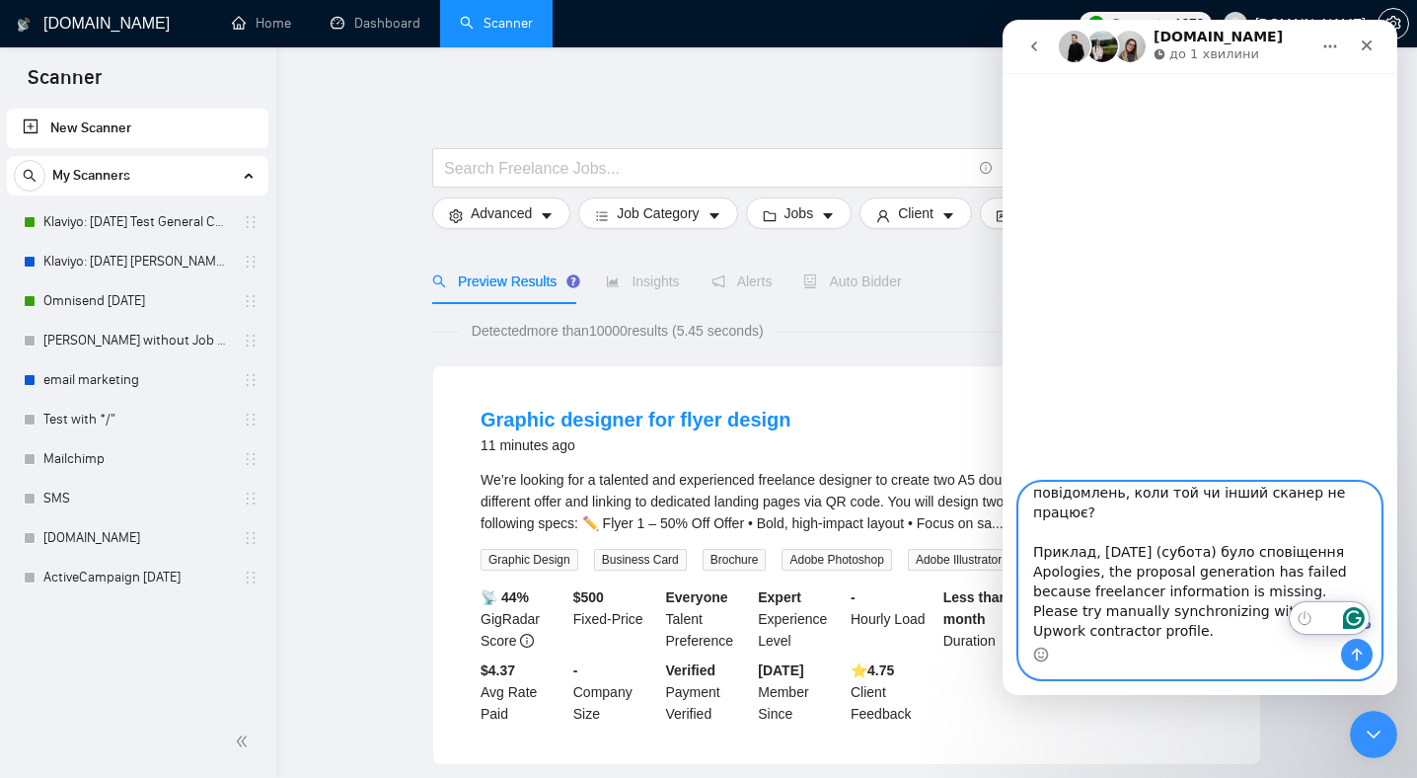
scroll to position [91, 0]
click at [1031, 555] on textarea "Добрий день) [PERSON_NAME], що турбую. Але чи можна отримувати більше повідомле…" at bounding box center [1199, 561] width 361 height 156
click at [1290, 629] on textarea "Добрий день) [PERSON_NAME], що турбую. Але чи можна отримувати більше повідомле…" at bounding box center [1199, 561] width 361 height 156
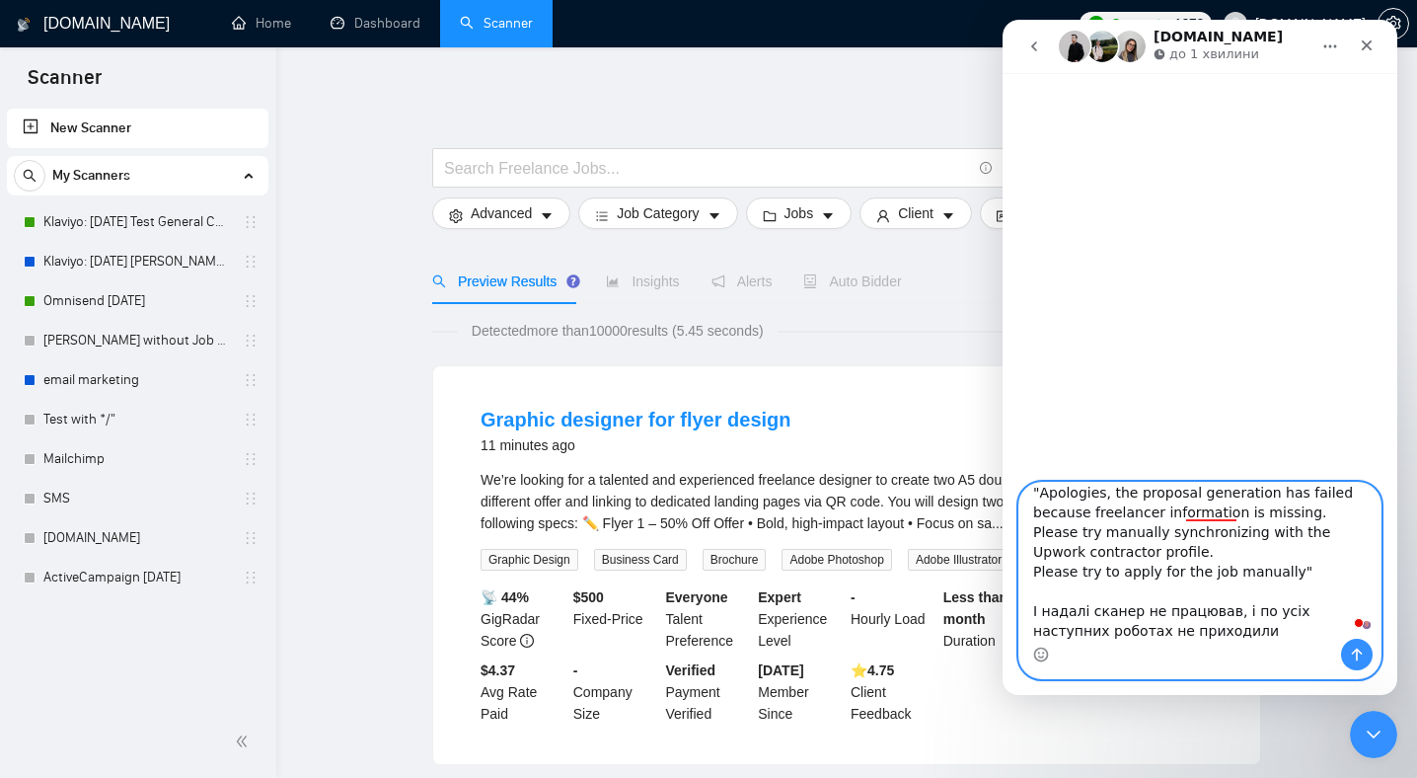
scroll to position [189, 0]
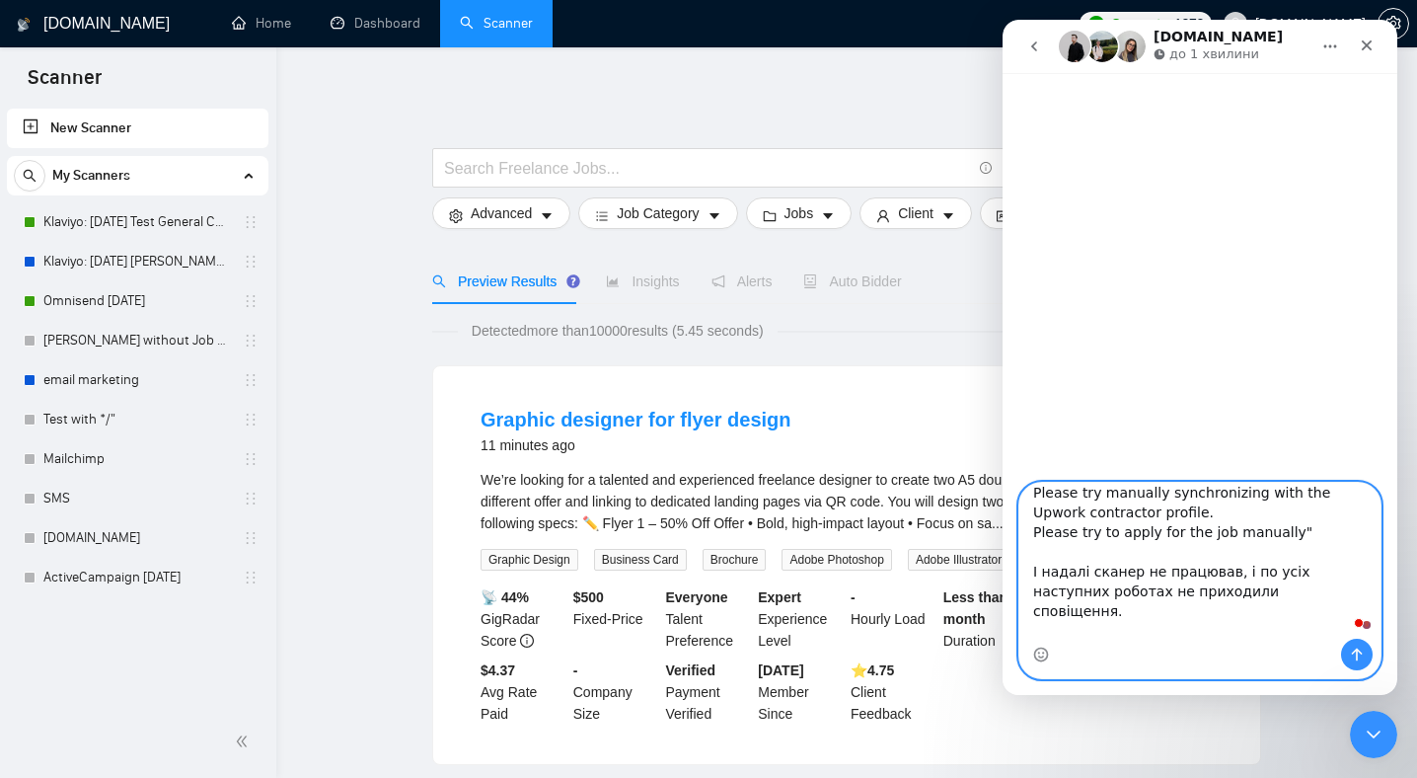
type textarea "Добрий день) [PERSON_NAME], що турбую. Але чи можна отримувати більше повідомле…"
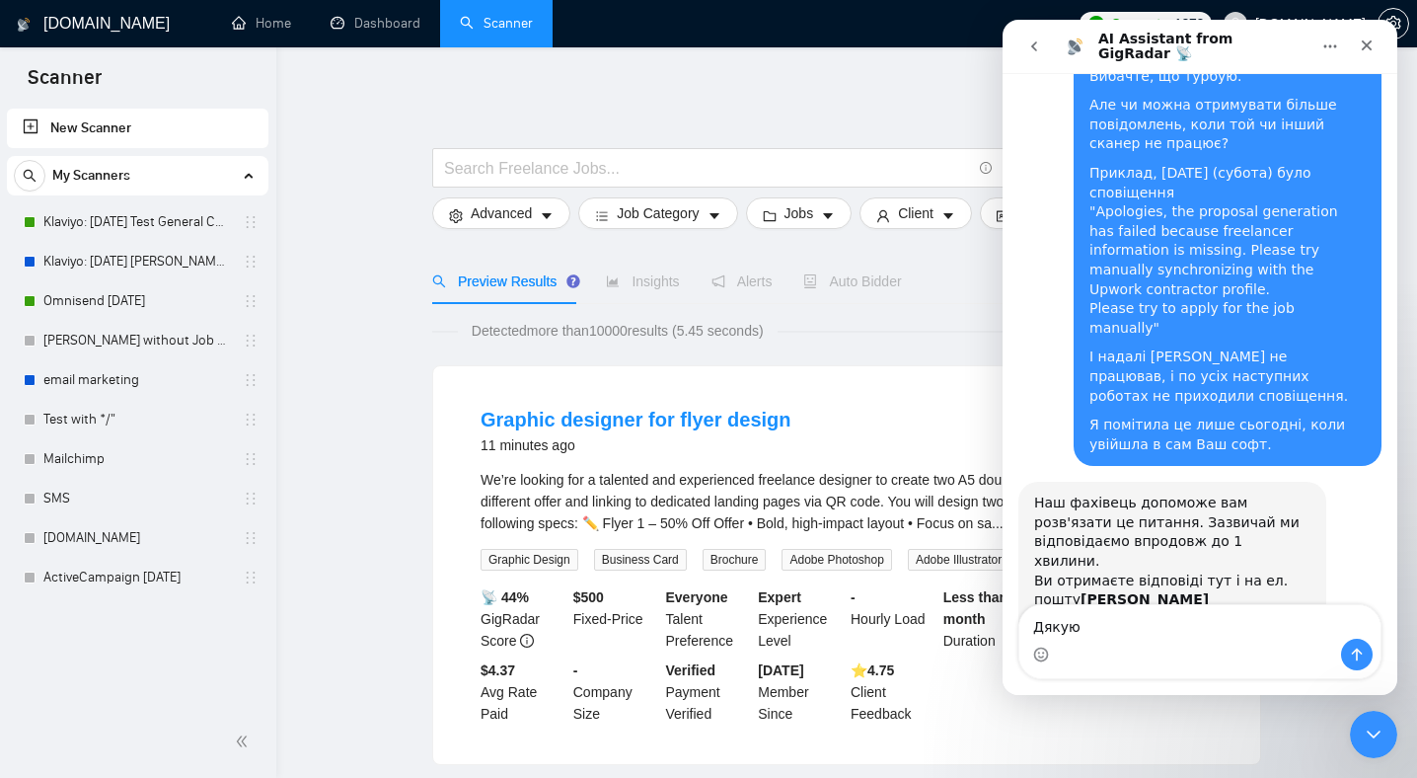
type textarea "Дякую!"
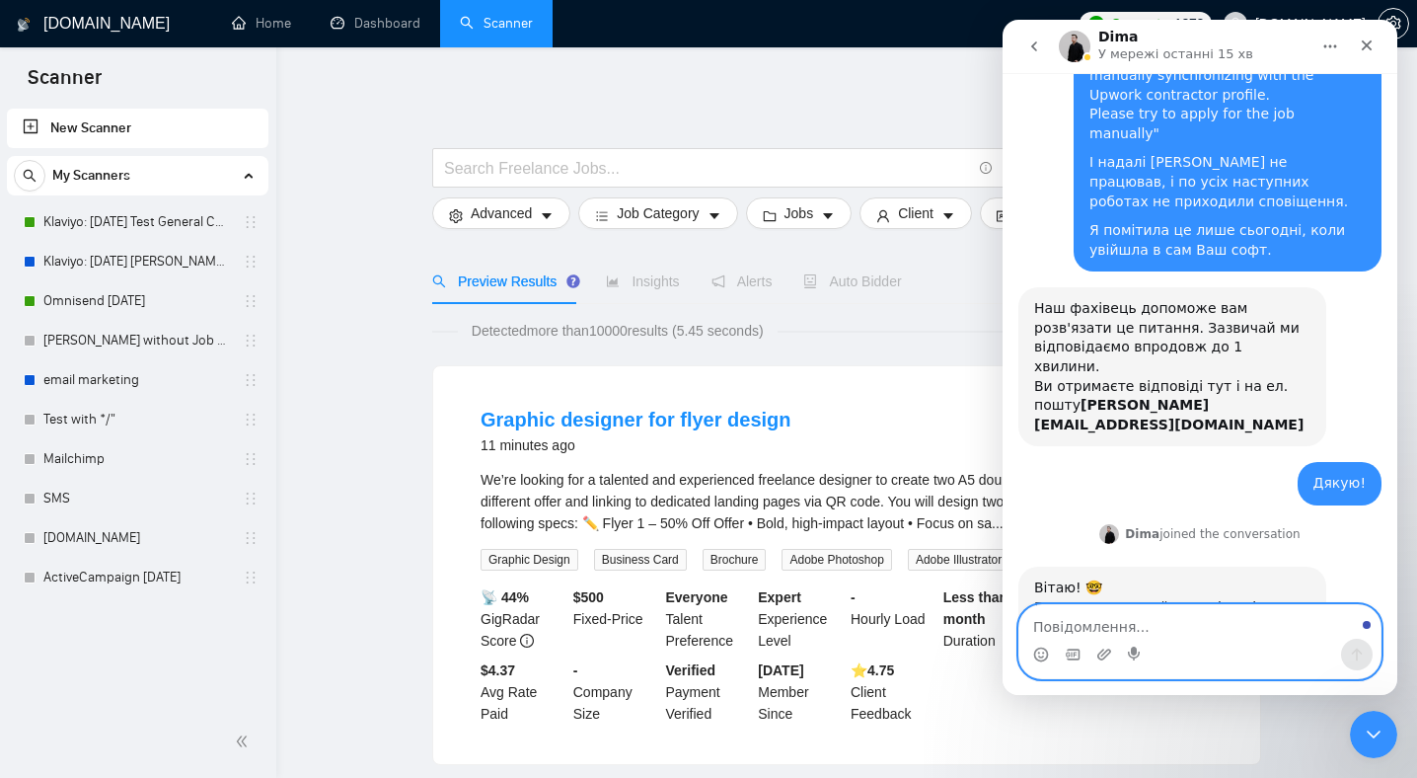
scroll to position [282, 0]
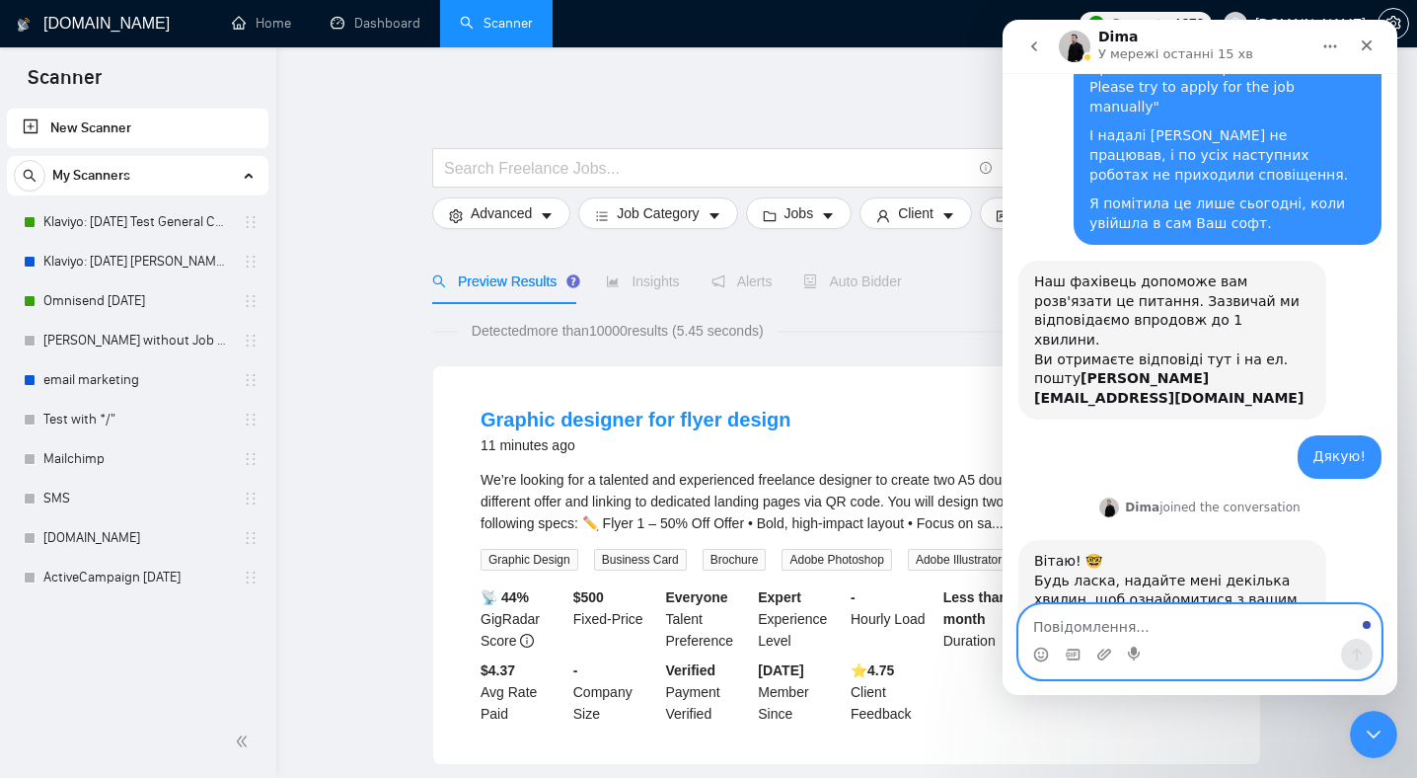
click at [1154, 628] on textarea "Повідомлення..." at bounding box center [1199, 622] width 361 height 34
type textarea "Д"
type textarea "Звісно, дякую, [PERSON_NAME]!"
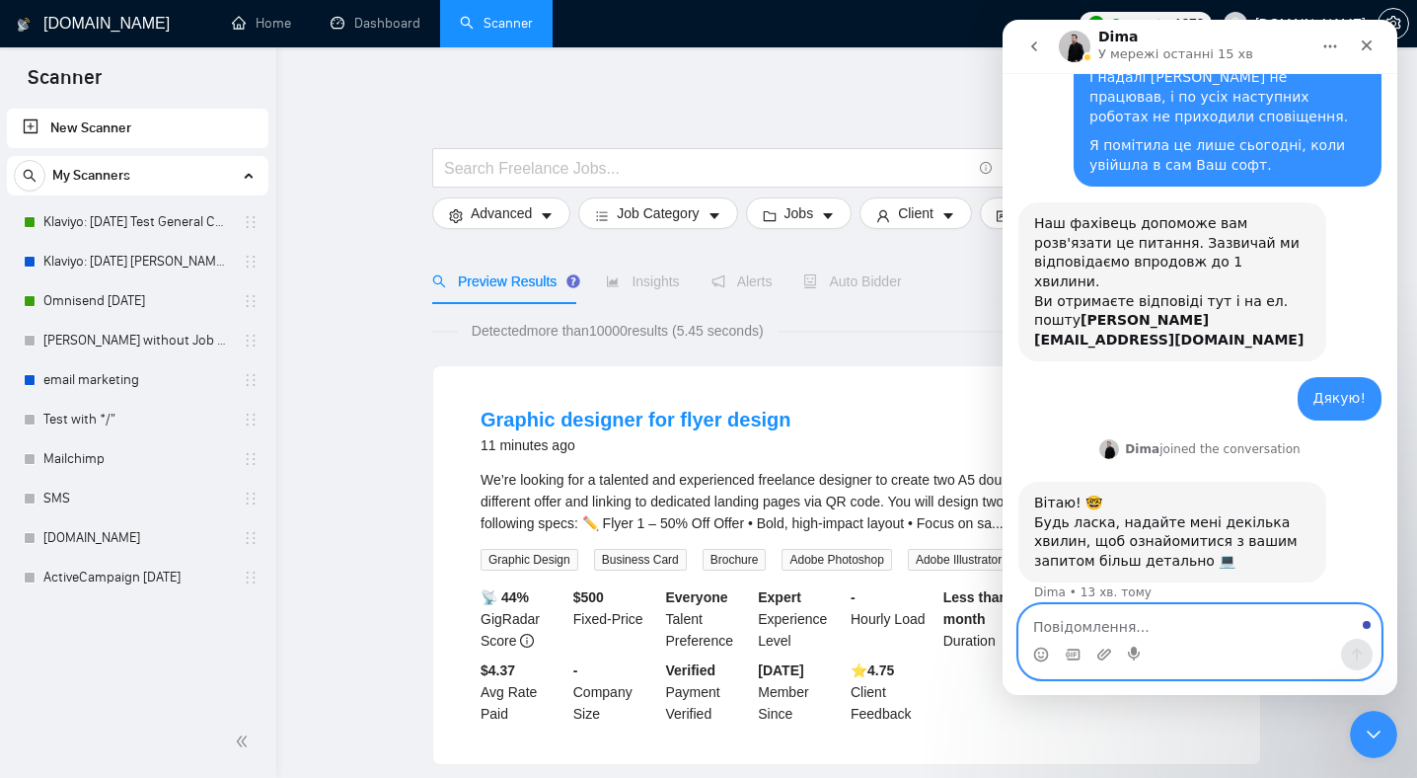
scroll to position [416, 0]
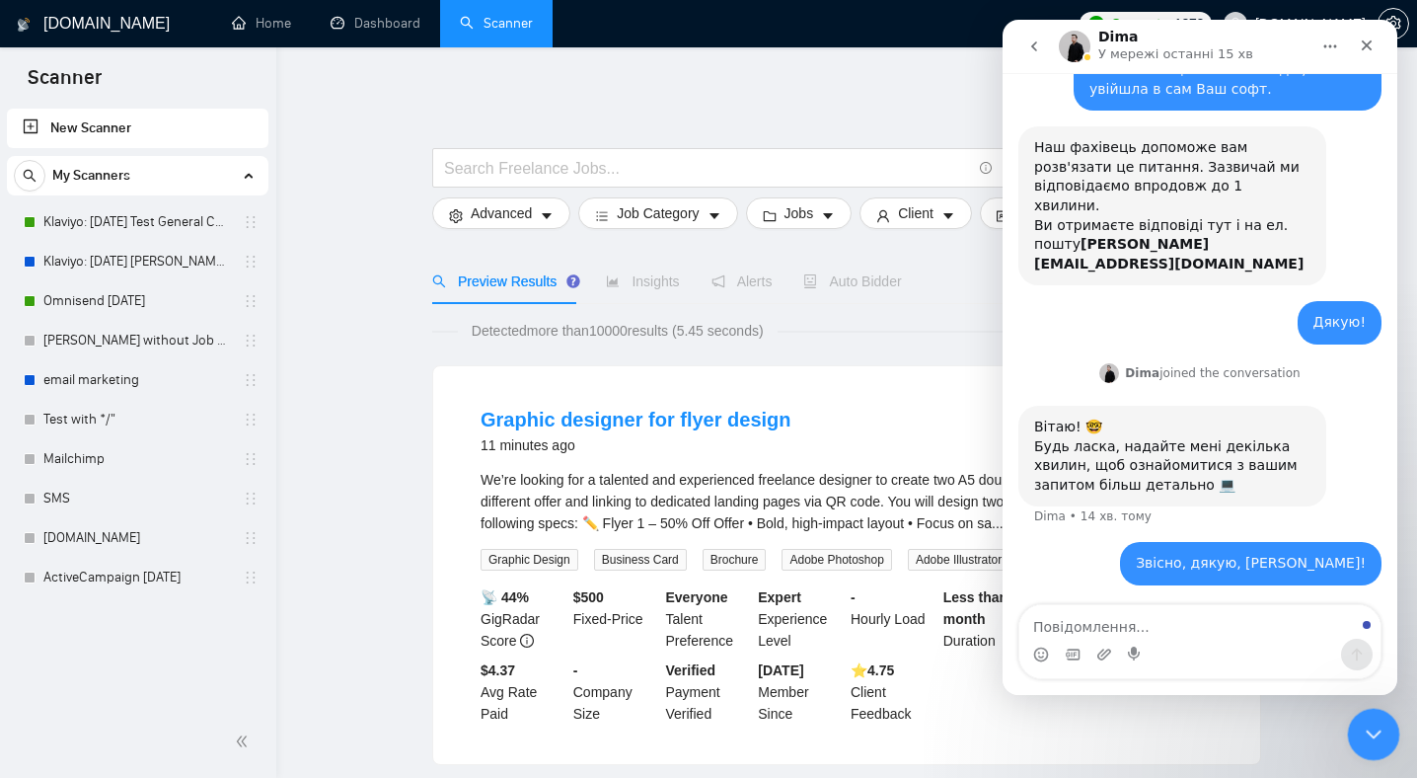
click at [1369, 734] on icon "Закрити програму для спілкування Intercom" at bounding box center [1371, 731] width 24 height 24
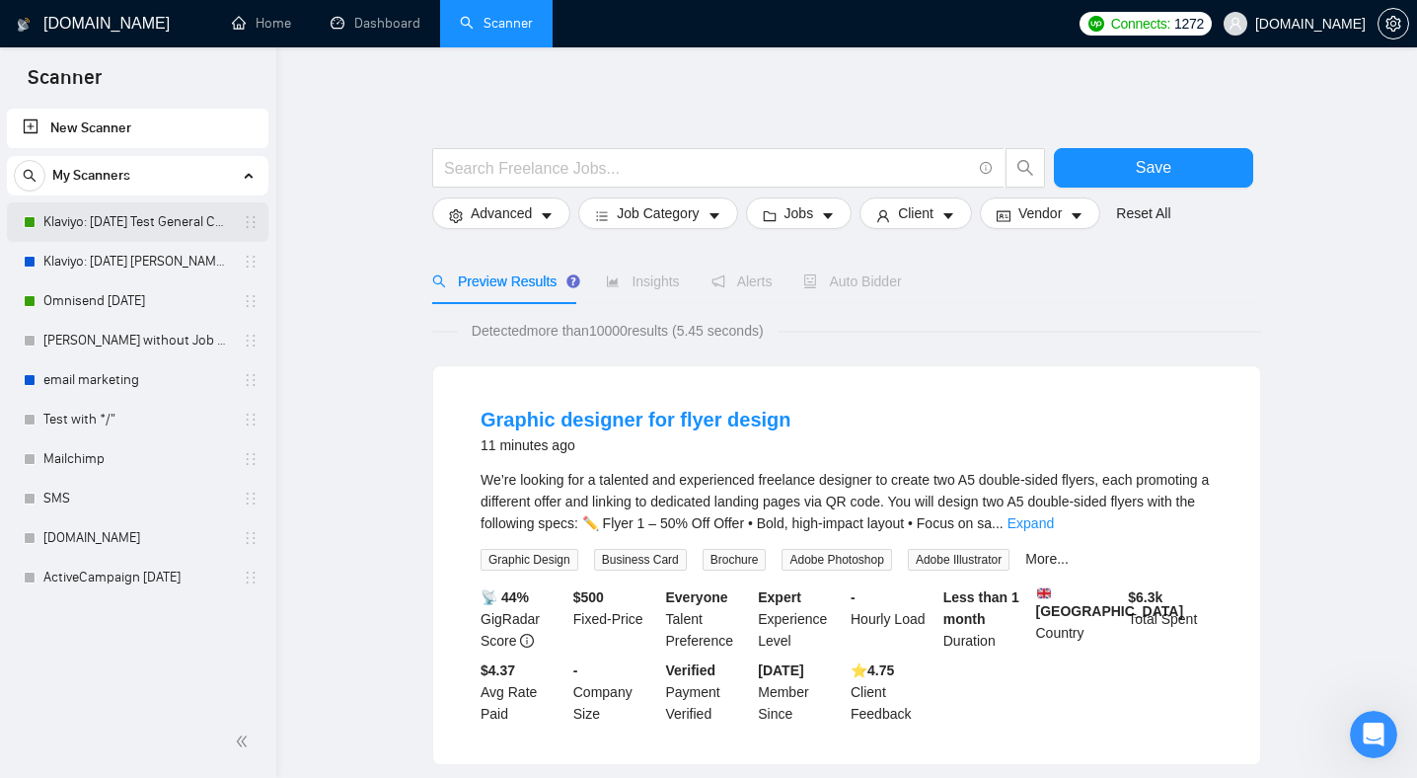
click at [163, 223] on link "Klaviyo: [DATE] Test General Cover" at bounding box center [136, 221] width 187 height 39
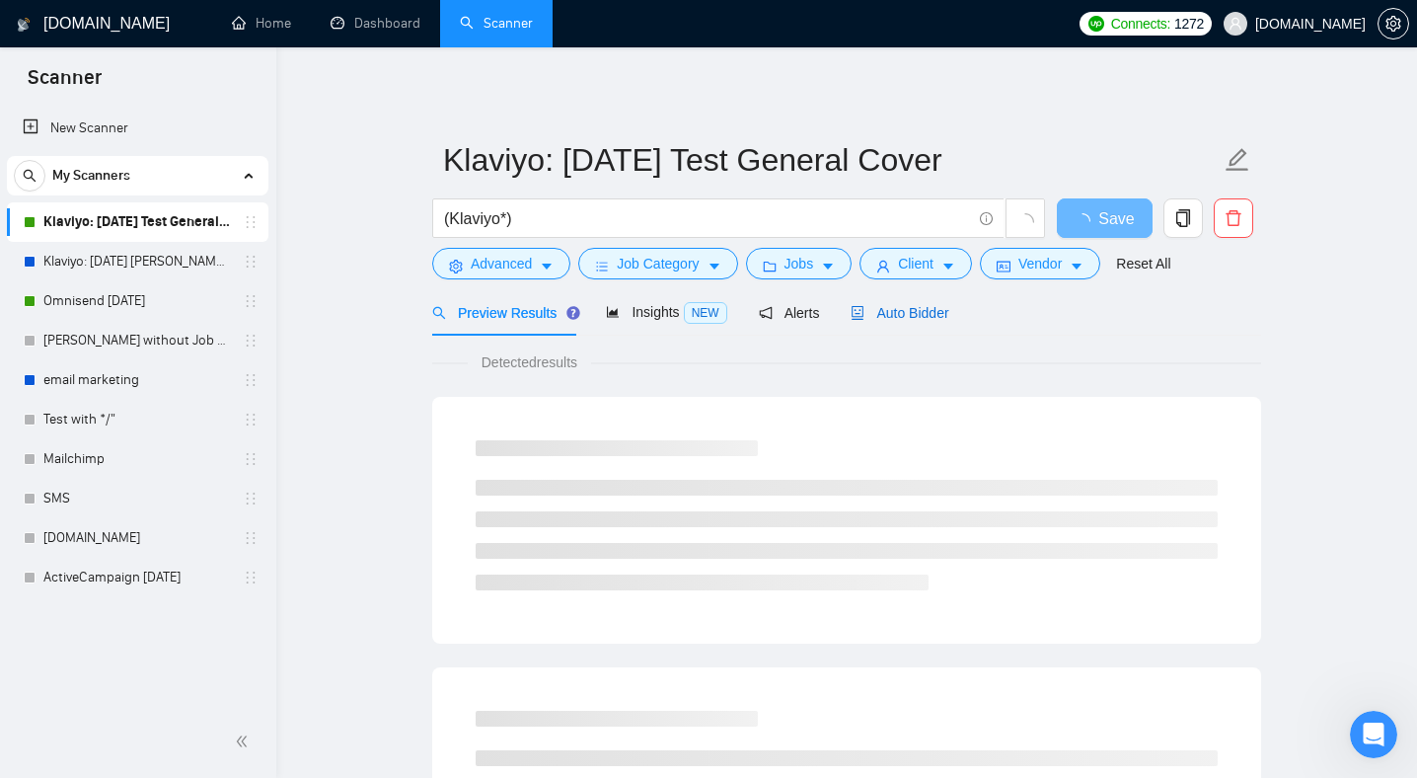
click at [928, 316] on span "Auto Bidder" at bounding box center [900, 313] width 98 height 16
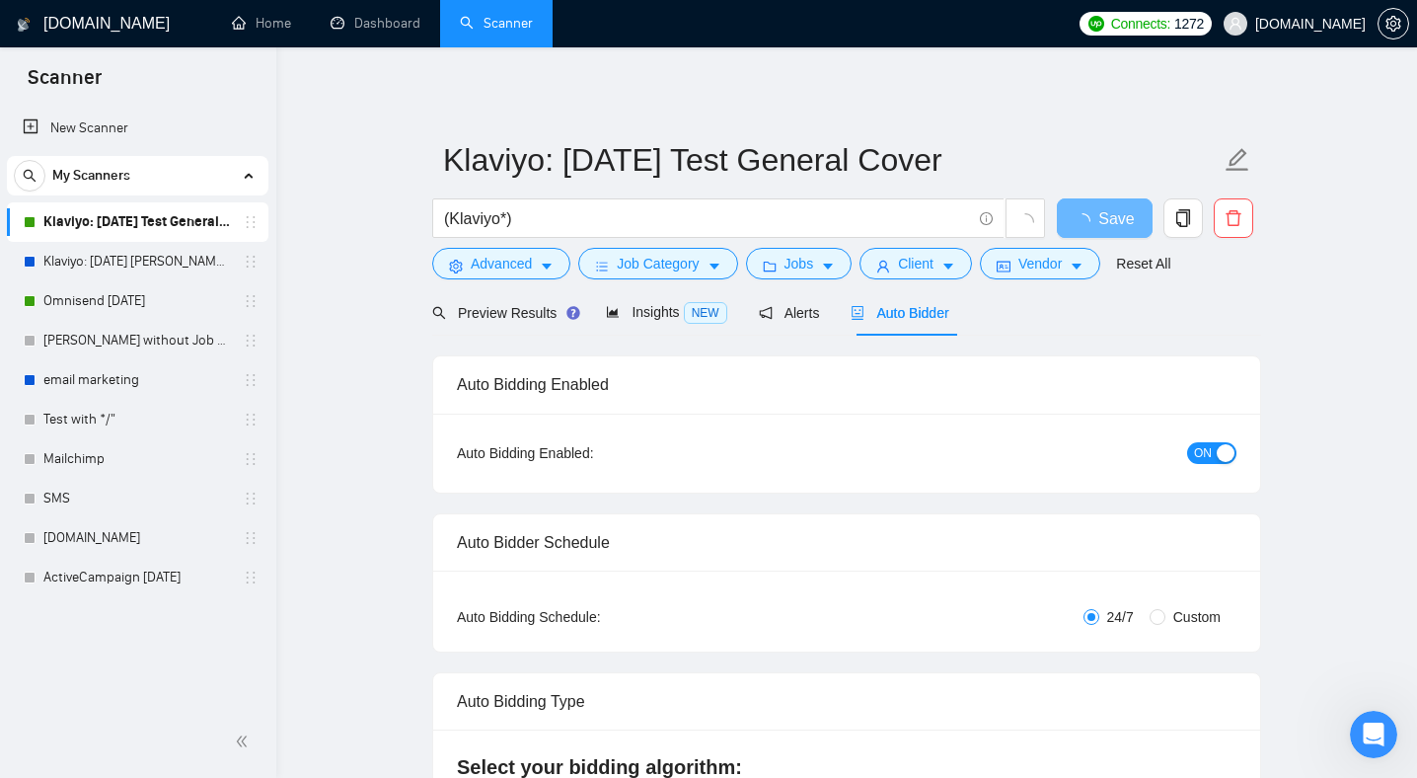
radio input "false"
radio input "true"
checkbox input "true"
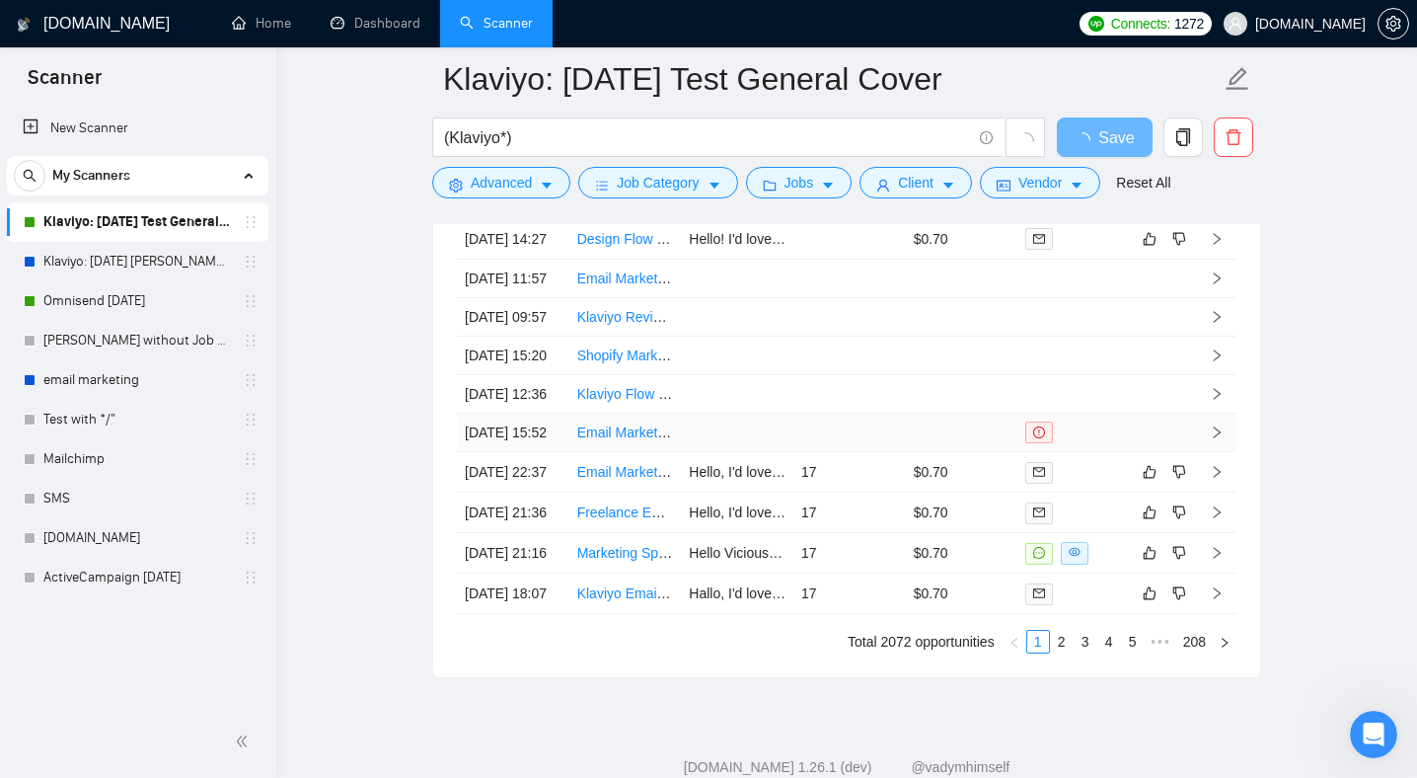
scroll to position [5404, 0]
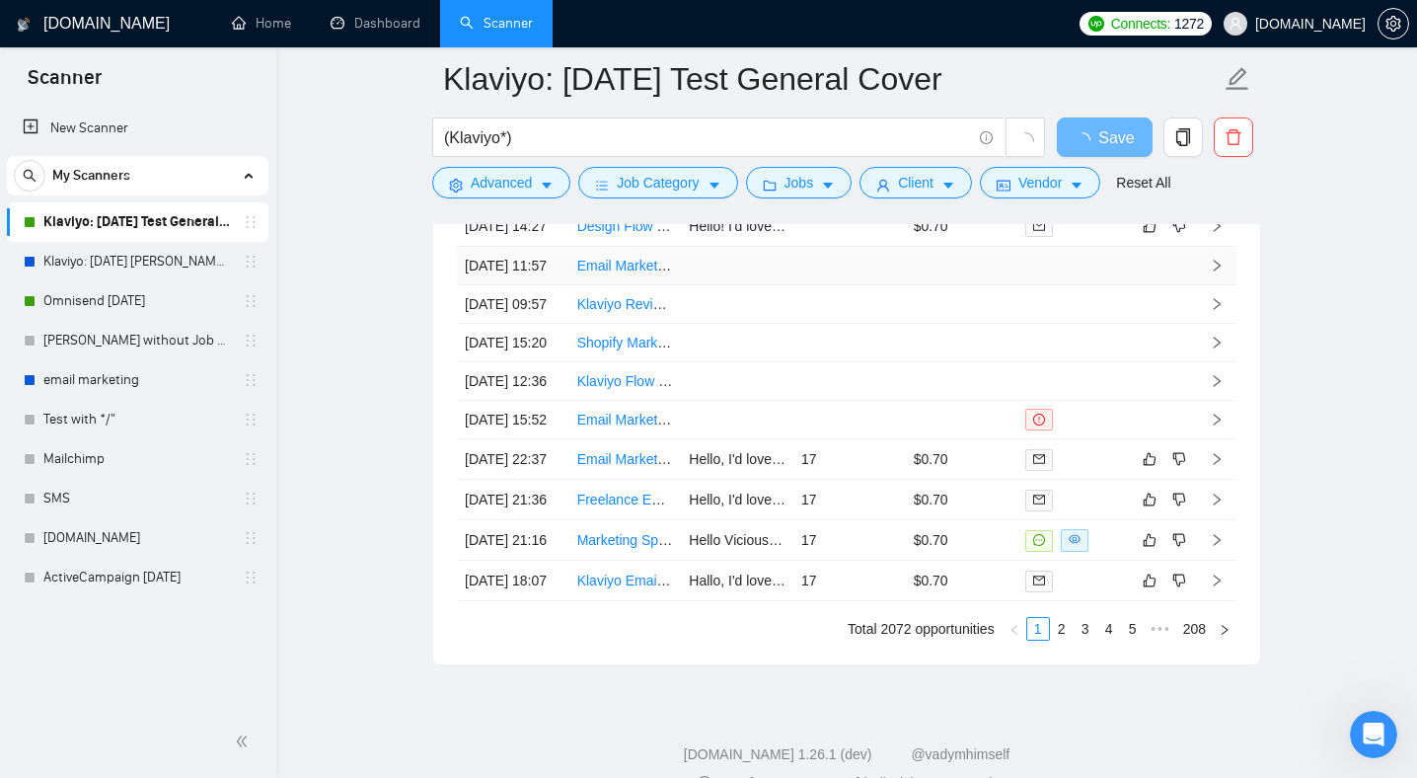
click at [632, 273] on link "Email Marketing & Ecommerce [GEOGRAPHIC_DATA] (Klaviyo + Shopify) – Australian …" at bounding box center [863, 266] width 573 height 16
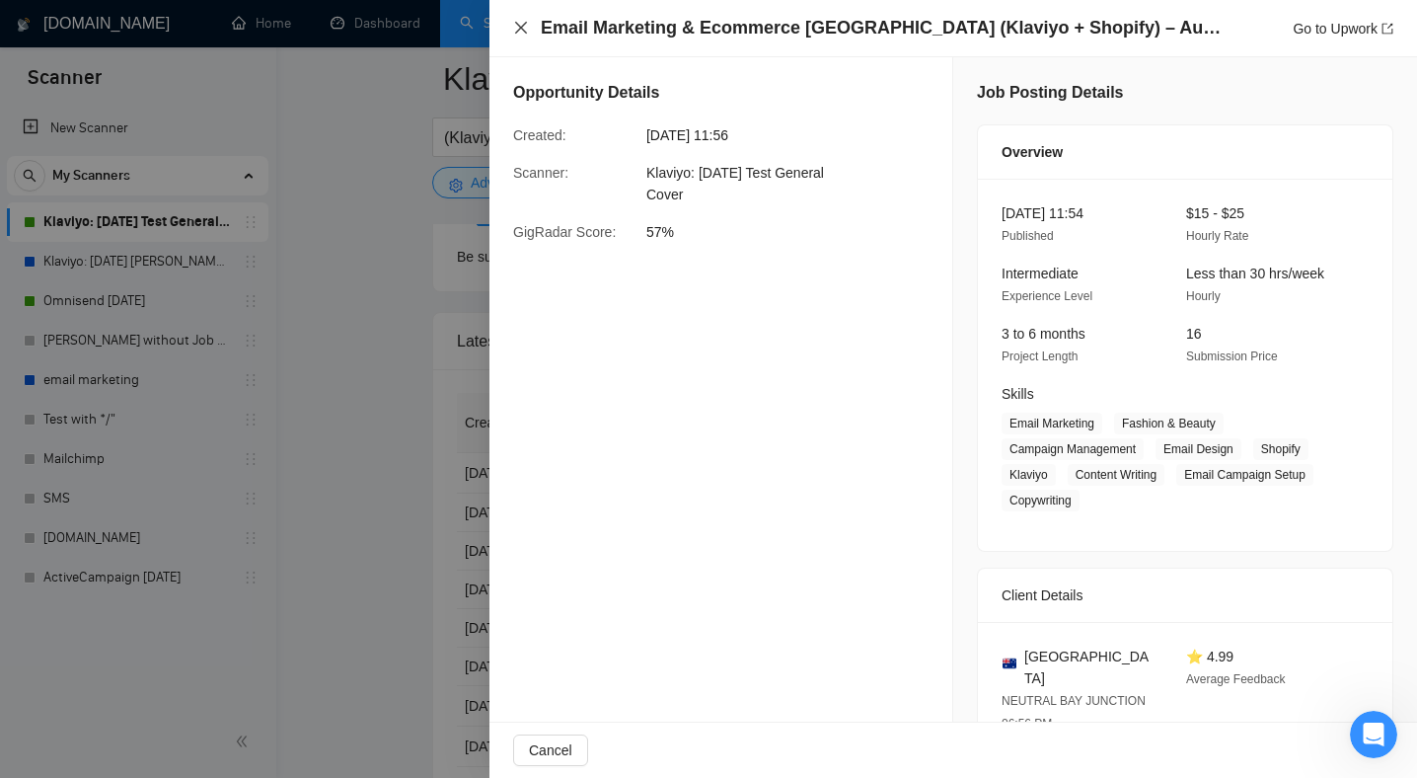
click at [519, 25] on icon "close" at bounding box center [521, 28] width 16 height 16
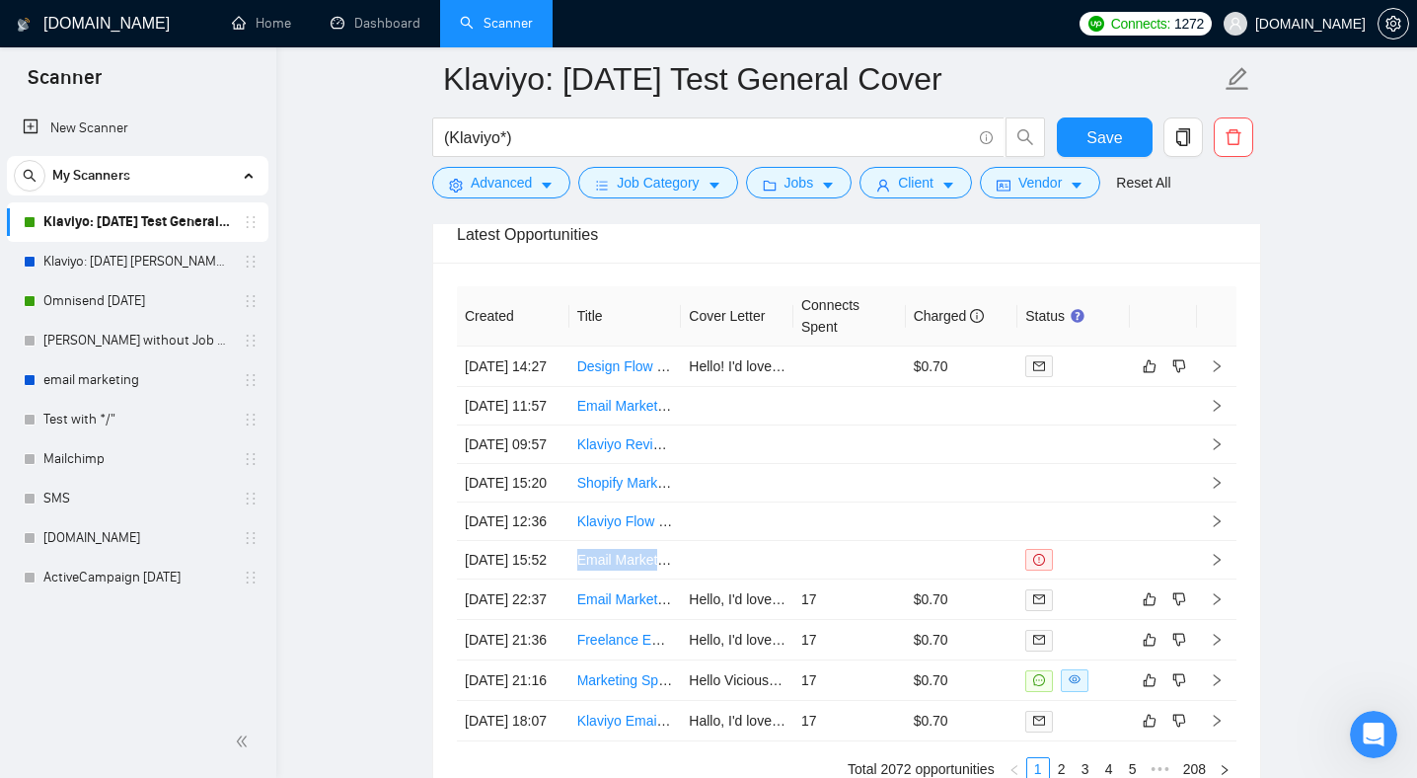
scroll to position [340, 0]
click at [1370, 718] on icon "Відкрити програму для спілкування Intercom" at bounding box center [1371, 731] width 33 height 33
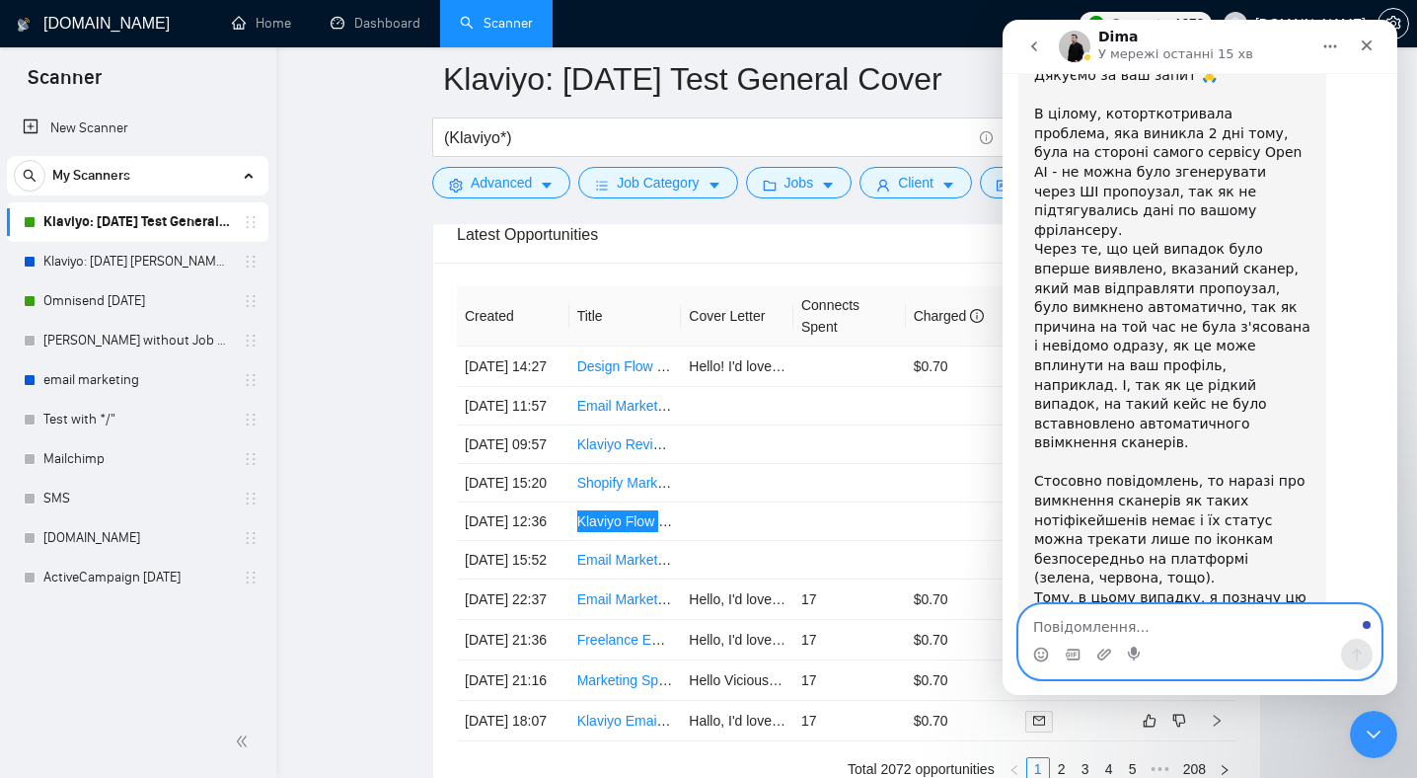
scroll to position [960, 0]
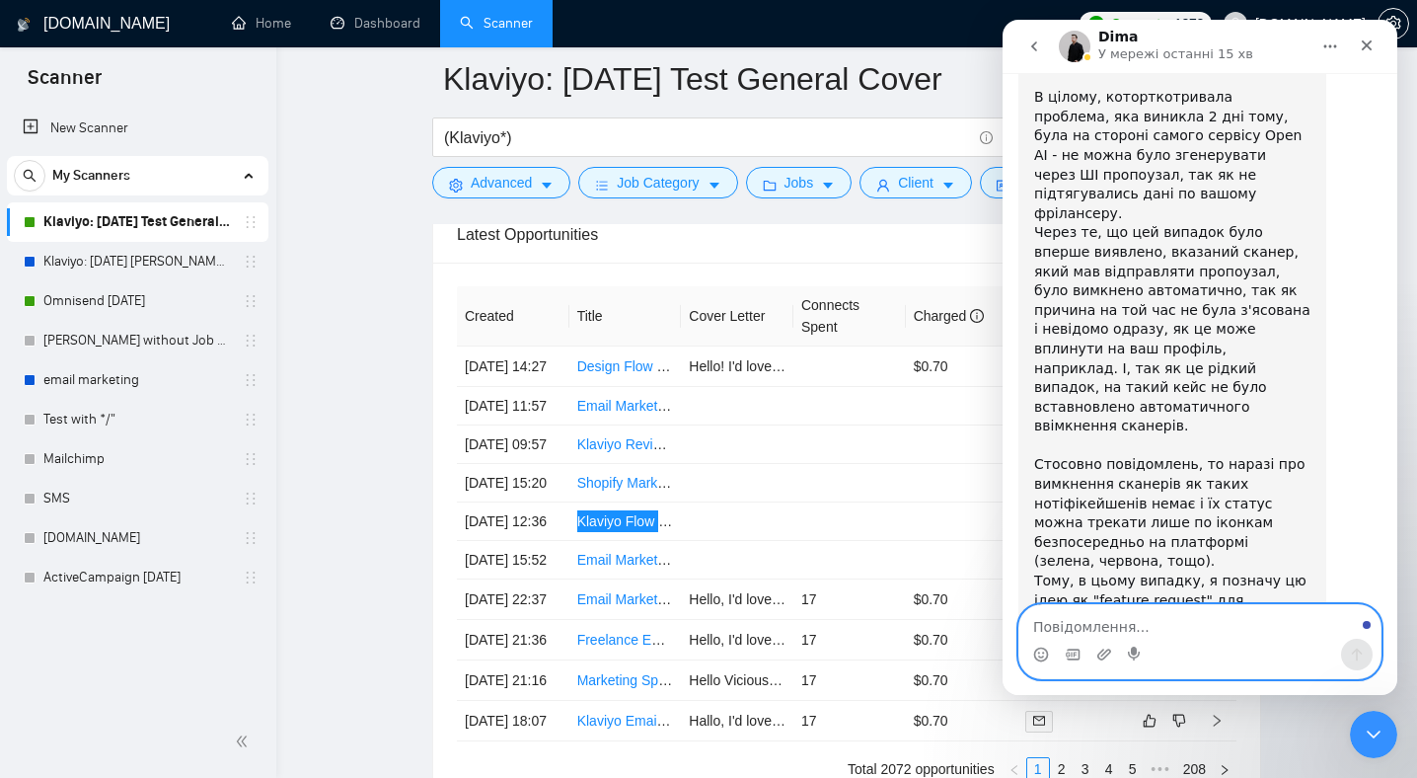
click at [1227, 633] on textarea "Повідомлення..." at bounding box center [1199, 622] width 361 height 34
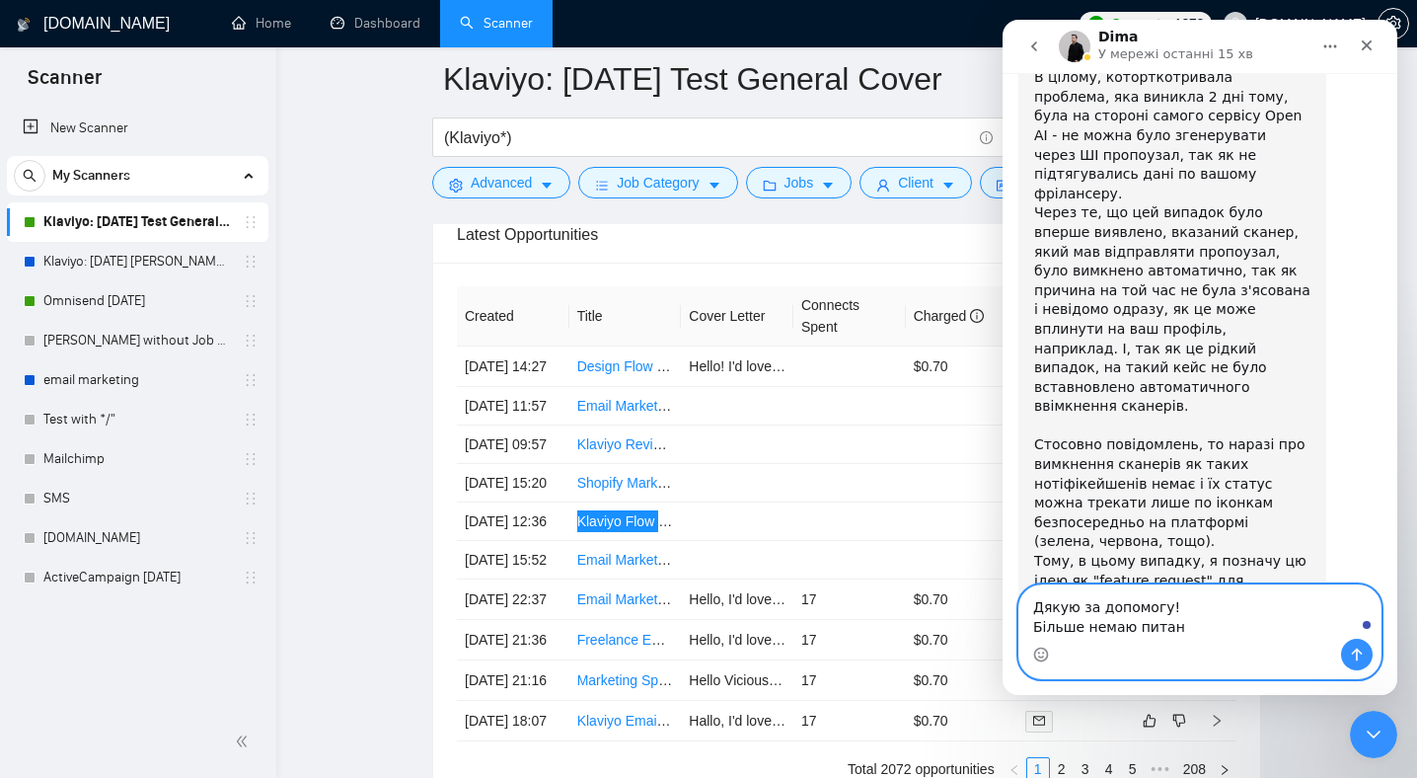
type textarea "Дякую за допомогу! Більше немаю питань"
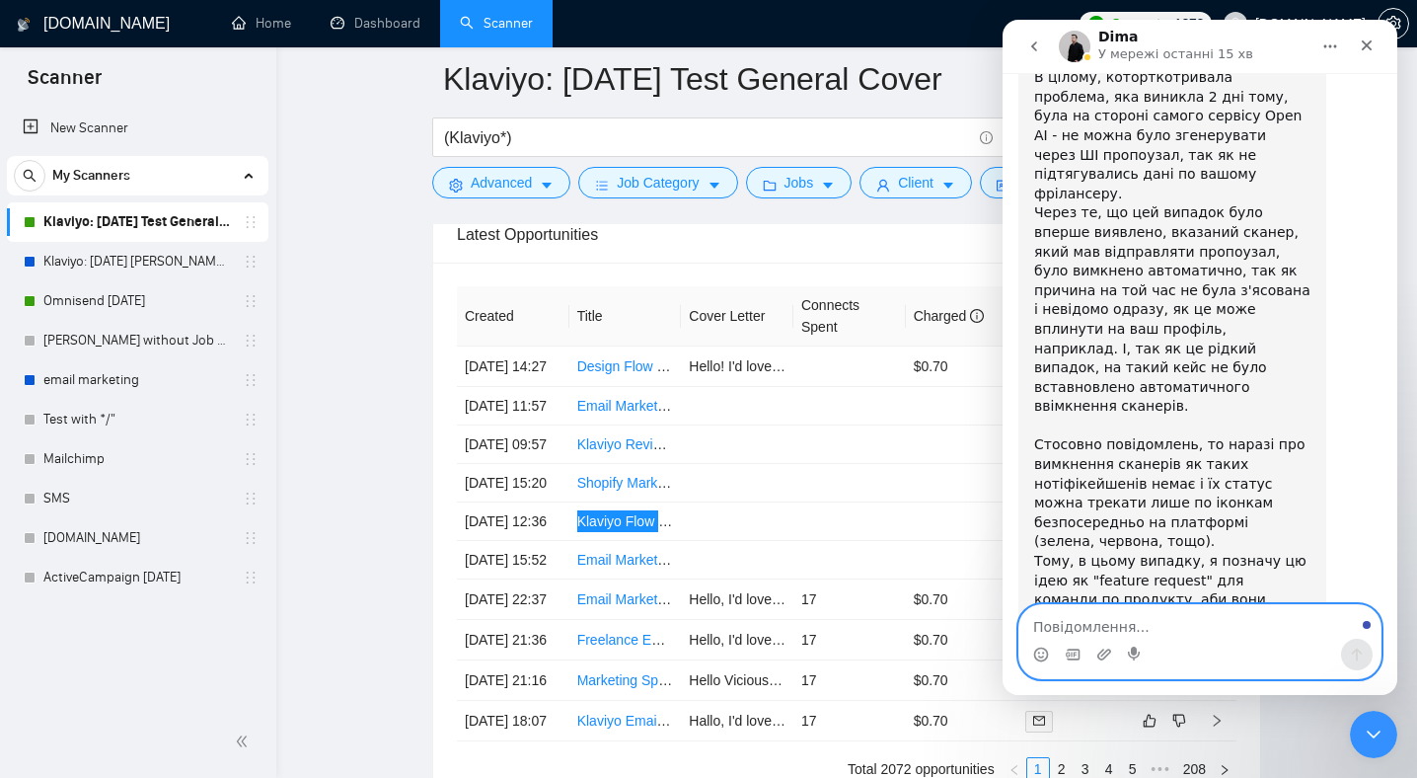
scroll to position [1038, 0]
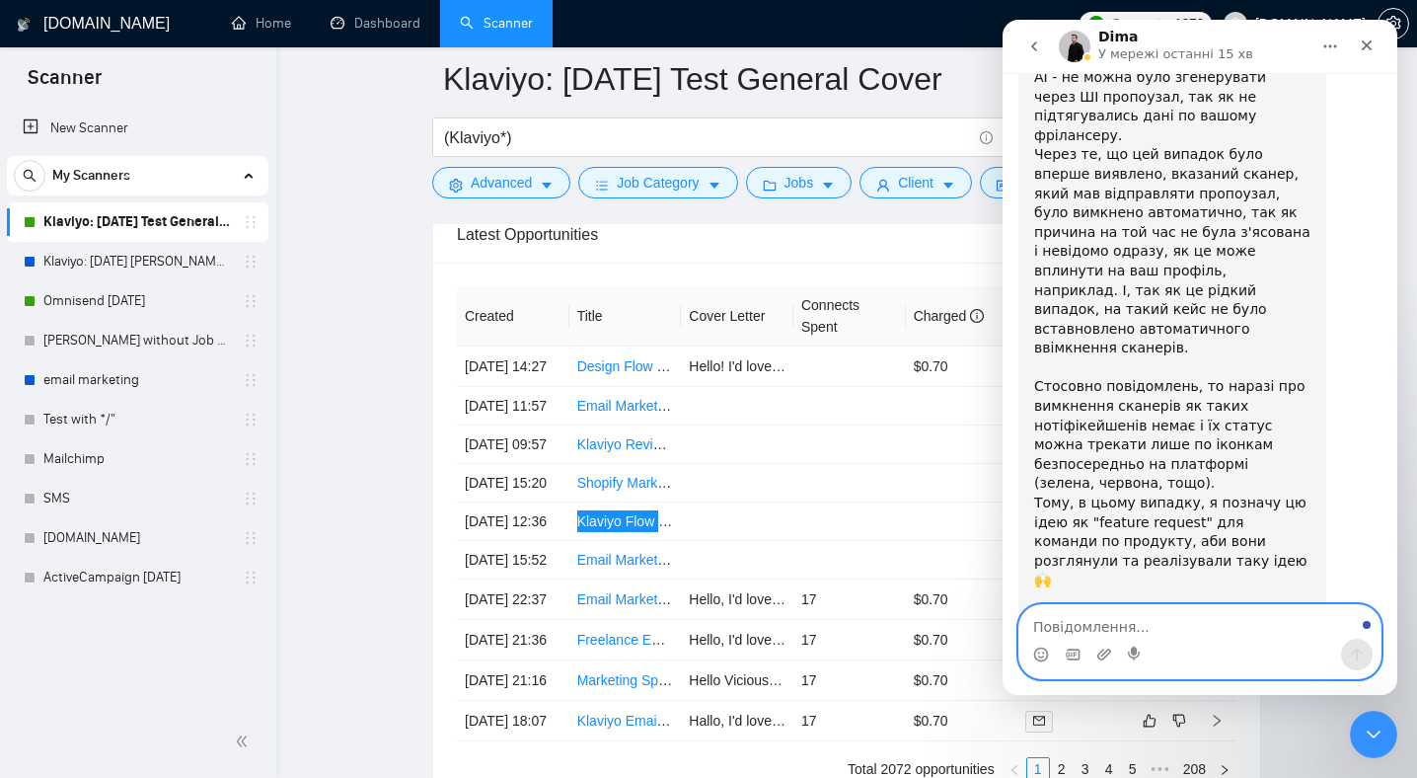
type textarea "Ш"
type textarea "Гарного дня!"
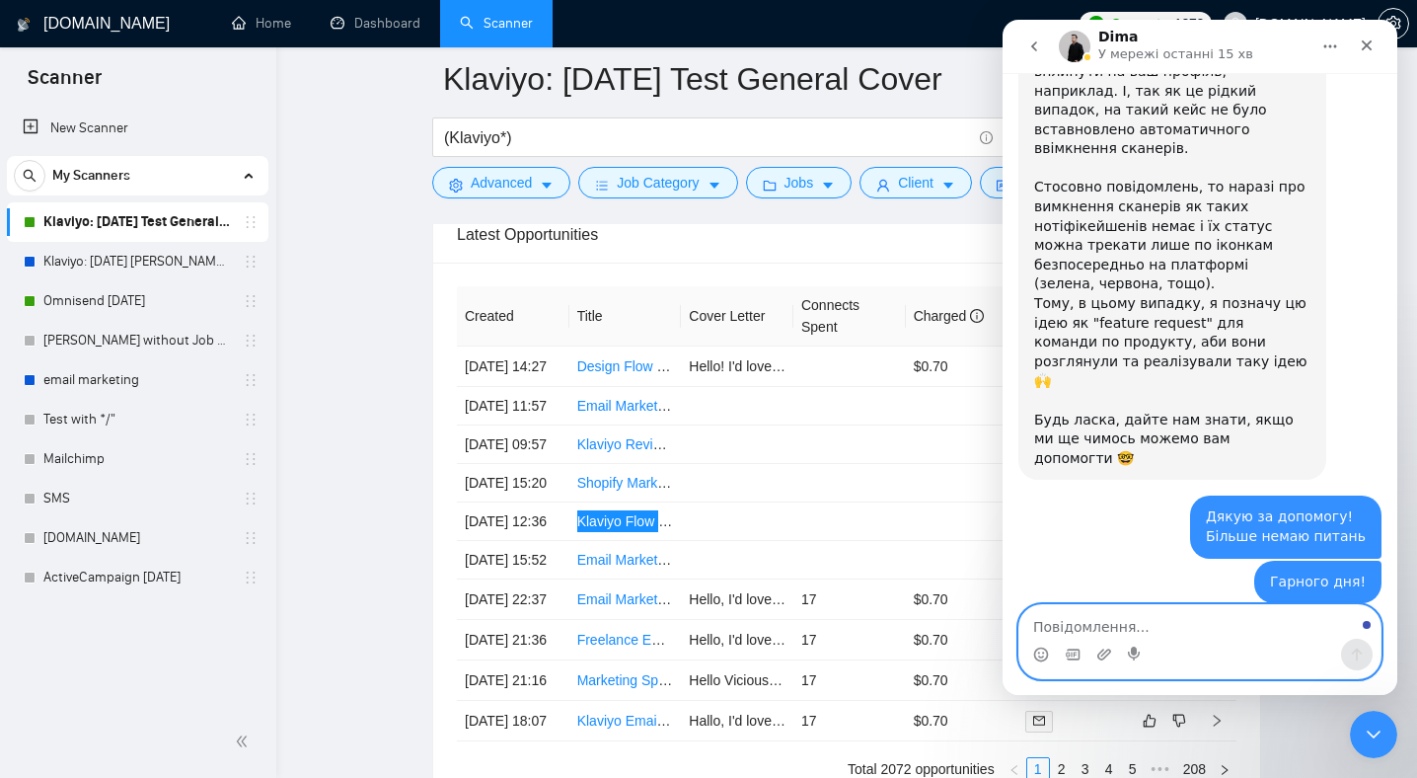
scroll to position [1237, 0]
click at [1163, 604] on div "Месенджер Intercom" at bounding box center [1199, 641] width 363 height 75
click at [1156, 636] on textarea "Повідомлення..." at bounding box center [1199, 622] width 361 height 34
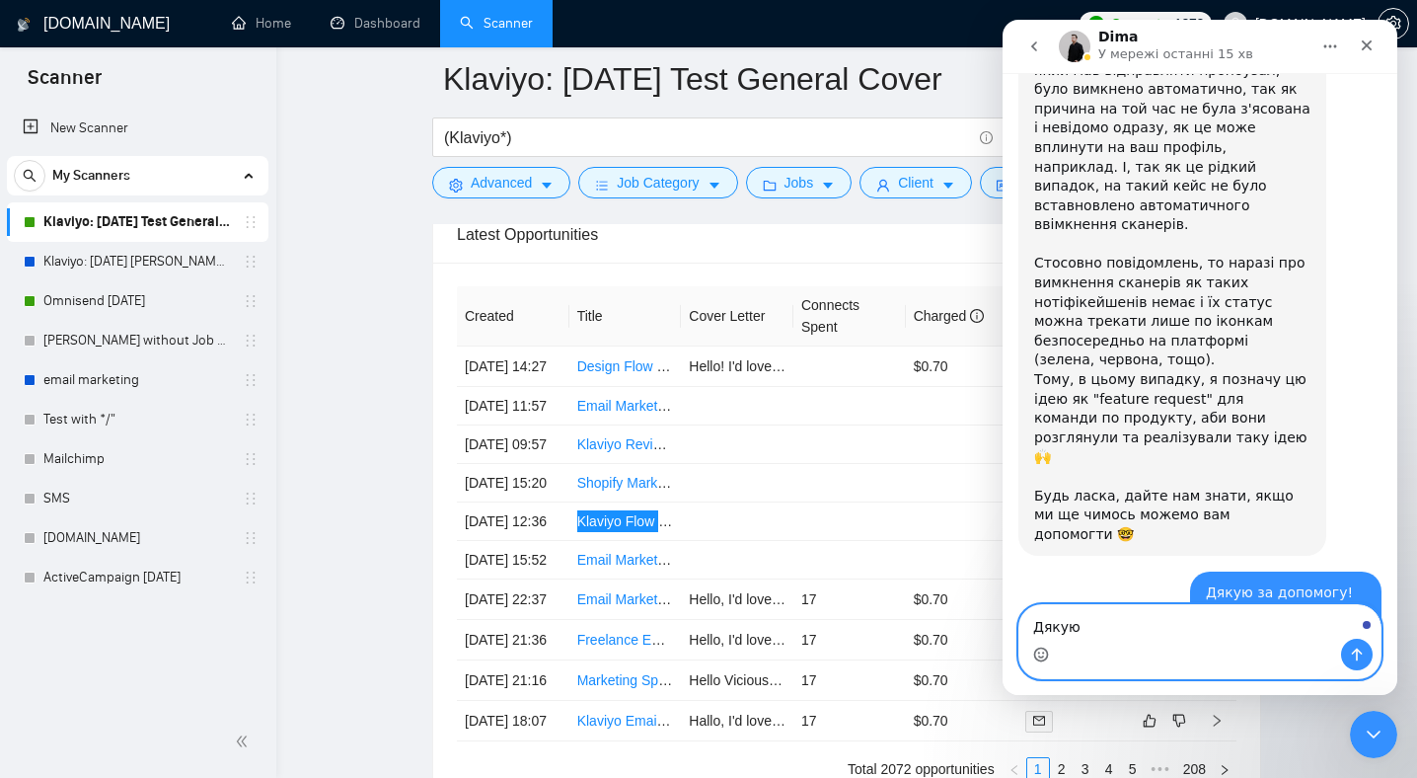
click at [1042, 656] on icon "Вибір емодзі" at bounding box center [1041, 656] width 4 height 1
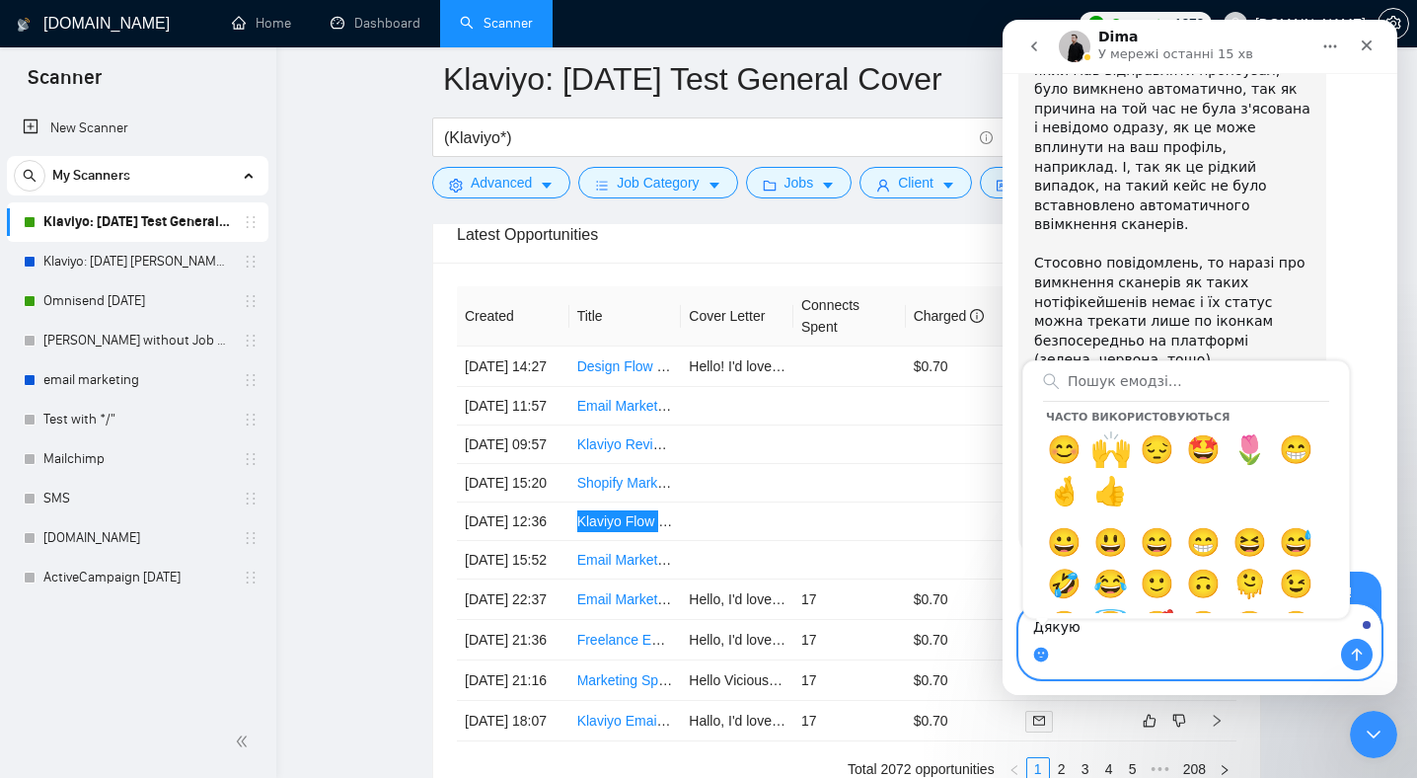
type textarea "Дякую🙌"
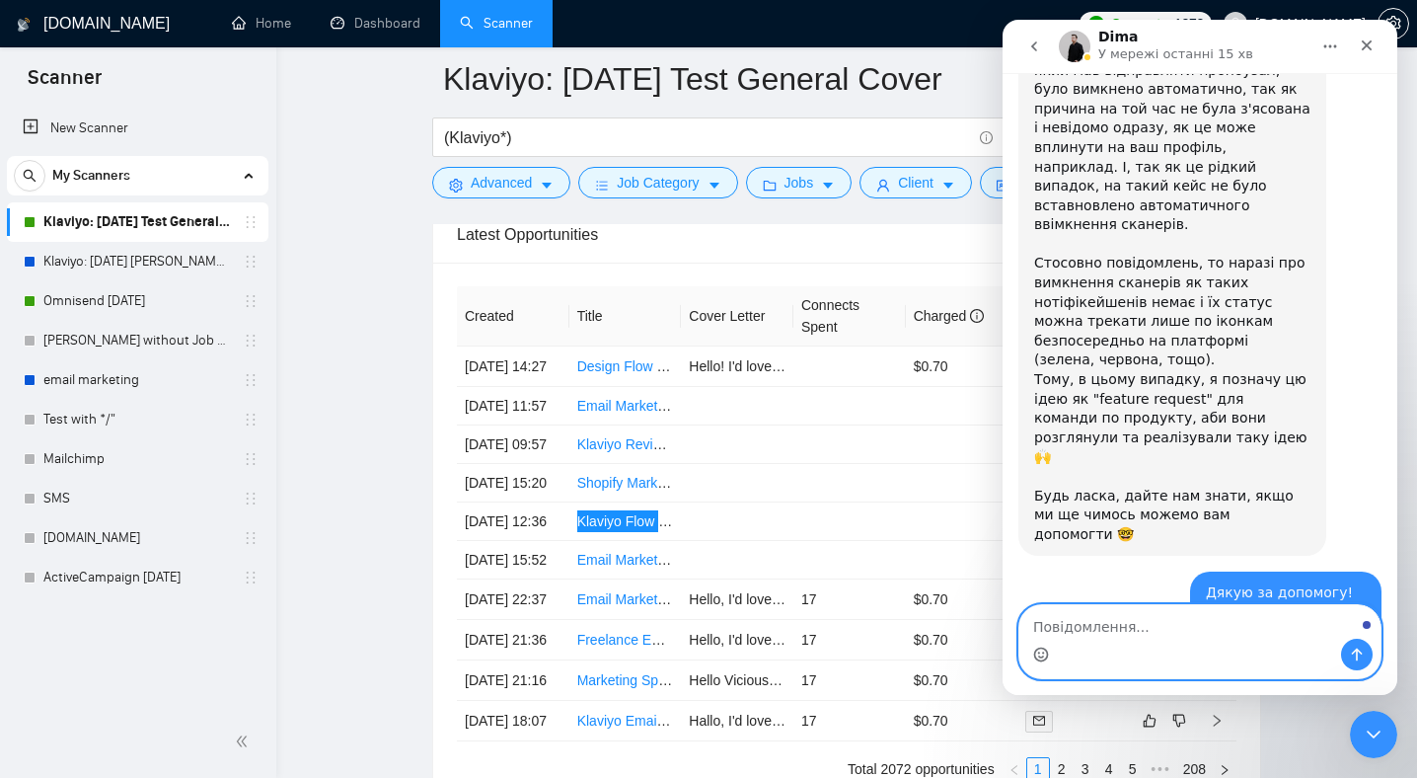
scroll to position [1221, 0]
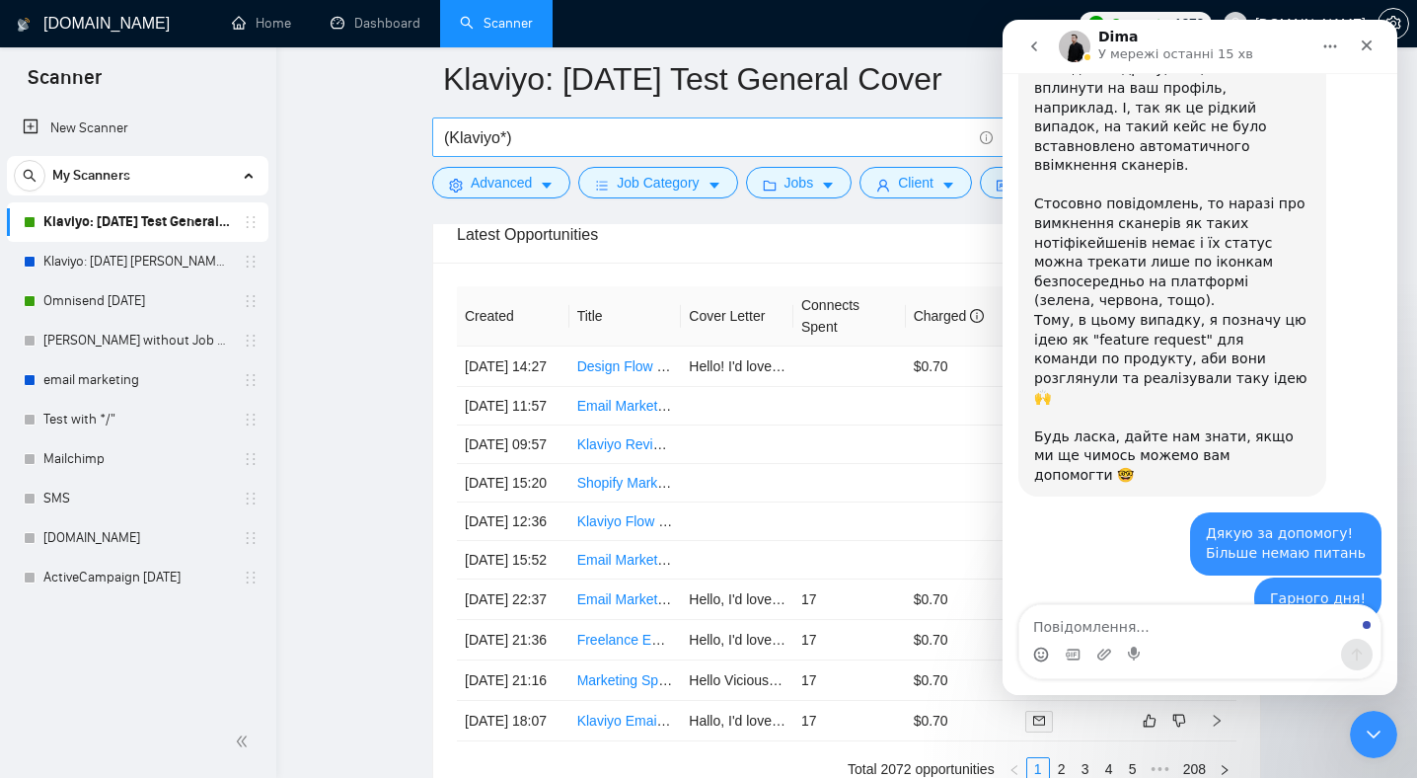
click at [912, 127] on input "(Klaviyo*)" at bounding box center [707, 137] width 527 height 25
click at [1381, 727] on icon "Закрити програму для спілкування Intercom" at bounding box center [1371, 731] width 24 height 24
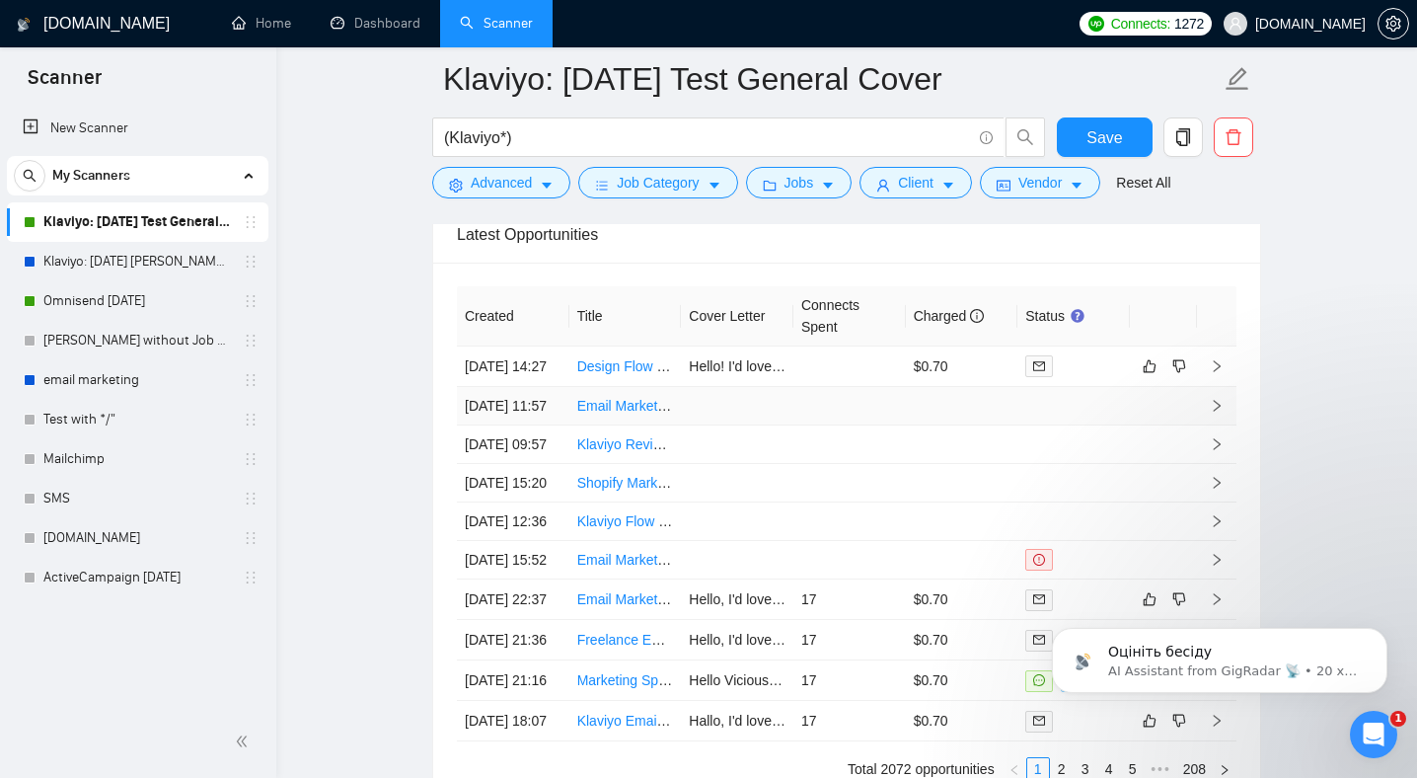
scroll to position [0, 0]
click at [1221, 656] on p "Оцініть бесіду" at bounding box center [1235, 652] width 255 height 20
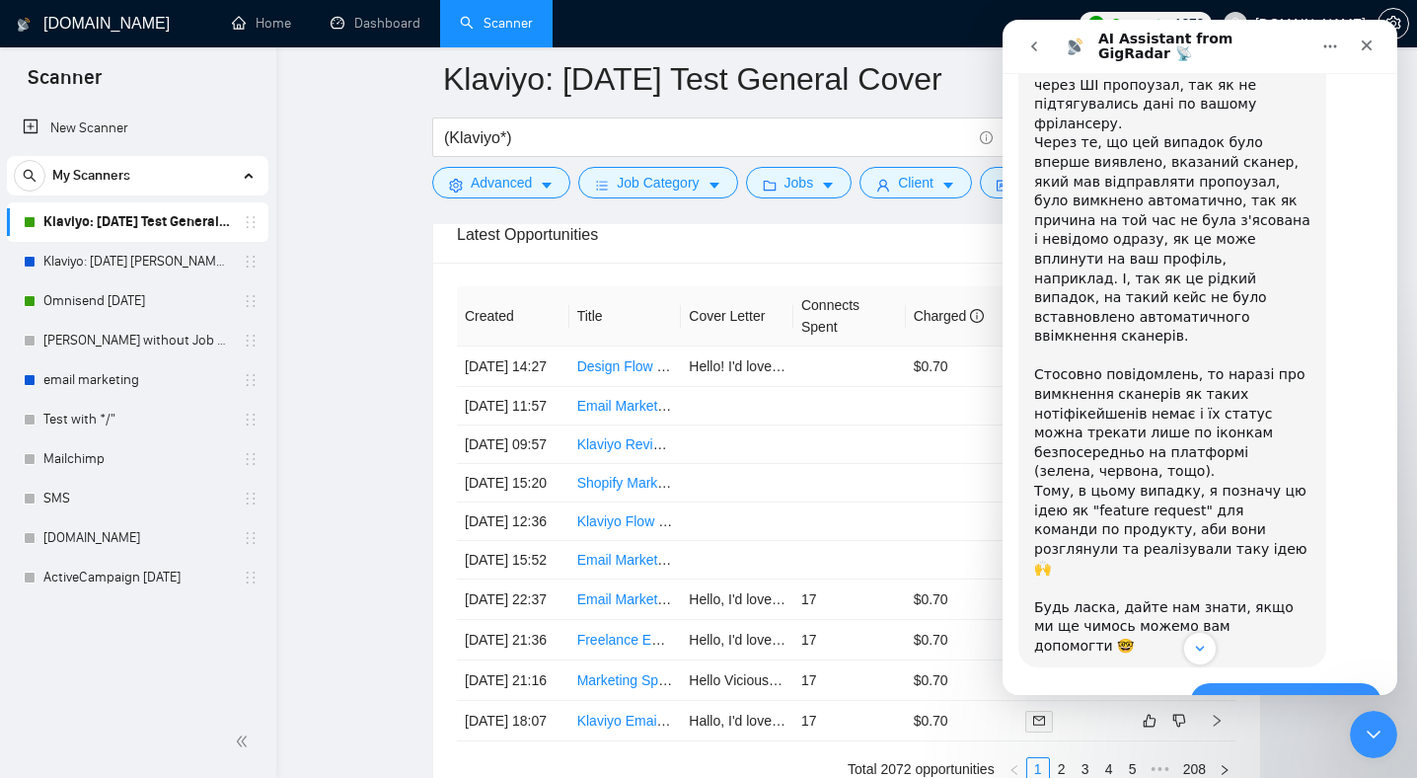
scroll to position [1262, 0]
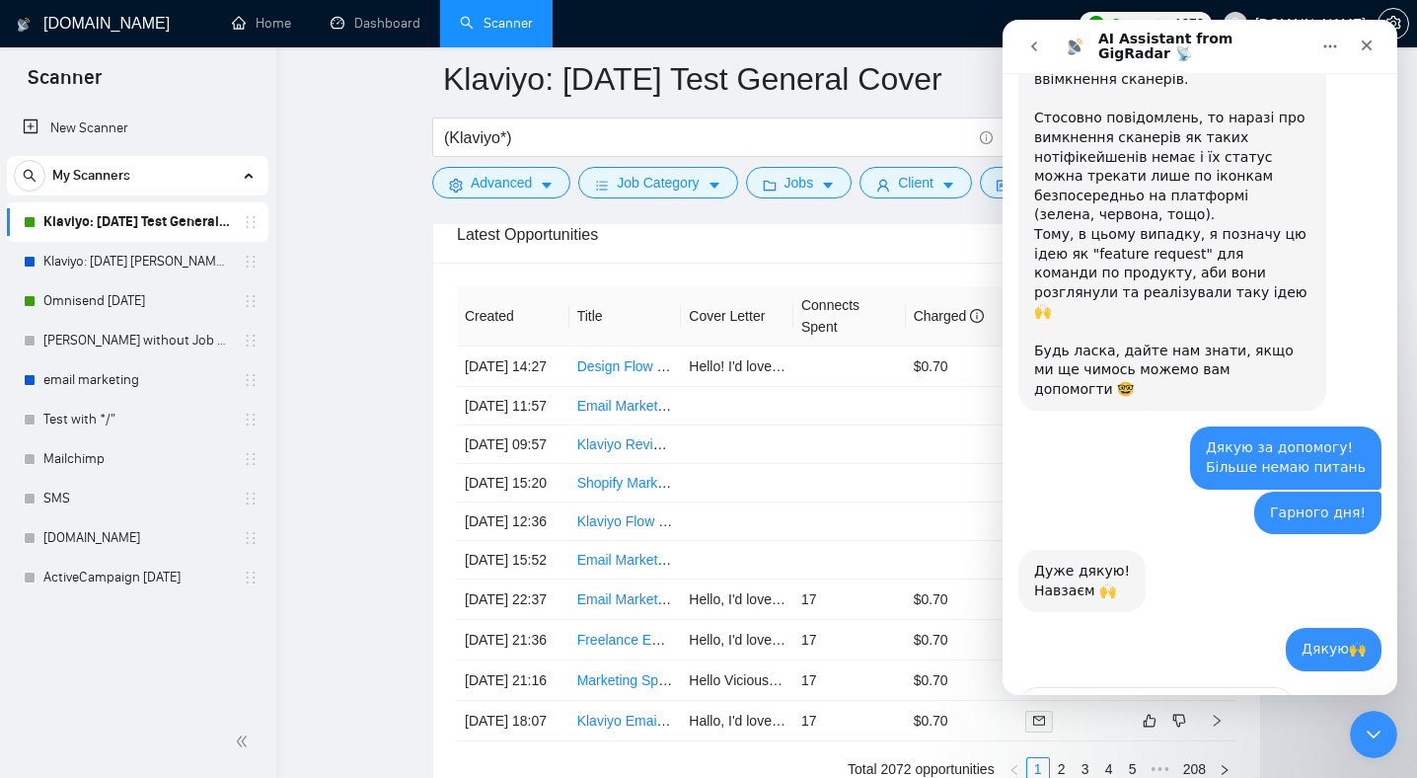
scroll to position [1315, 0]
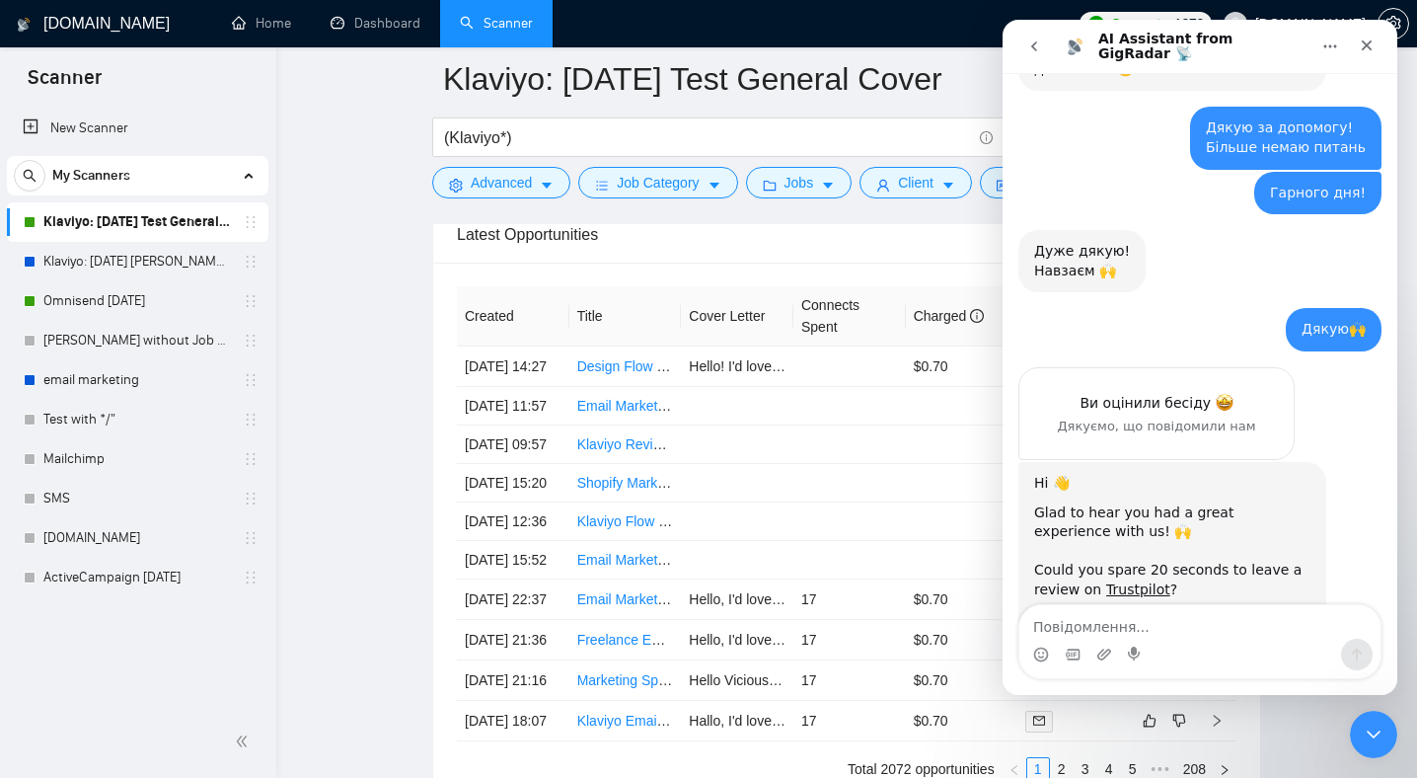
scroll to position [1649, 0]
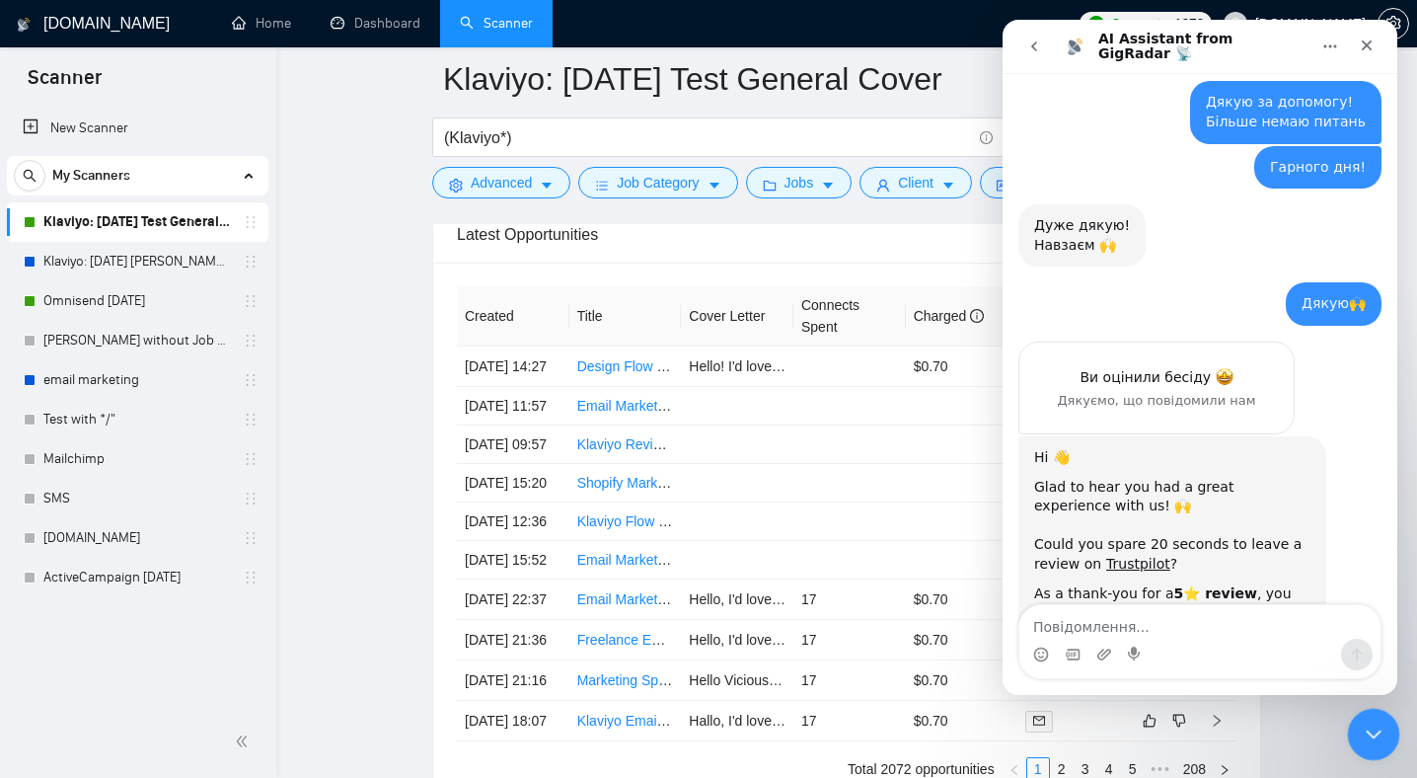
click at [1353, 742] on div "Закрити програму для спілкування Intercom" at bounding box center [1370, 730] width 47 height 47
